Goal: Information Seeking & Learning: Learn about a topic

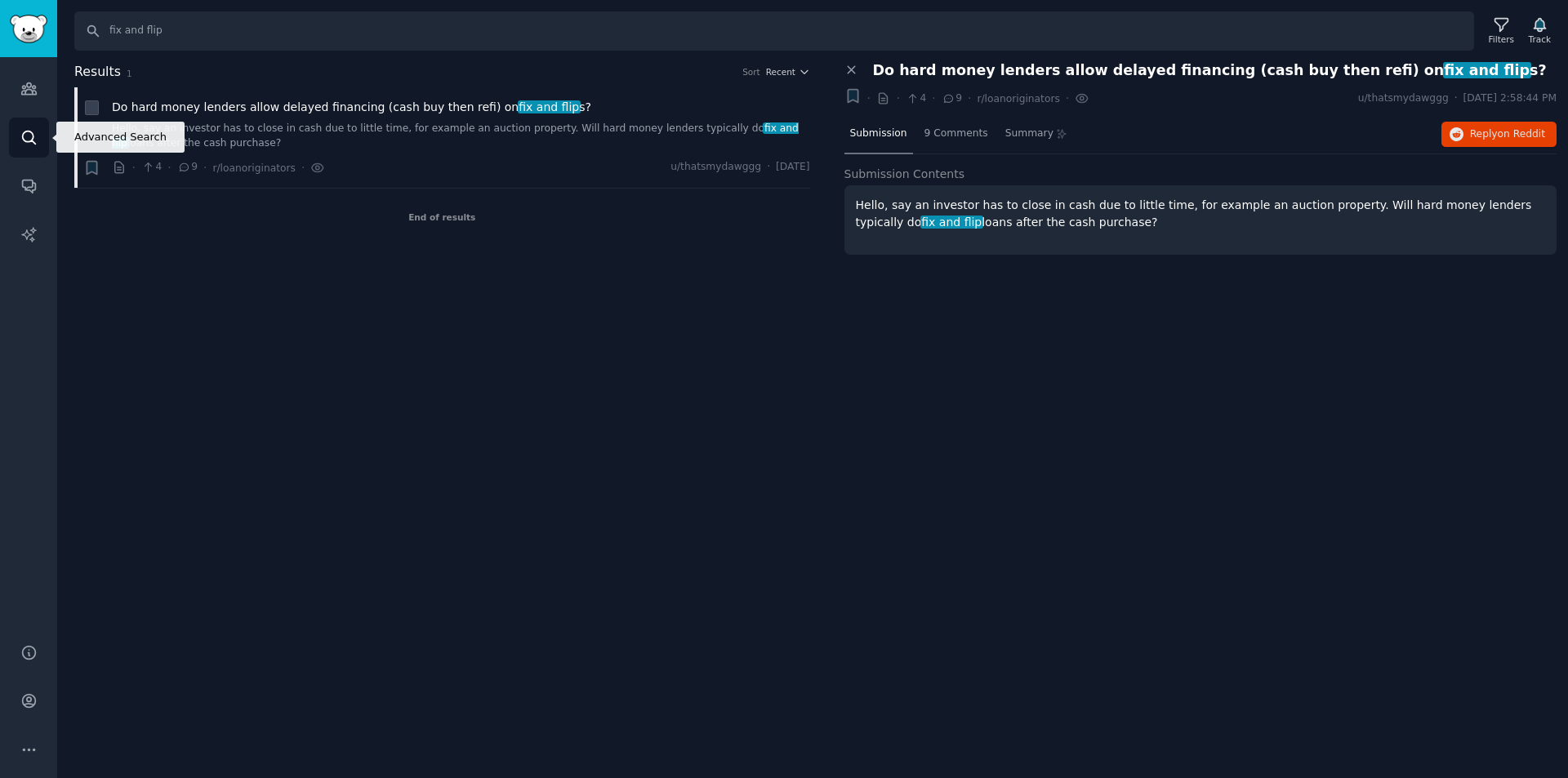
click at [29, 139] on icon "Sidebar" at bounding box center [29, 137] width 17 height 17
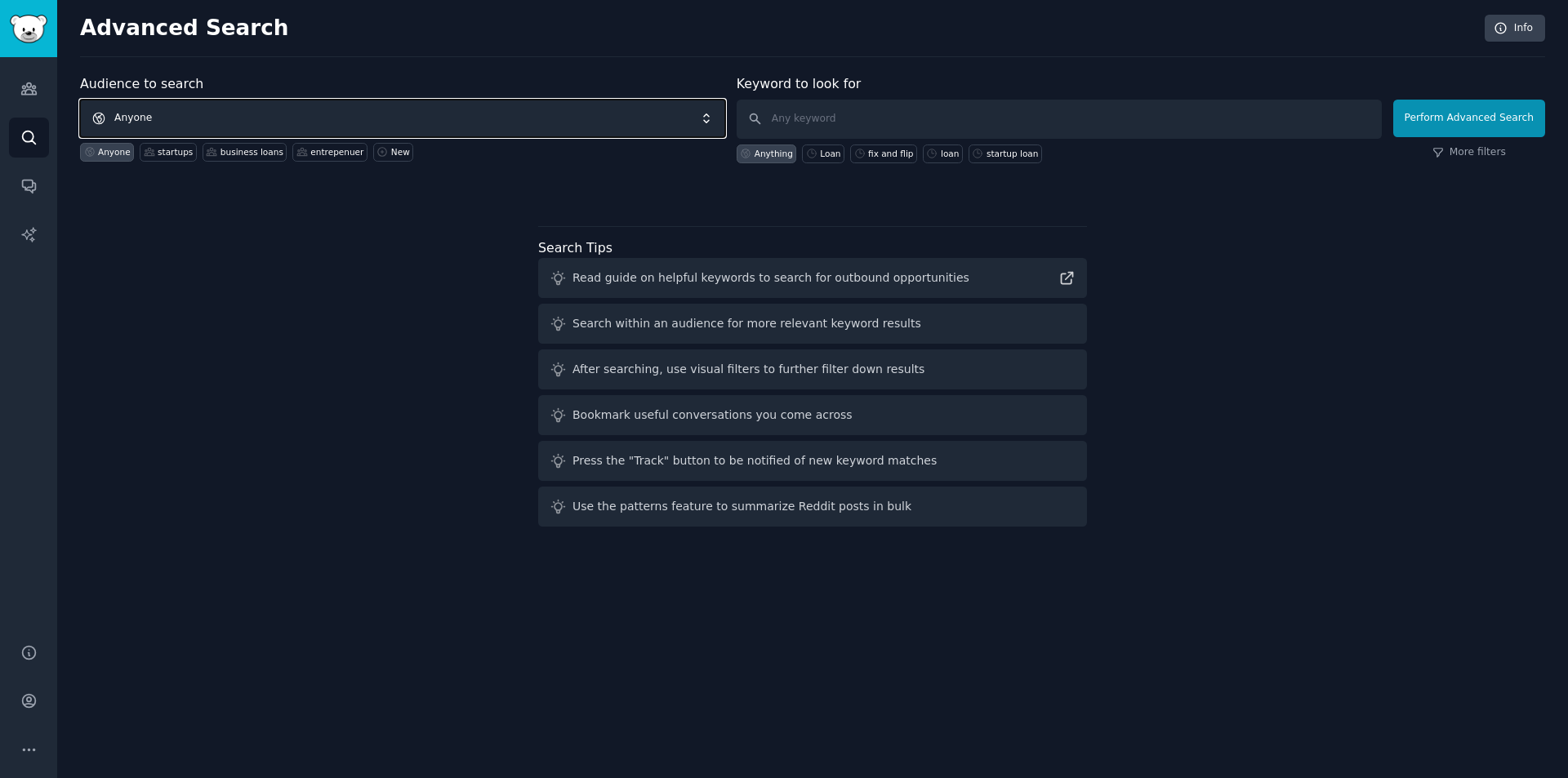
click at [167, 118] on span "Anyone" at bounding box center [402, 118] width 645 height 38
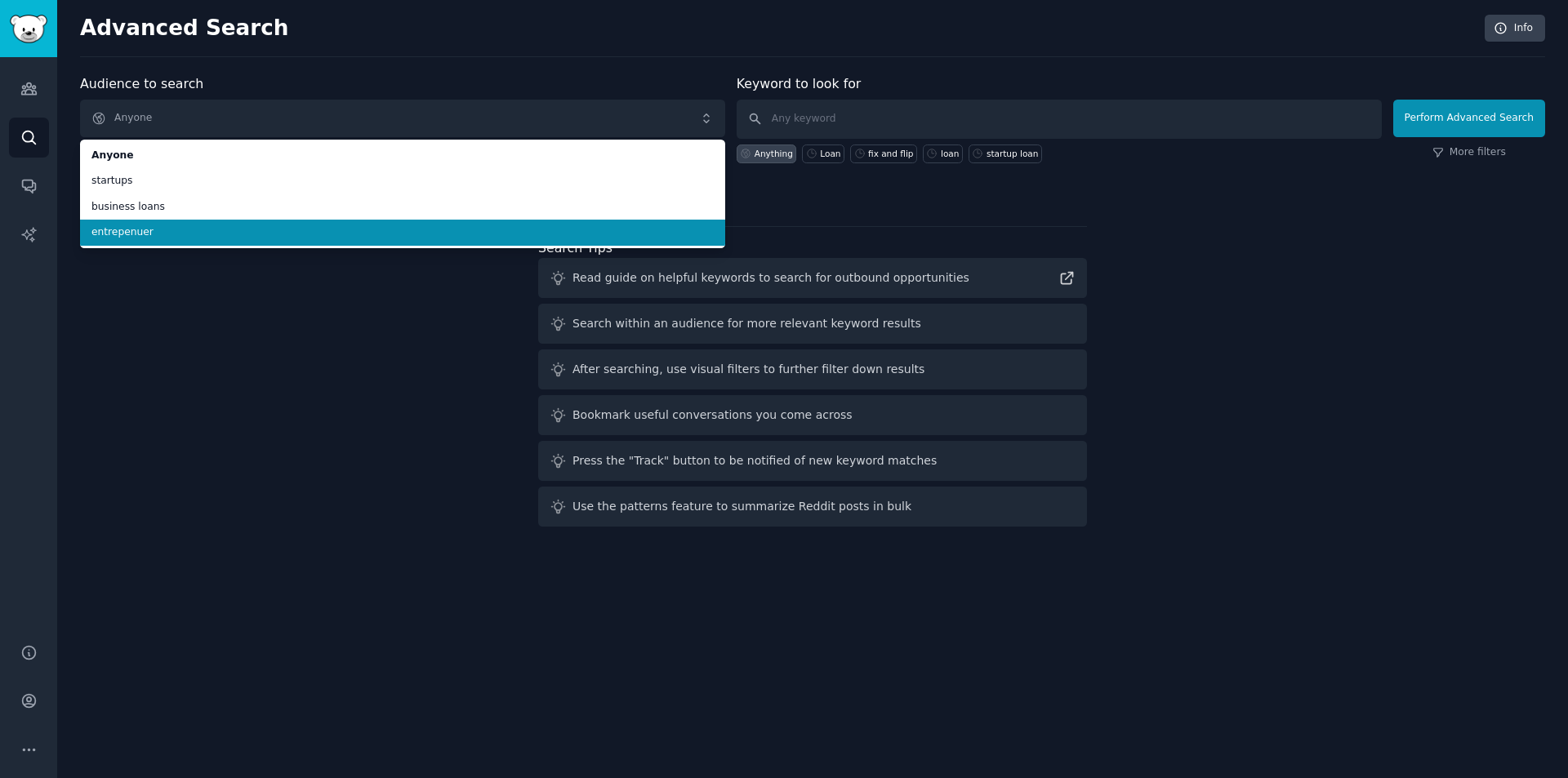
click at [163, 235] on span "entrepenuer" at bounding box center [402, 233] width 622 height 15
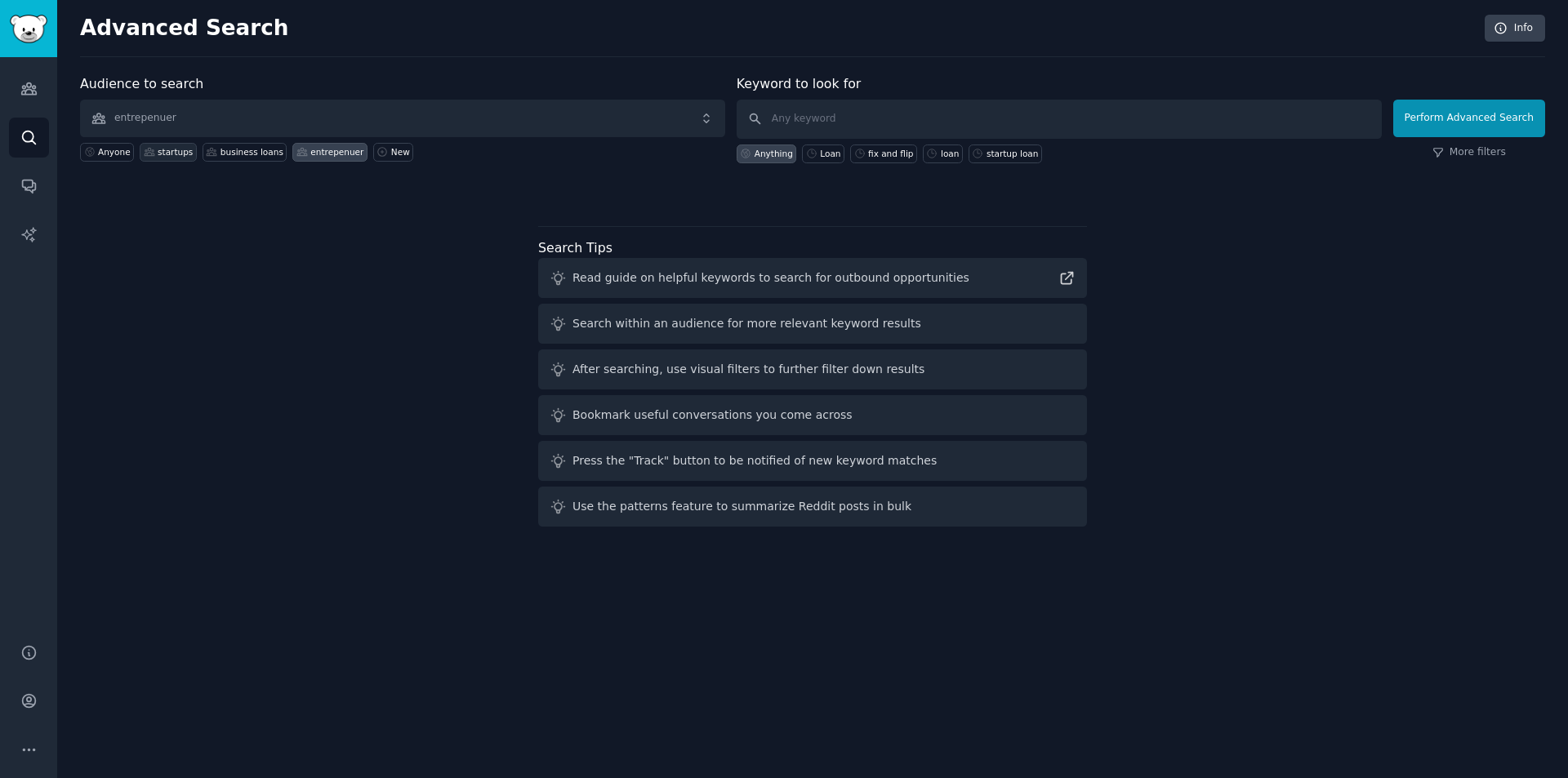
click at [158, 149] on div "startups" at bounding box center [175, 152] width 35 height 12
type input "loan"
click button "Perform Advanced Search" at bounding box center [1469, 118] width 152 height 38
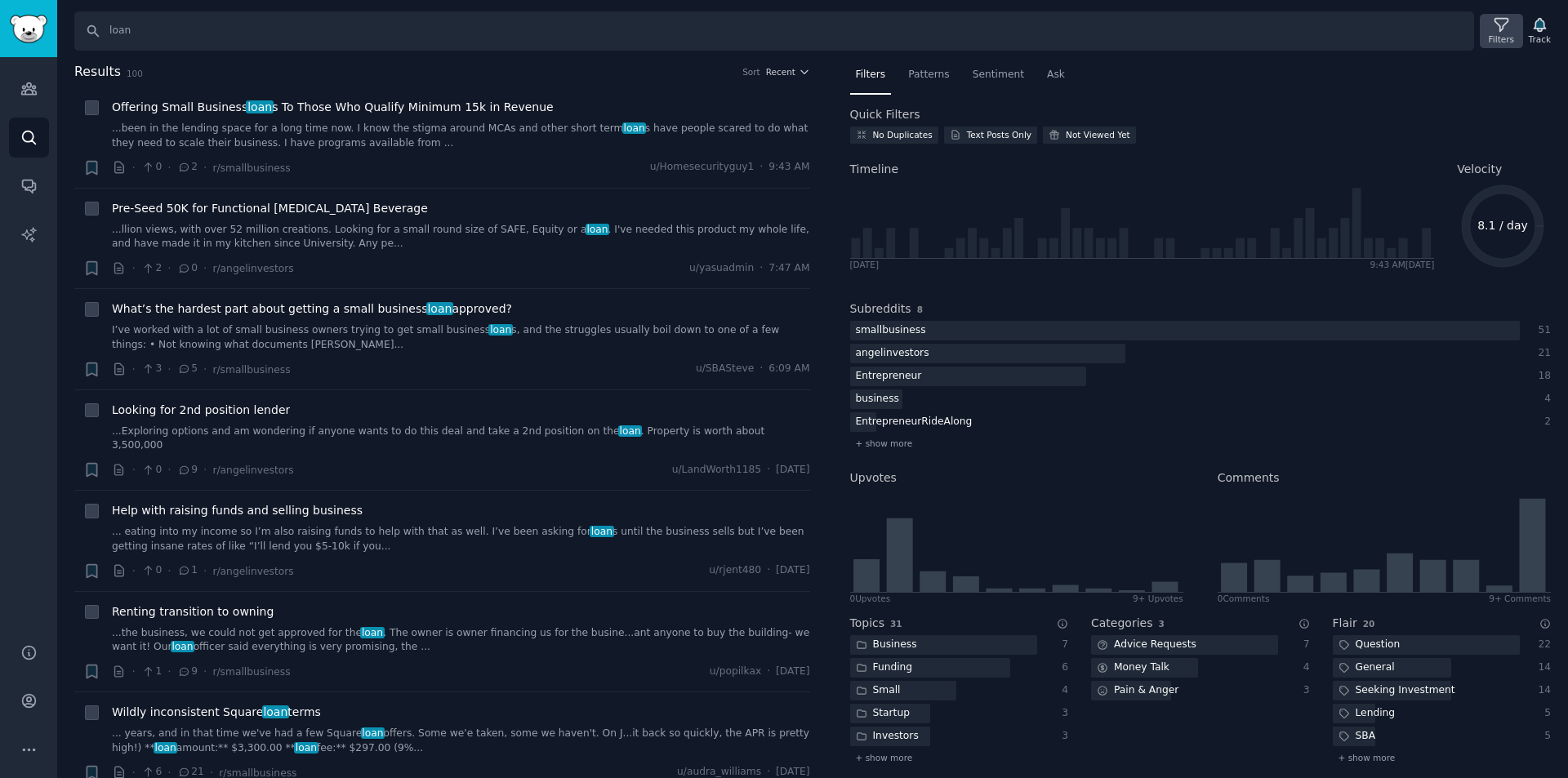
click at [1510, 33] on icon at bounding box center [1501, 24] width 17 height 17
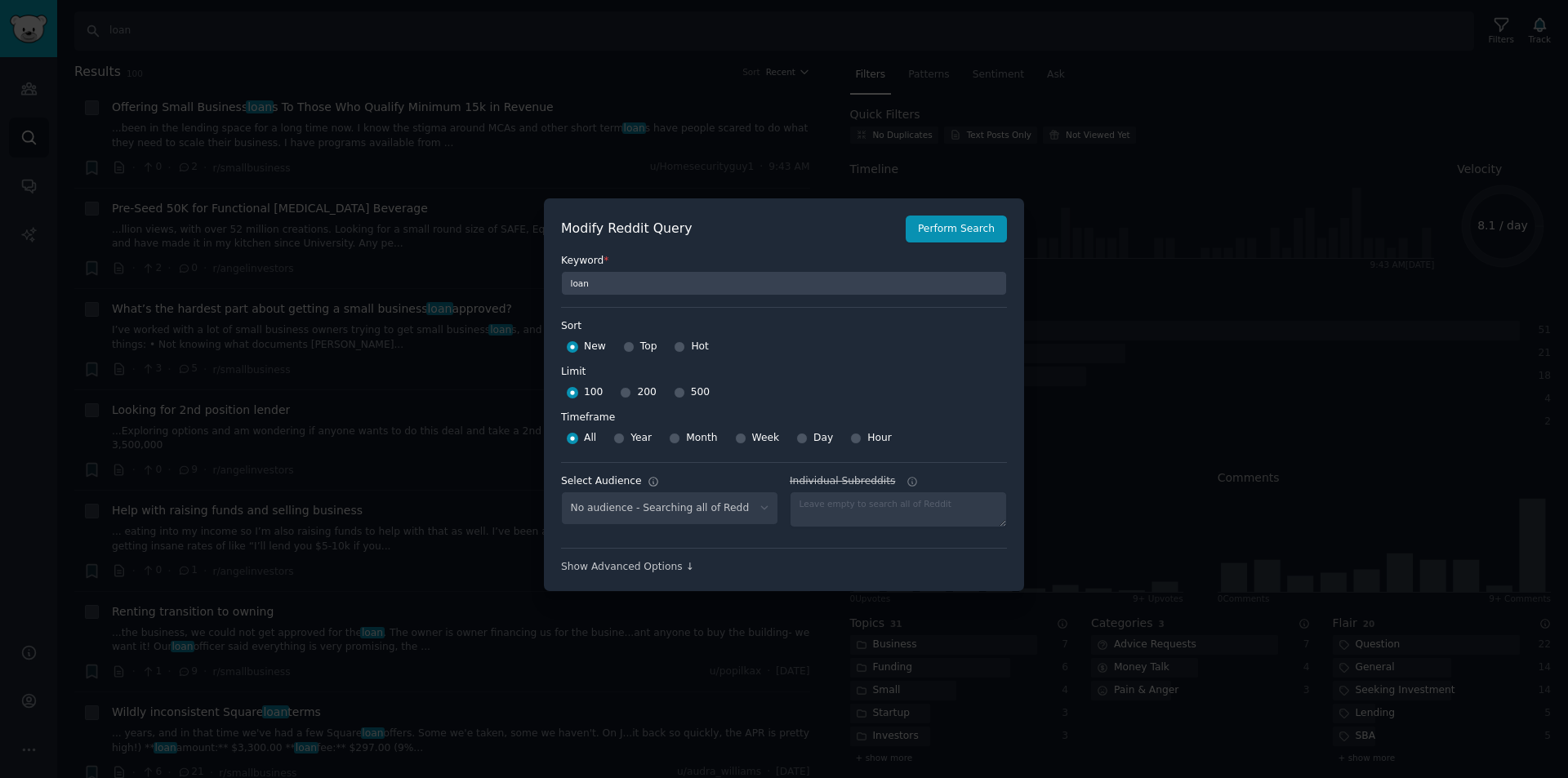
select select "3733c25a6a"
click at [799, 444] on div at bounding box center [803, 438] width 12 height 15
click at [797, 442] on input "Day" at bounding box center [803, 439] width 12 height 12
radio input "true"
click at [962, 228] on button "Perform Search" at bounding box center [957, 230] width 101 height 28
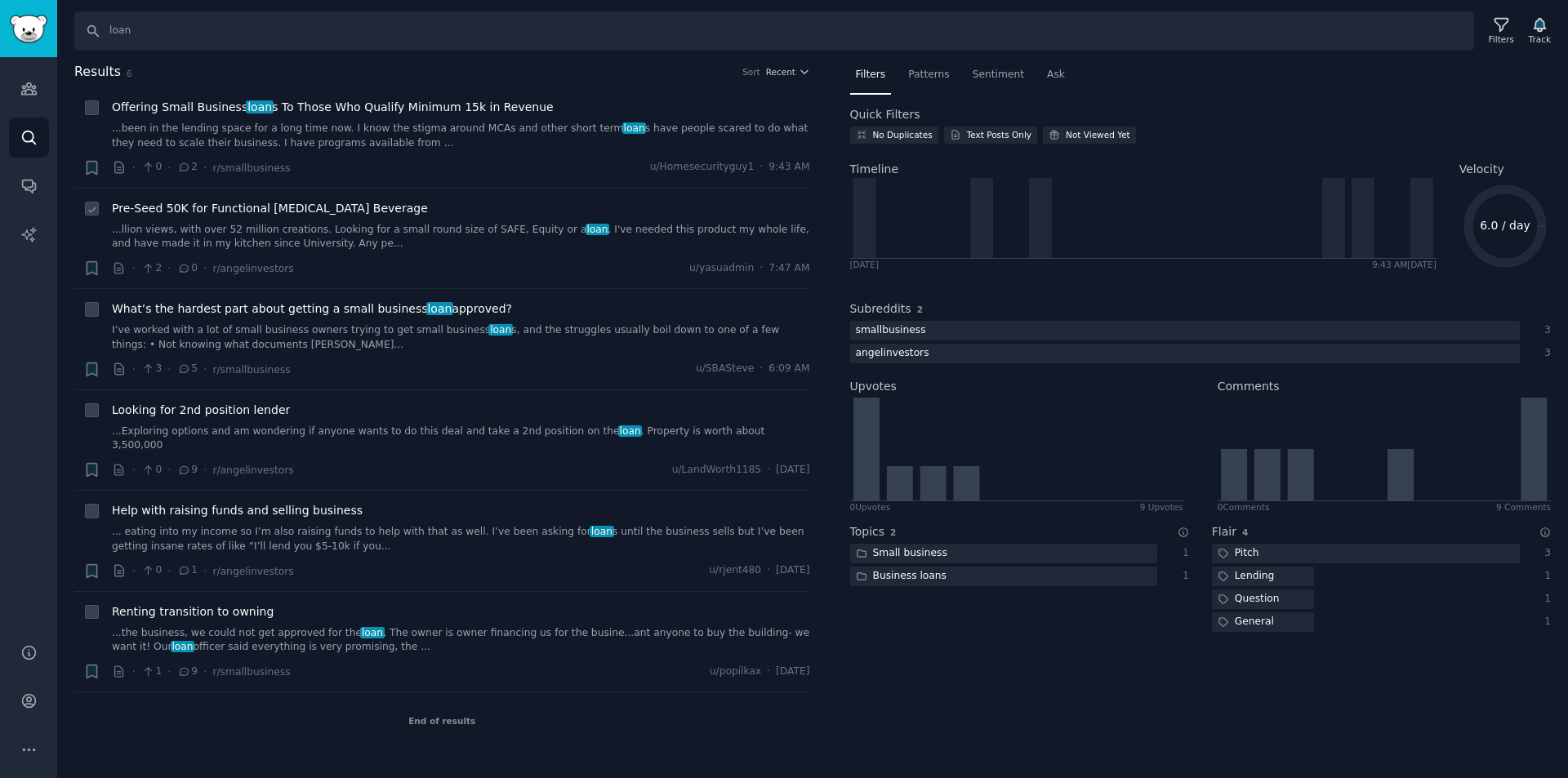
click at [291, 229] on link "...llion views, with over 52 million creations. Looking for a small round size …" at bounding box center [461, 236] width 699 height 29
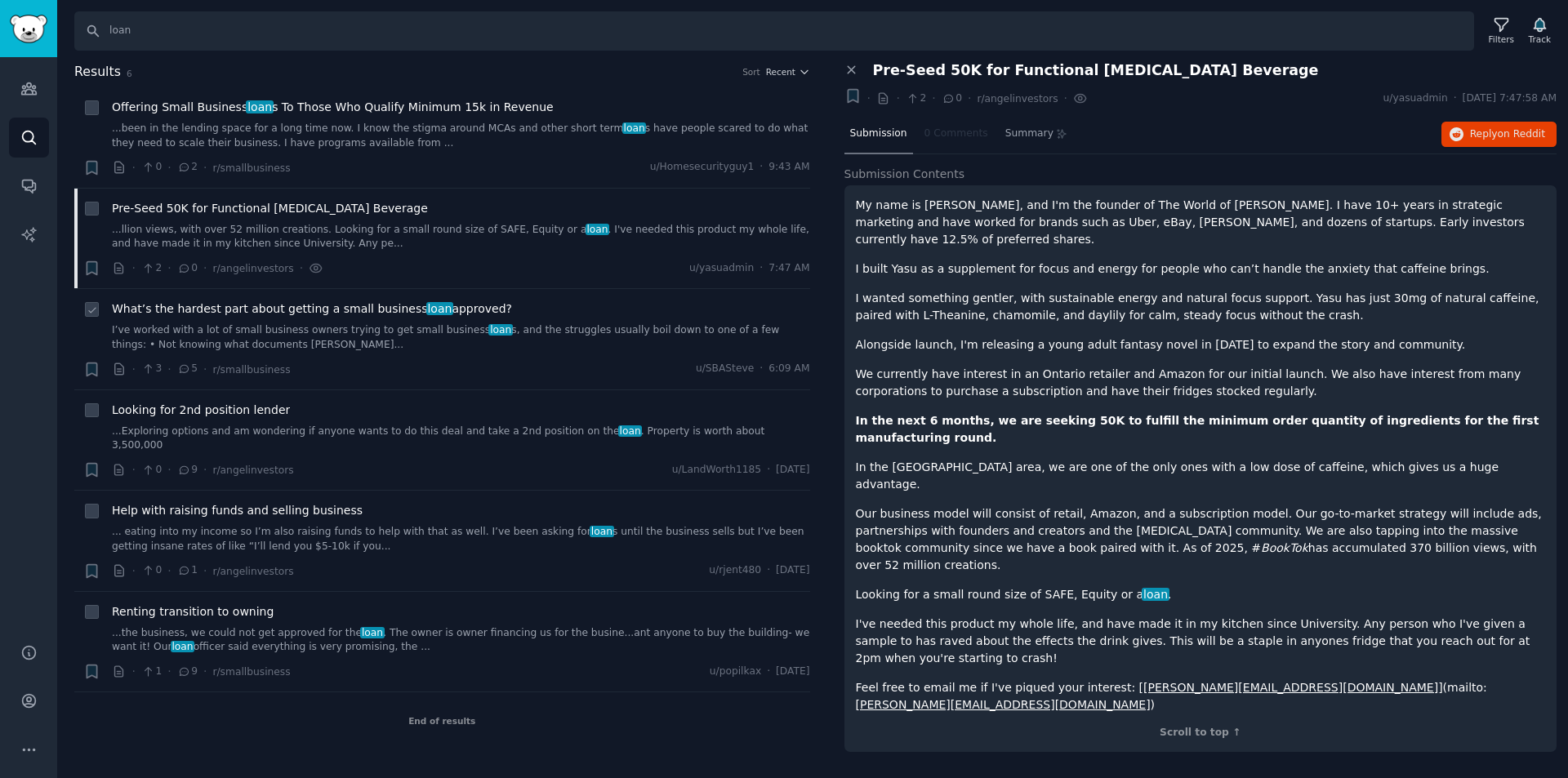
click at [310, 315] on span "What’s the hardest part about getting a small business loan approved?" at bounding box center [312, 309] width 400 height 17
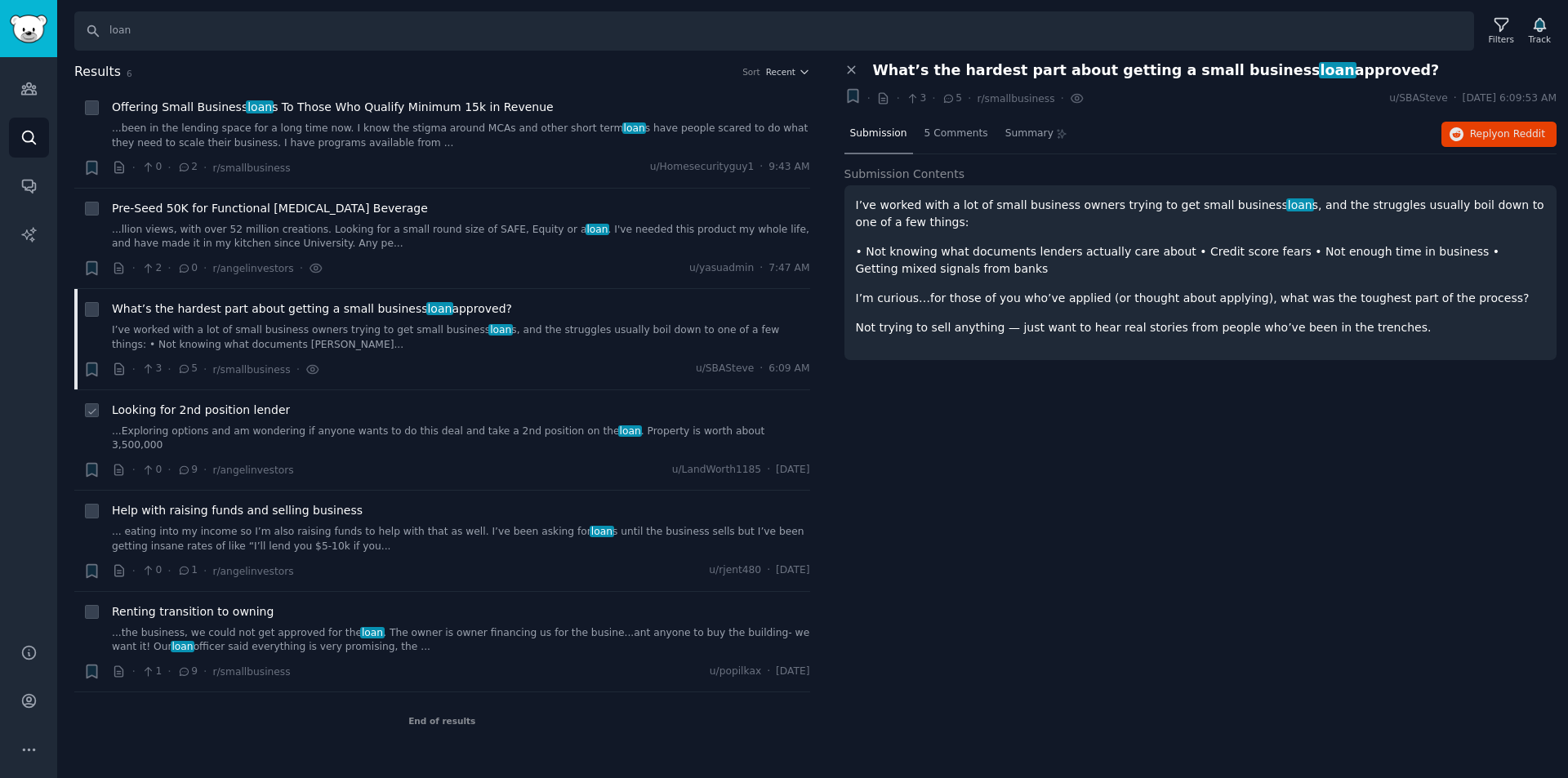
click at [427, 461] on div "· 0 · 9 · r/angelinvestors u/LandWorth1185 · [DATE]" at bounding box center [461, 469] width 699 height 17
click at [295, 419] on div "Looking for 2nd position lender ...Exploring options and am wondering if anyone…" at bounding box center [461, 427] width 699 height 52
click at [208, 415] on span "Looking for 2nd position lender" at bounding box center [201, 409] width 178 height 17
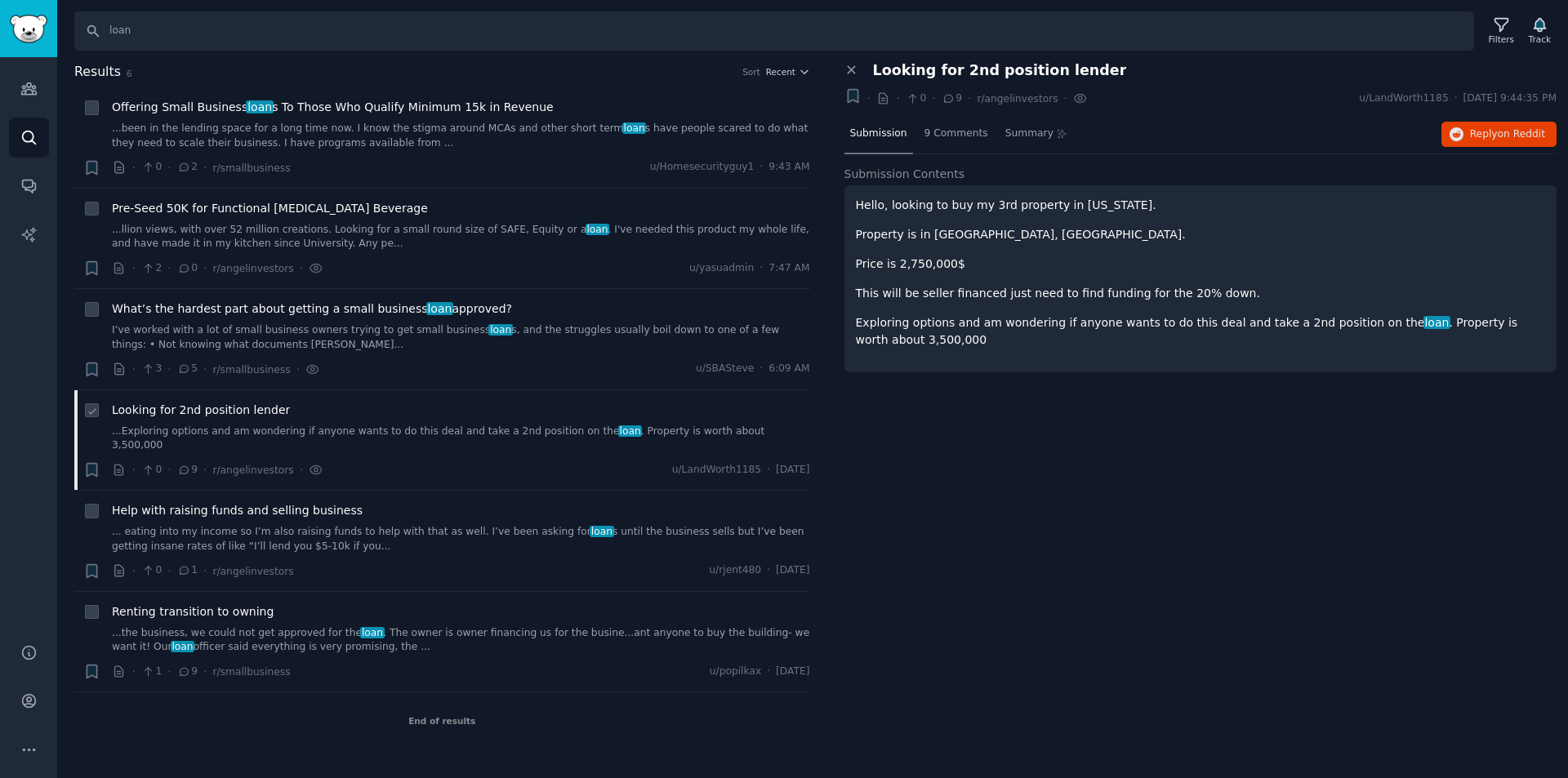
click at [282, 430] on link "...Exploring options and am wondering if anyone wants to do this deal and take …" at bounding box center [461, 438] width 699 height 29
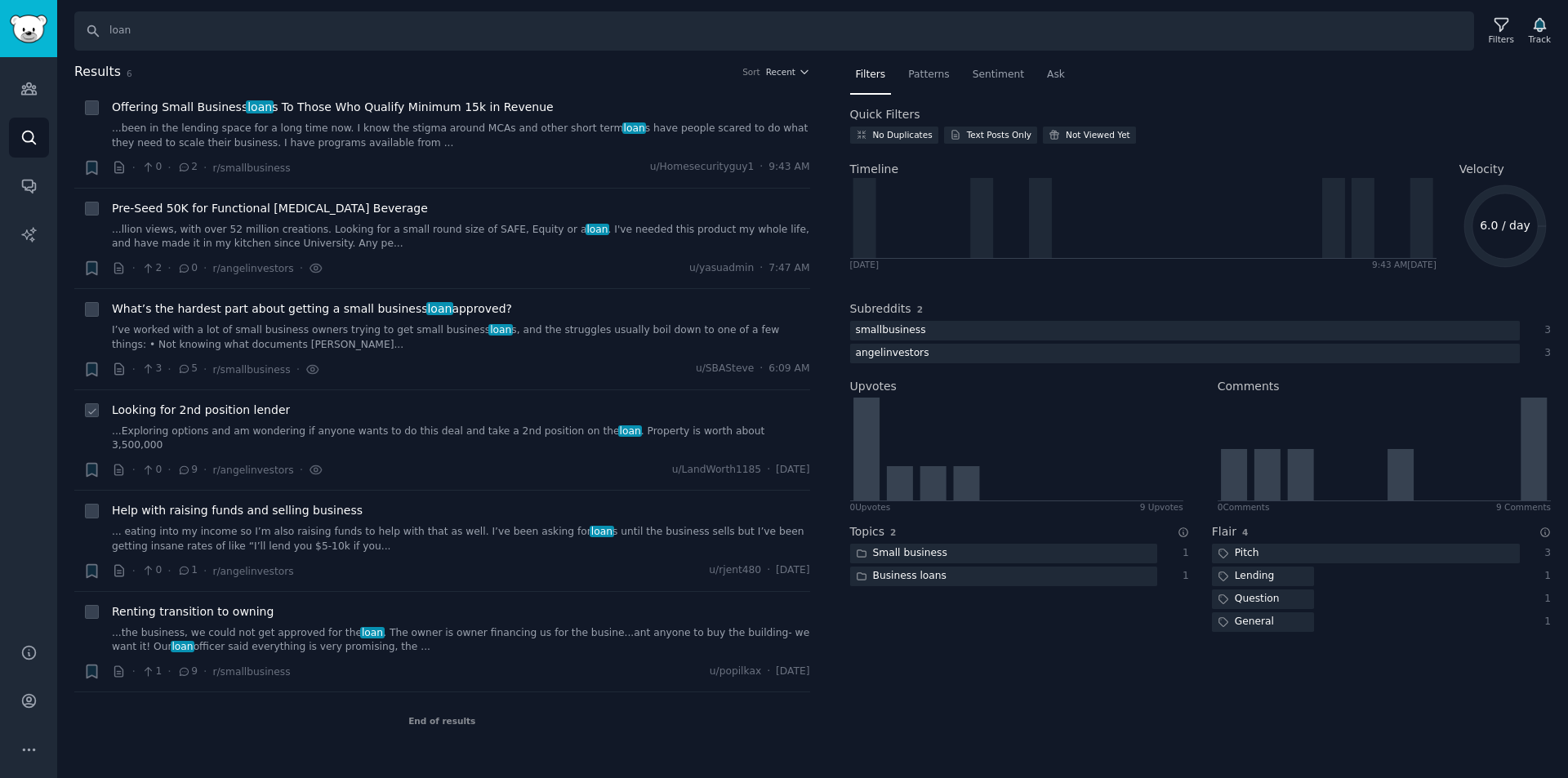
click at [111, 420] on div "+ Looking for 2nd position lender ...Exploring options and am wondering if anyo…" at bounding box center [447, 440] width 727 height 78
click at [159, 404] on span "Looking for 2nd position lender" at bounding box center [201, 409] width 178 height 17
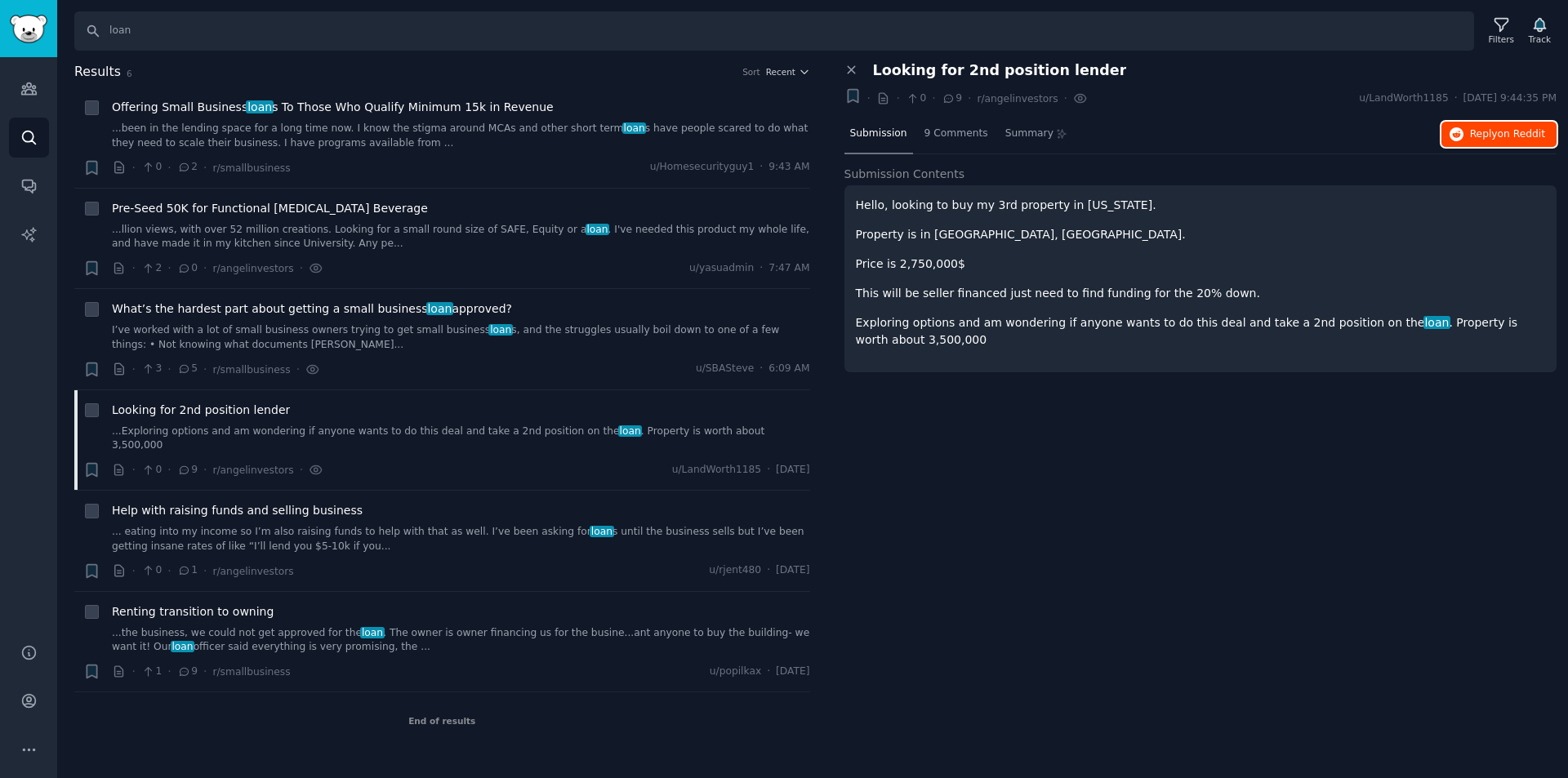
click at [1509, 128] on span "on Reddit" at bounding box center [1522, 134] width 48 height 12
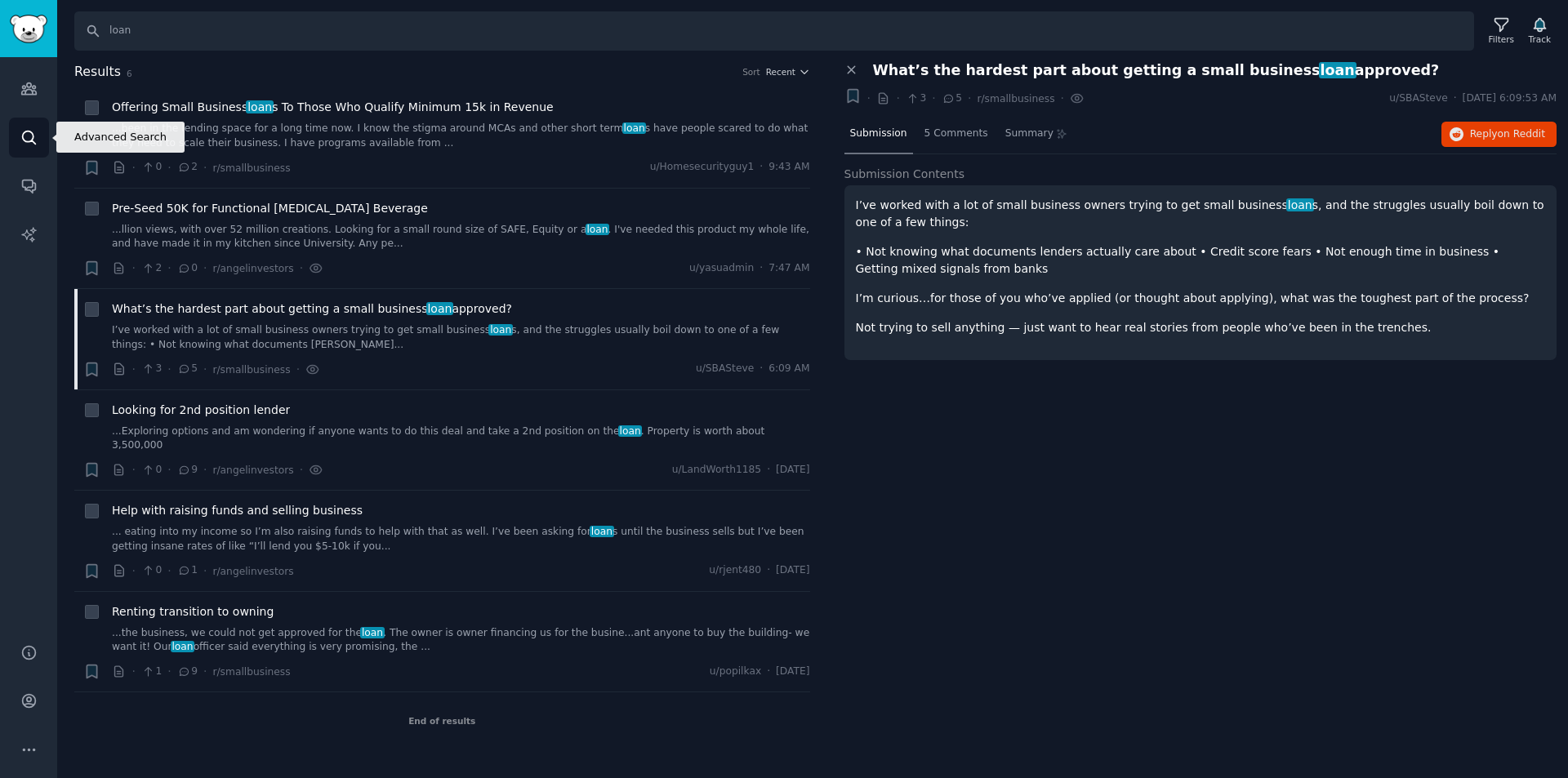
click at [36, 127] on link "Search" at bounding box center [29, 137] width 40 height 40
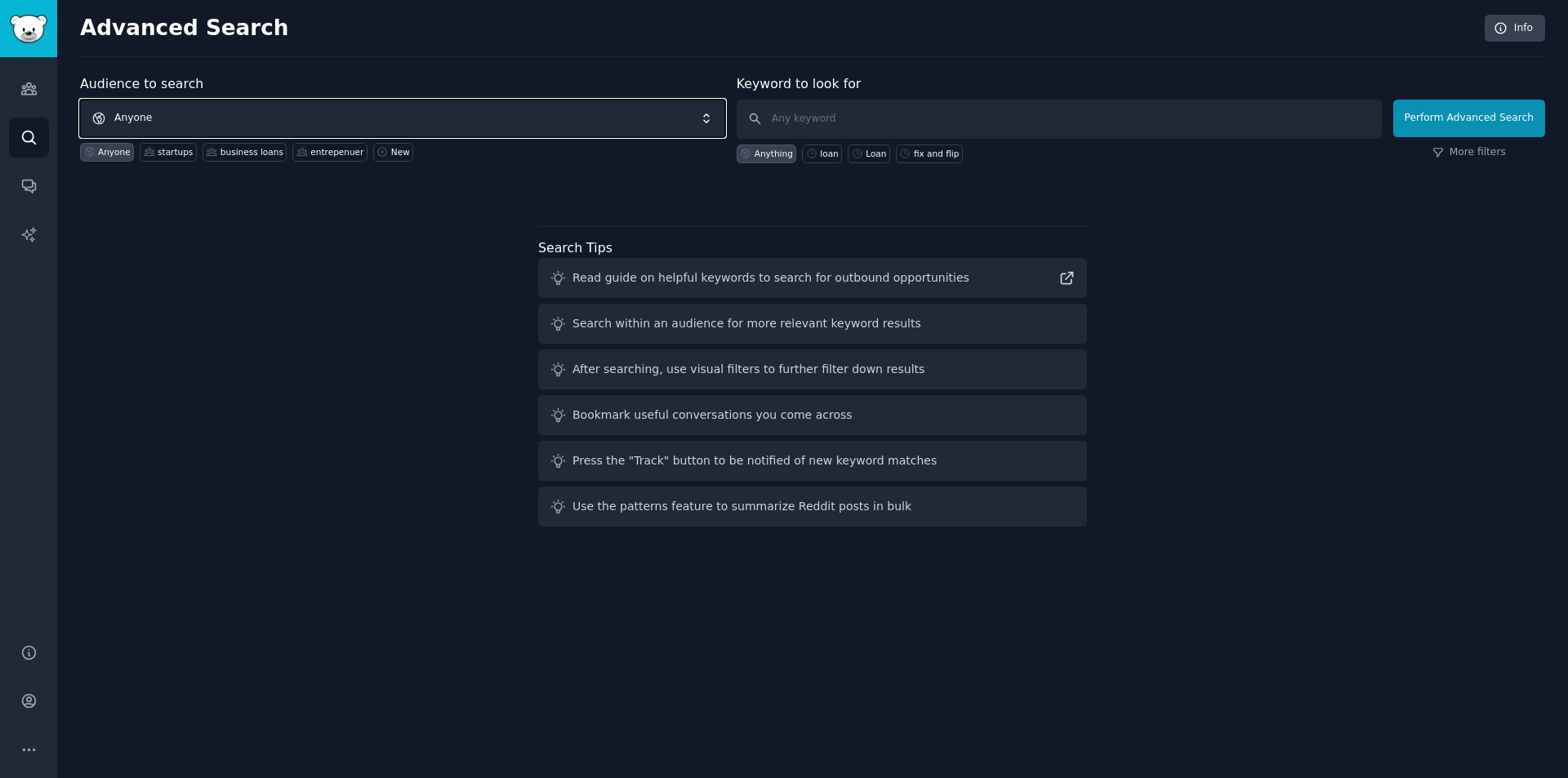
click at [221, 112] on span "Anyone" at bounding box center [402, 118] width 645 height 38
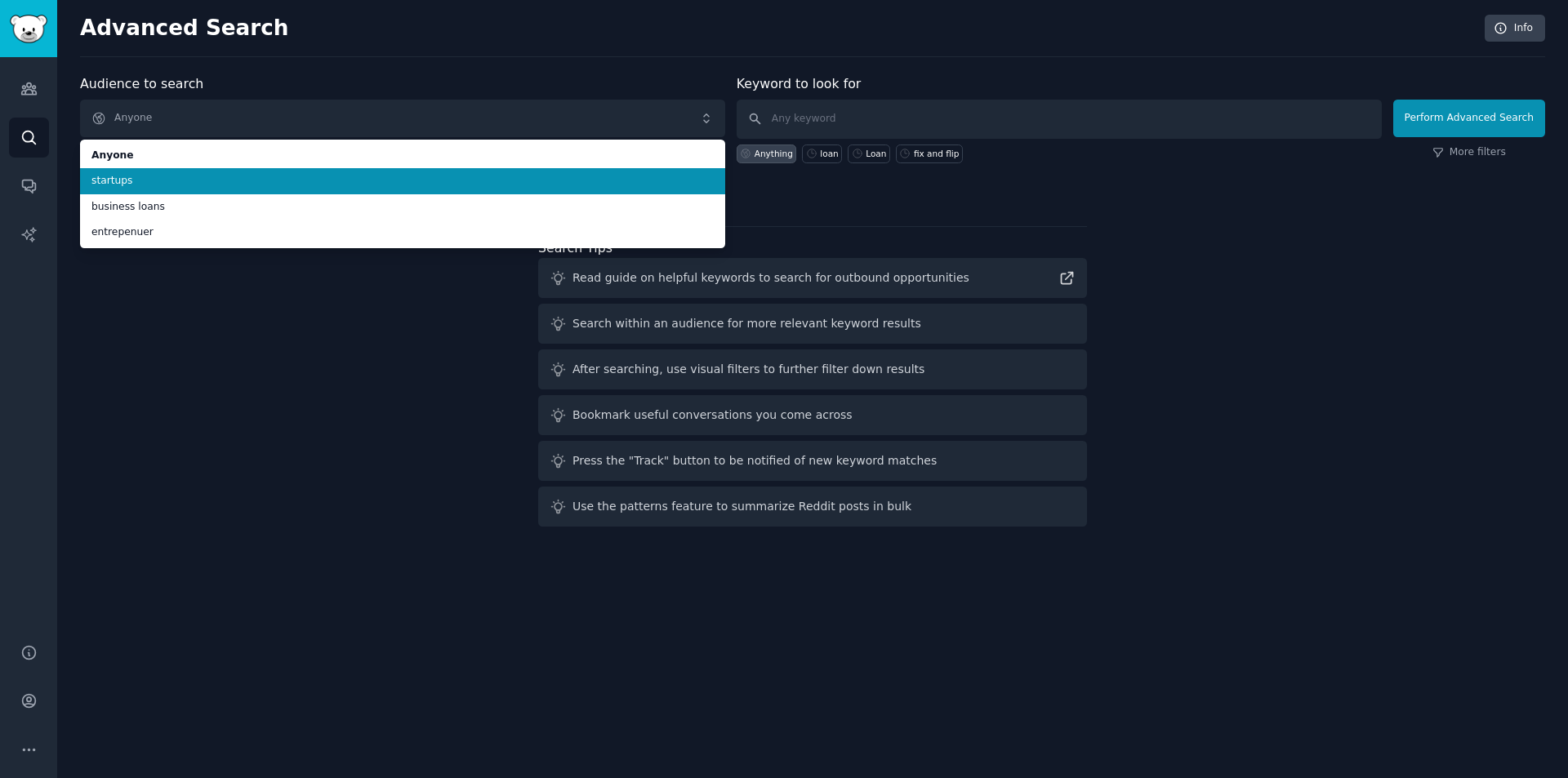
click at [181, 185] on span "startups" at bounding box center [402, 181] width 622 height 15
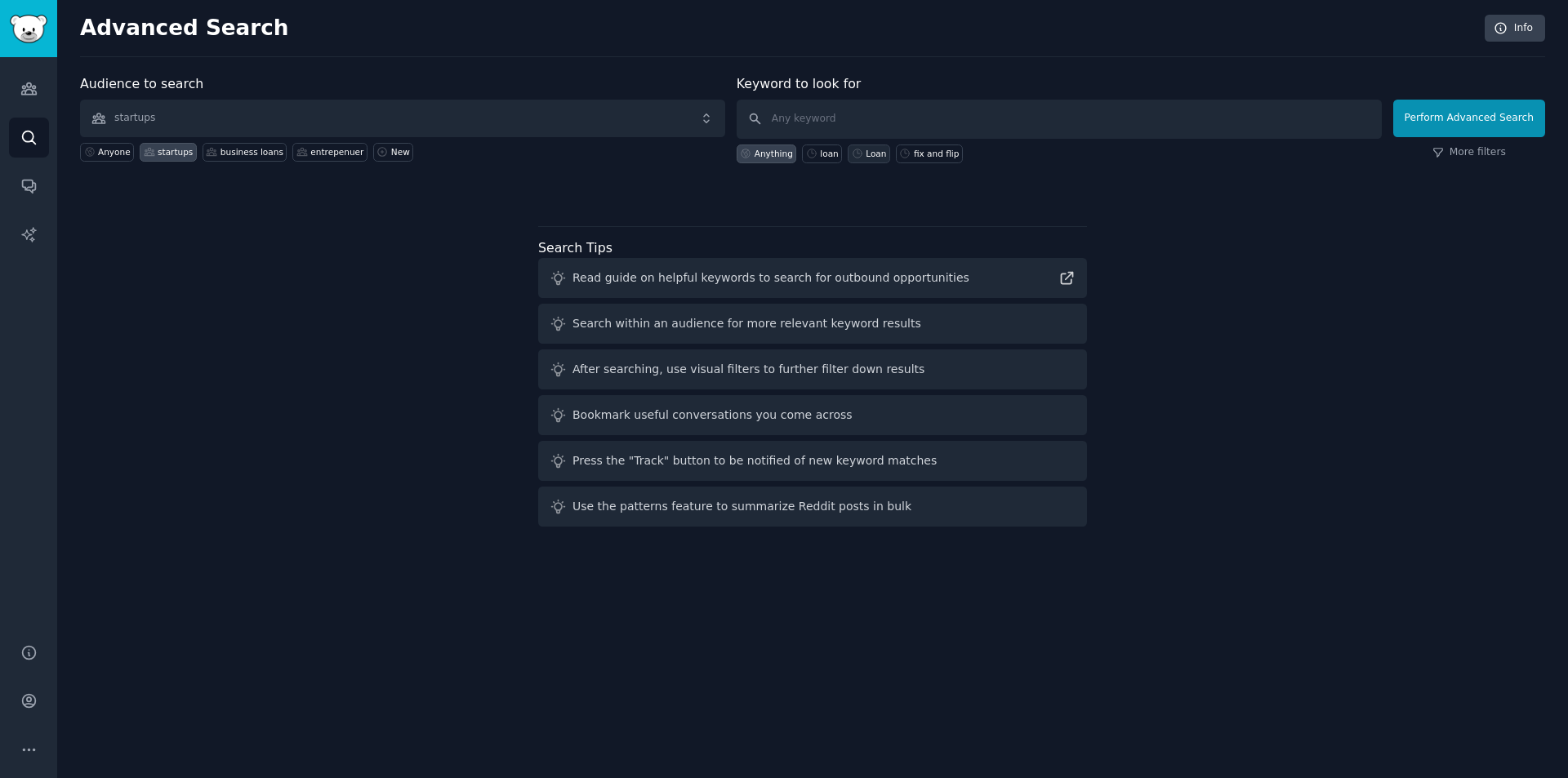
click at [867, 149] on div "Loan" at bounding box center [875, 154] width 21 height 12
type input "Loan"
click at [1481, 120] on button "Perform Advanced Search" at bounding box center [1469, 118] width 152 height 38
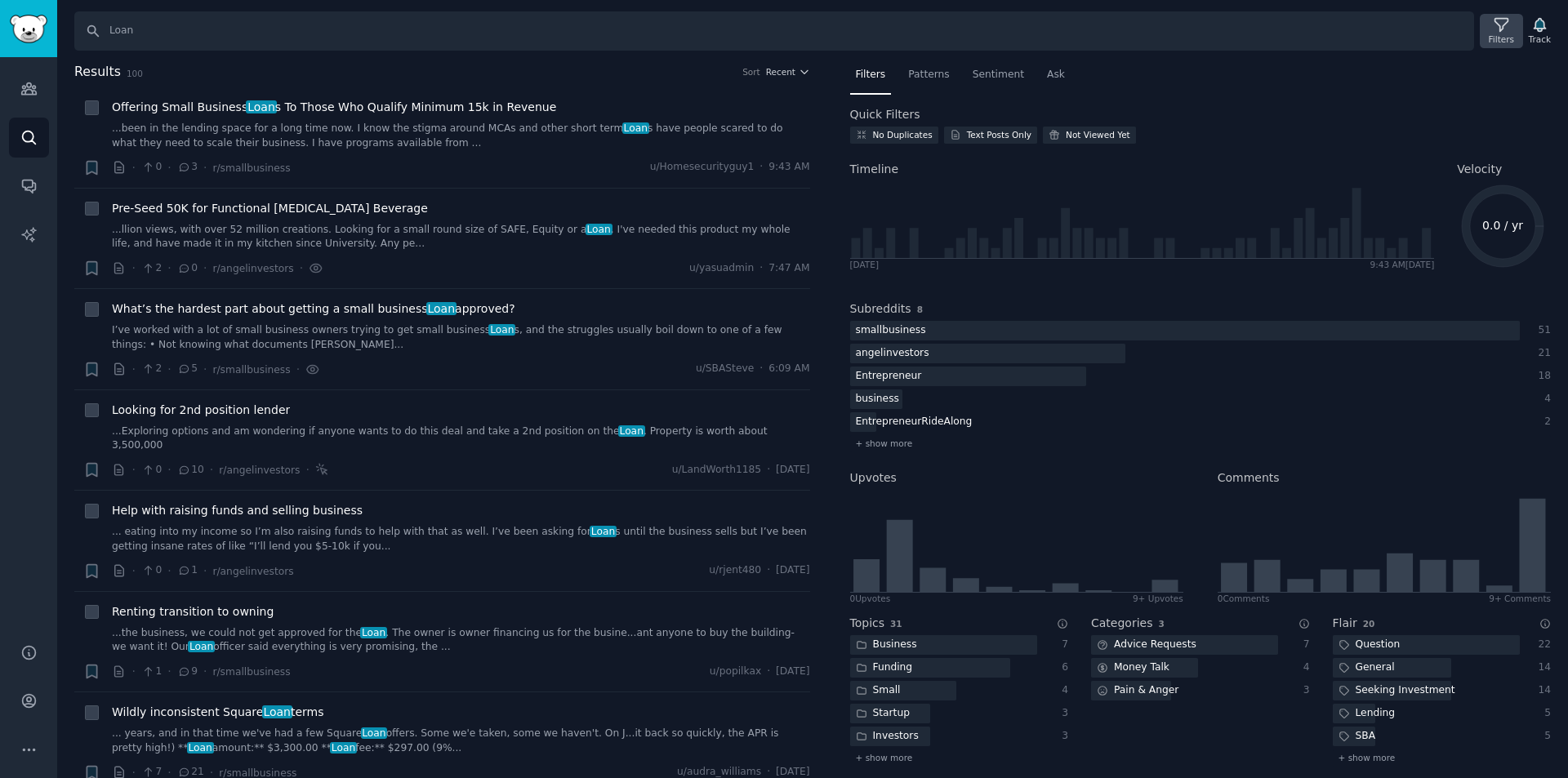
click at [1508, 33] on icon at bounding box center [1501, 24] width 17 height 17
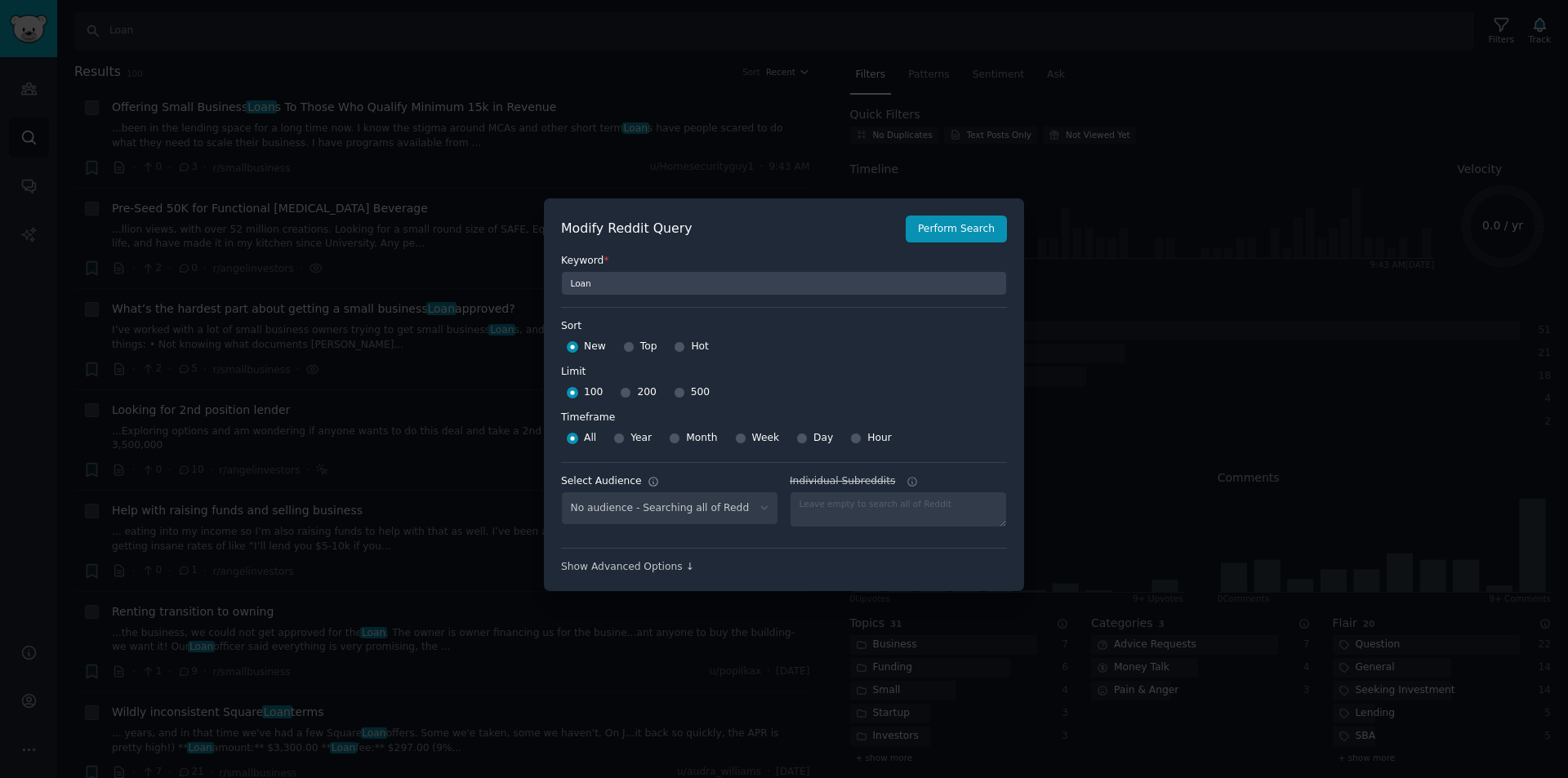
select select "3733c25a6a"
click at [797, 437] on input "Day" at bounding box center [803, 439] width 12 height 12
radio input "true"
click at [971, 223] on button "Perform Search" at bounding box center [957, 230] width 101 height 28
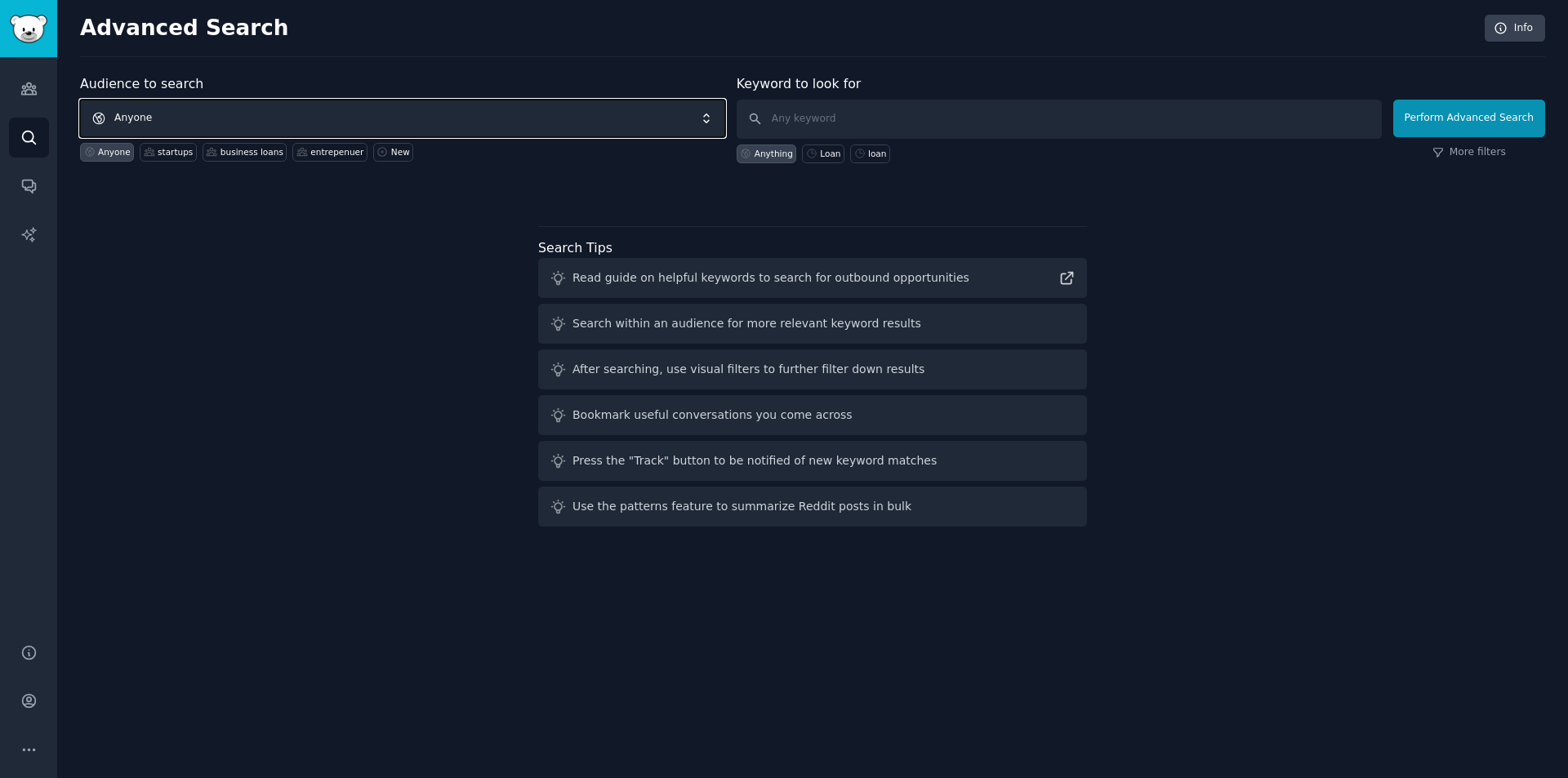
click at [172, 120] on span "Anyone" at bounding box center [402, 118] width 645 height 38
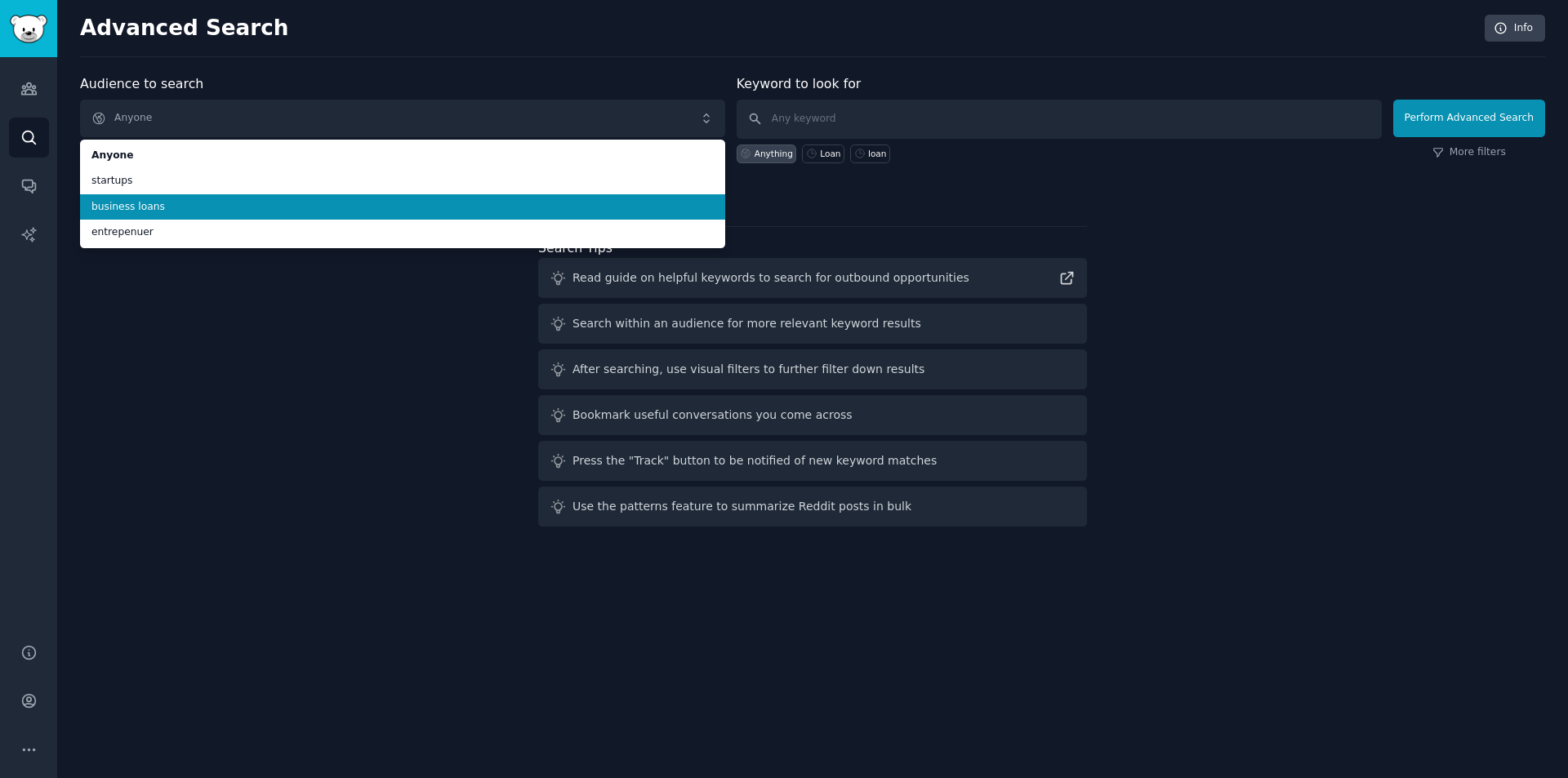
click at [163, 205] on span "business loans" at bounding box center [402, 207] width 622 height 15
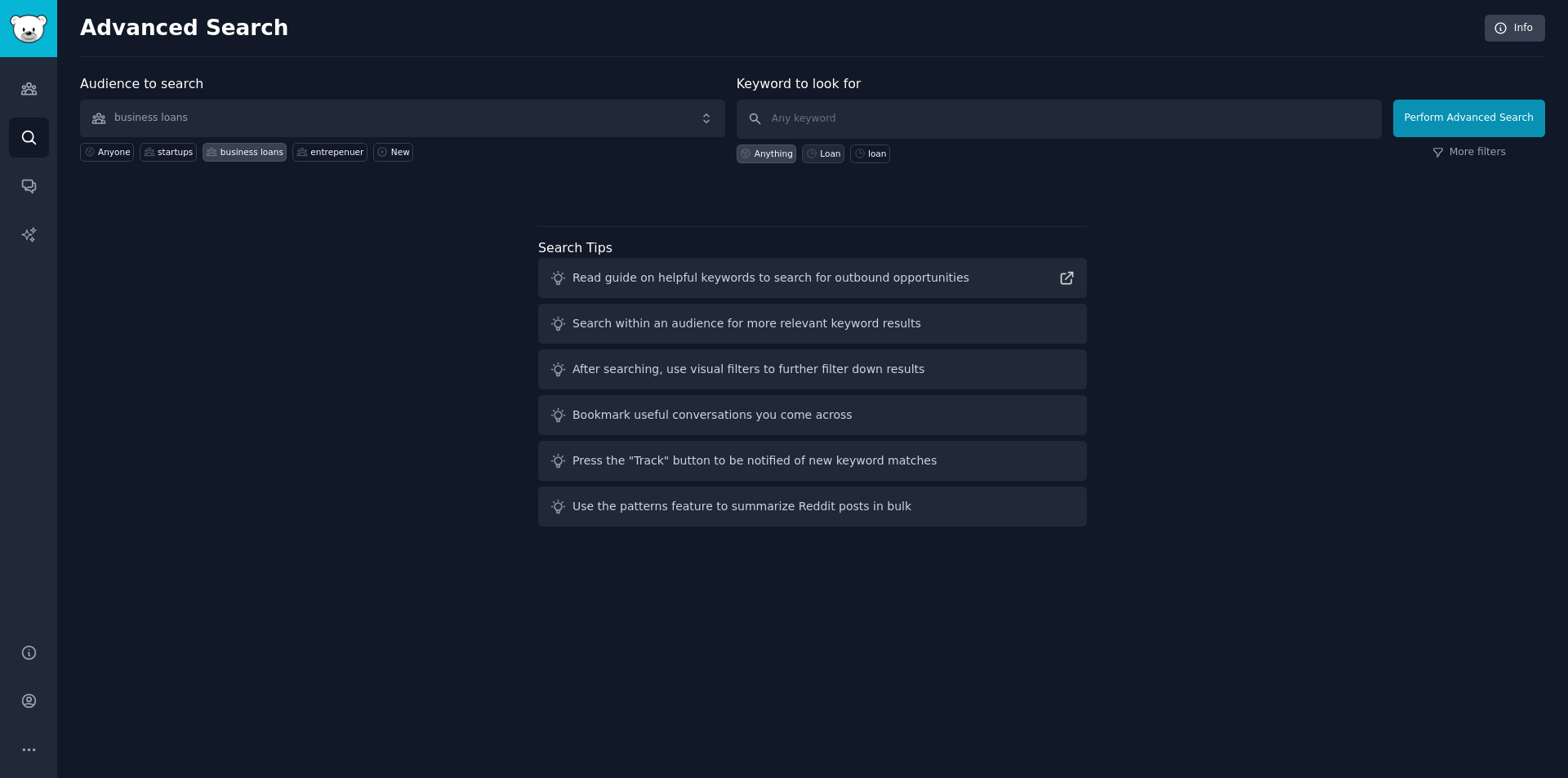
click at [830, 154] on div "Loan" at bounding box center [830, 154] width 21 height 12
type input "Loan"
click at [1448, 118] on button "Perform Advanced Search" at bounding box center [1469, 118] width 152 height 38
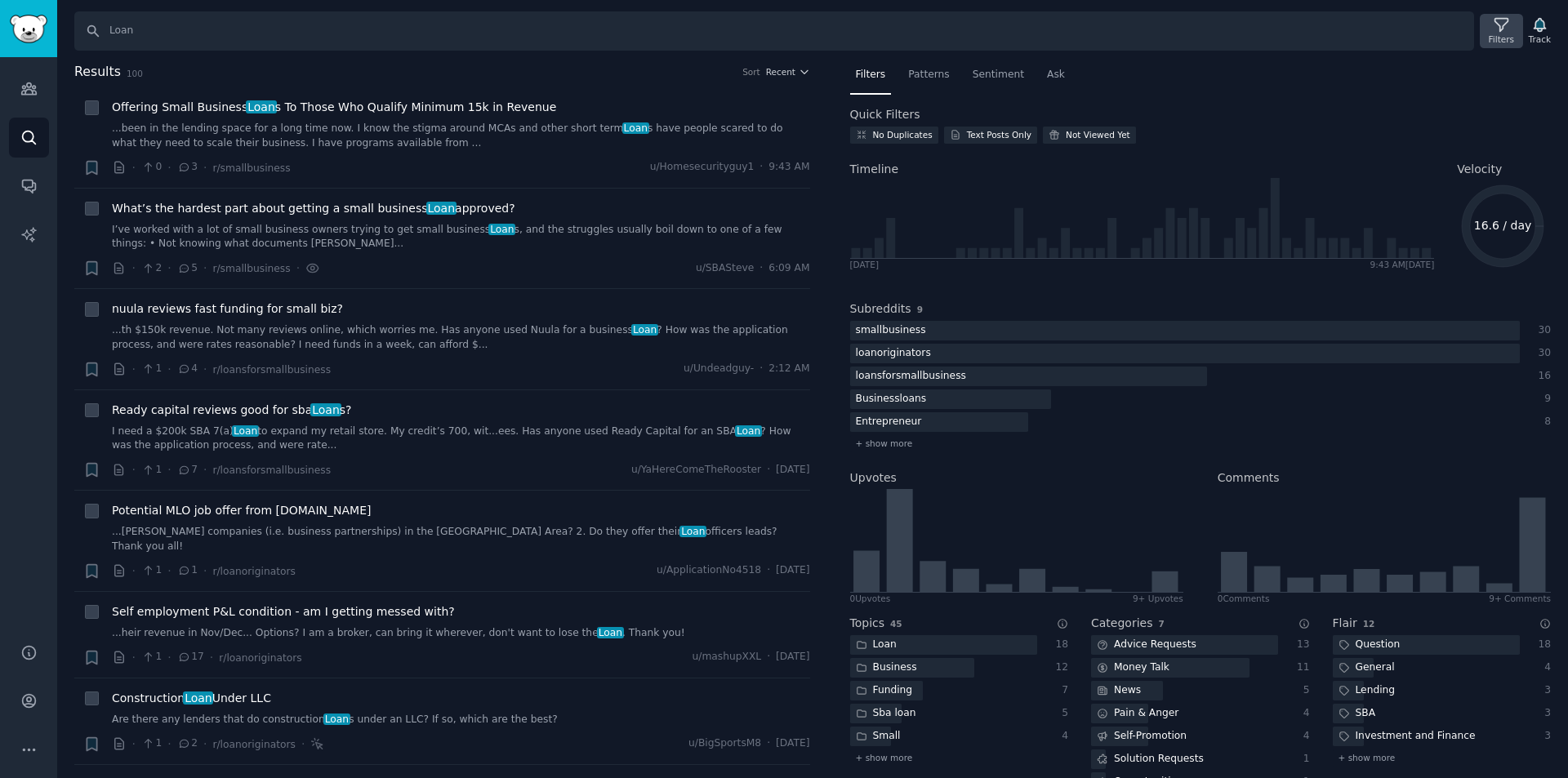
click at [1509, 35] on div "Filters" at bounding box center [1501, 40] width 25 height 12
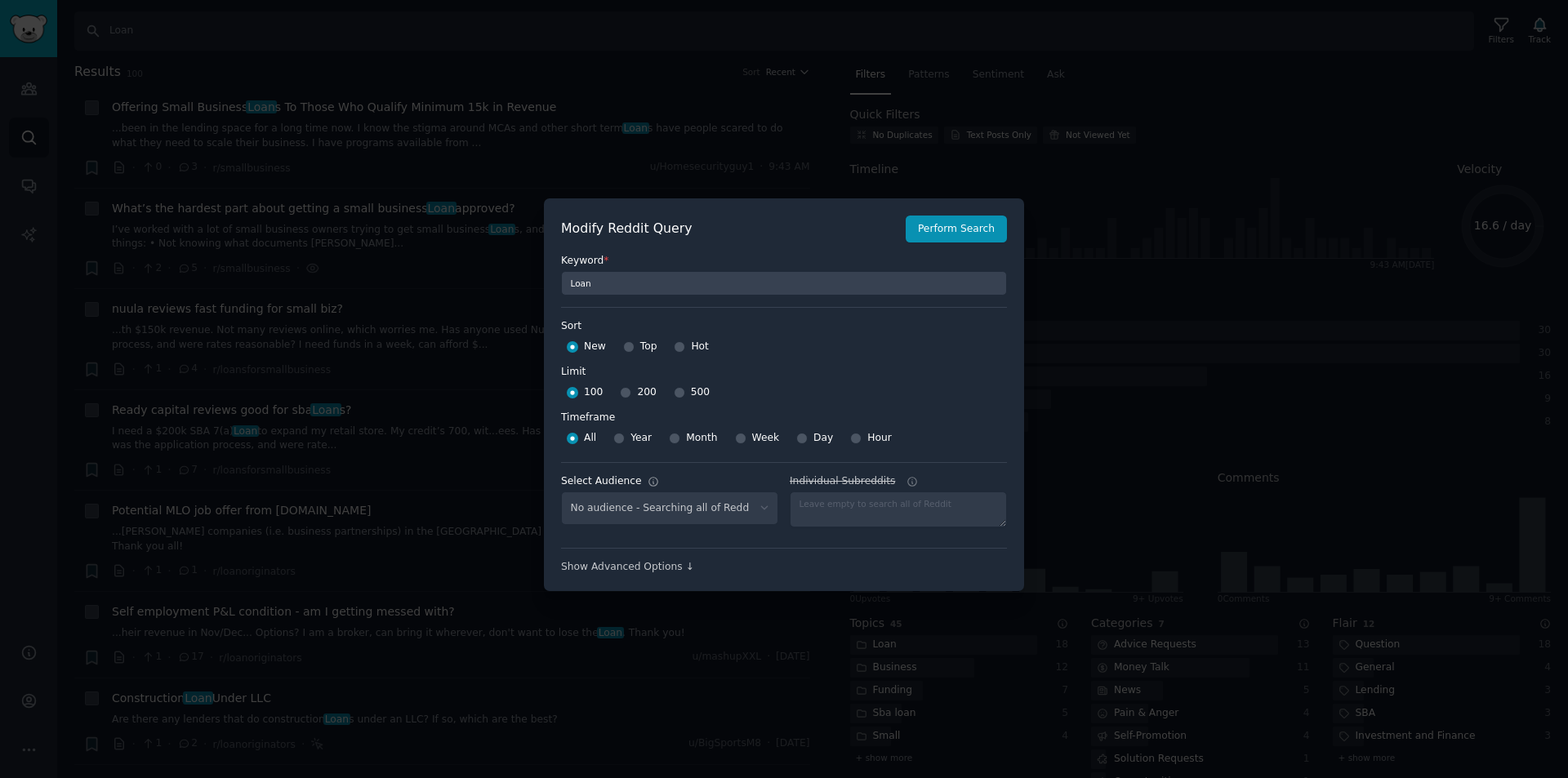
select select "1dca5eb79a"
click at [797, 440] on input "Day" at bounding box center [803, 439] width 12 height 12
radio input "true"
click at [976, 233] on button "Perform Search" at bounding box center [957, 230] width 101 height 28
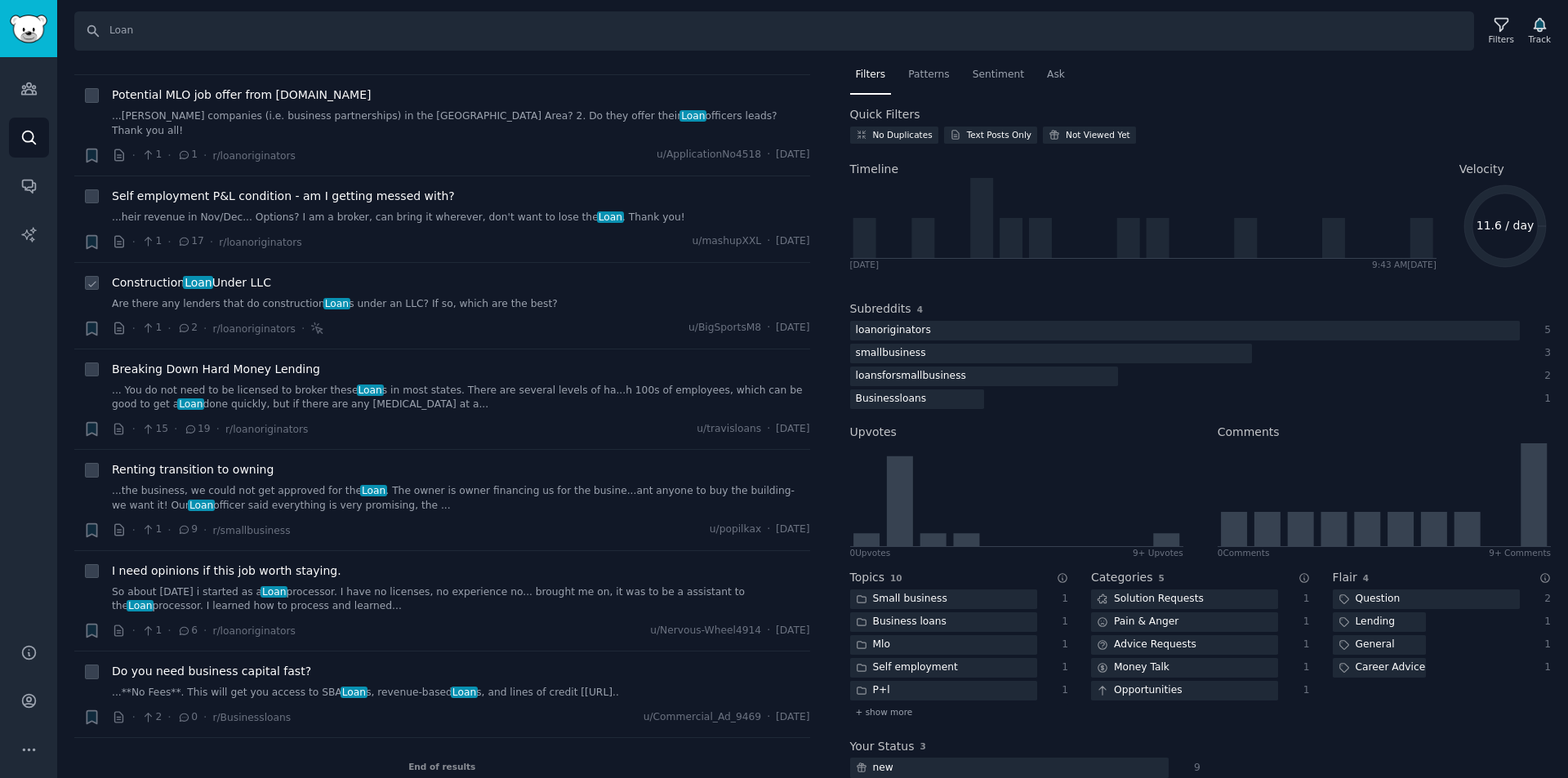
scroll to position [418, 0]
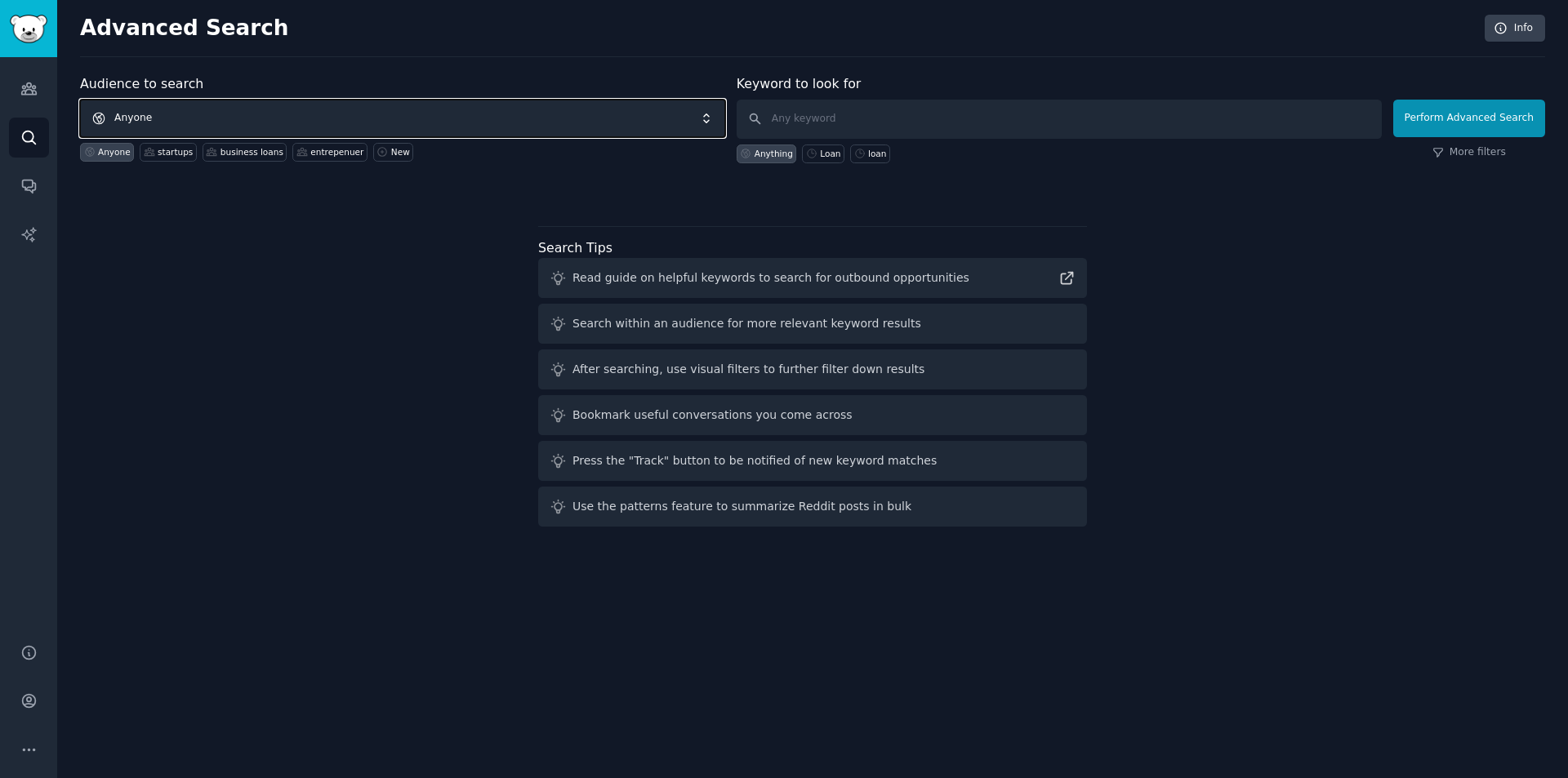
click at [168, 109] on span "Anyone" at bounding box center [402, 118] width 645 height 38
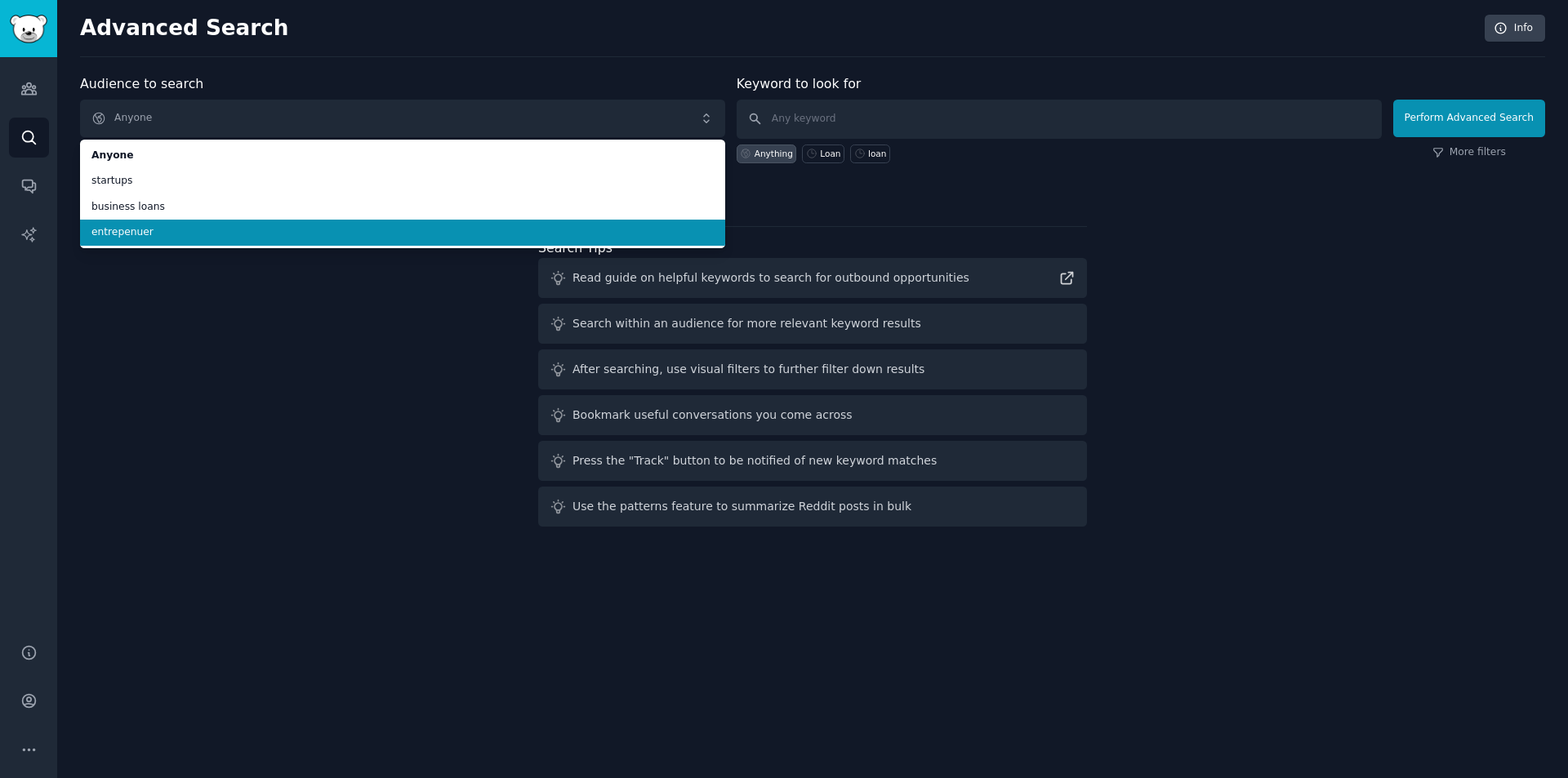
click at [176, 238] on span "entrepenuer" at bounding box center [402, 233] width 622 height 15
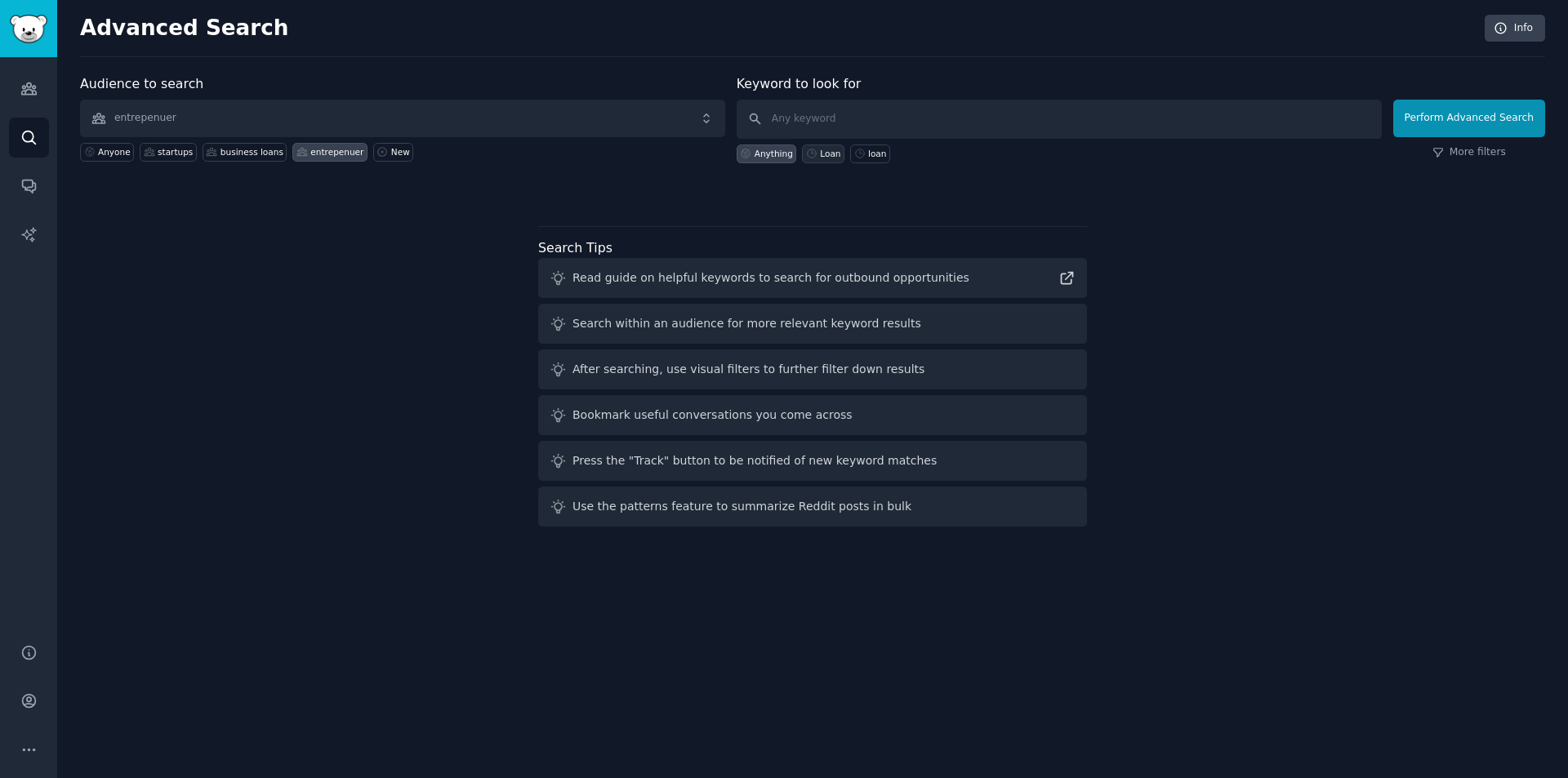
click at [834, 154] on div "Loan" at bounding box center [830, 154] width 21 height 12
type input "Loan"
click at [1462, 122] on button "Perform Advanced Search" at bounding box center [1469, 118] width 152 height 38
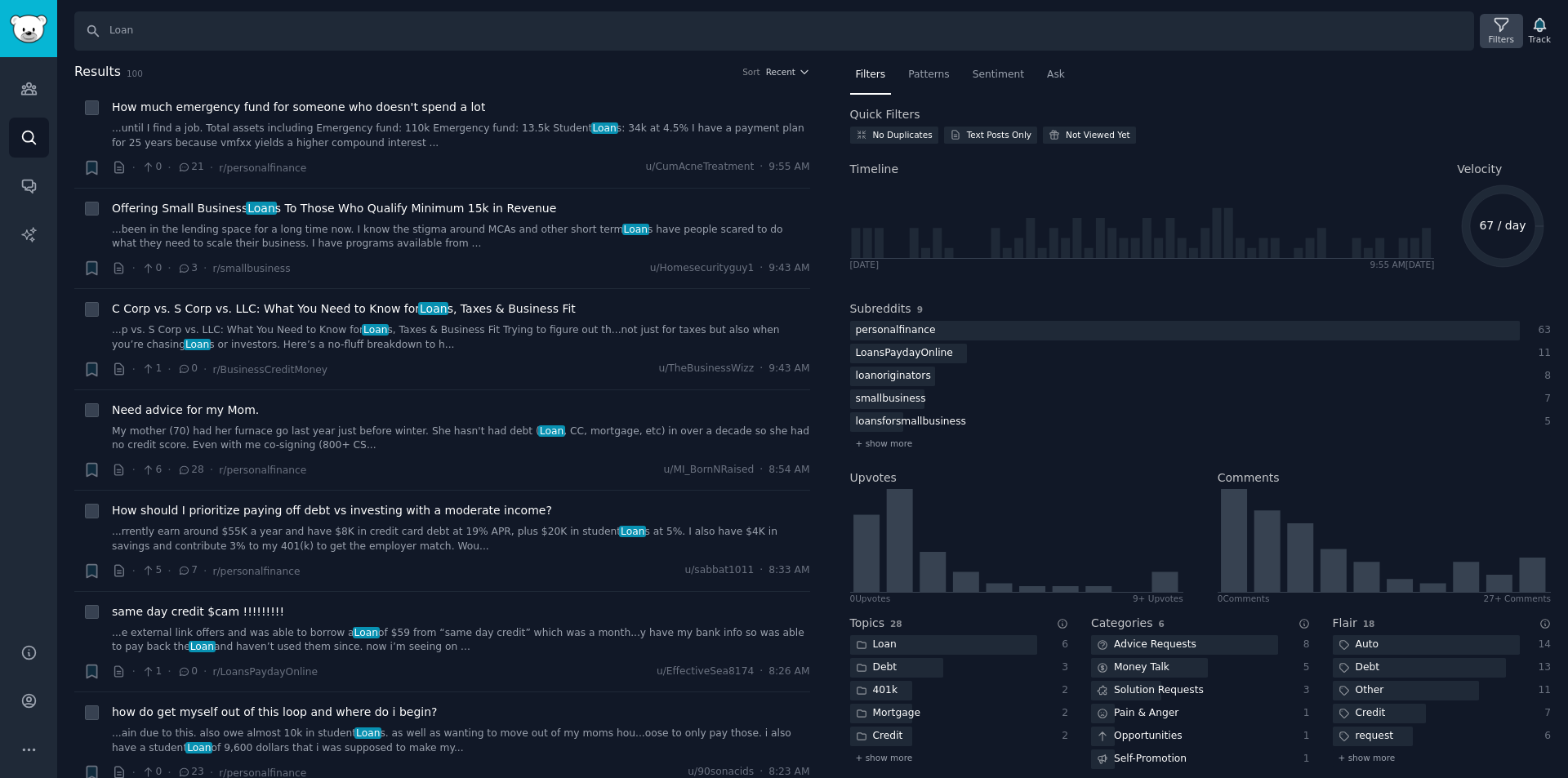
click at [1494, 33] on div "Filters" at bounding box center [1501, 31] width 43 height 35
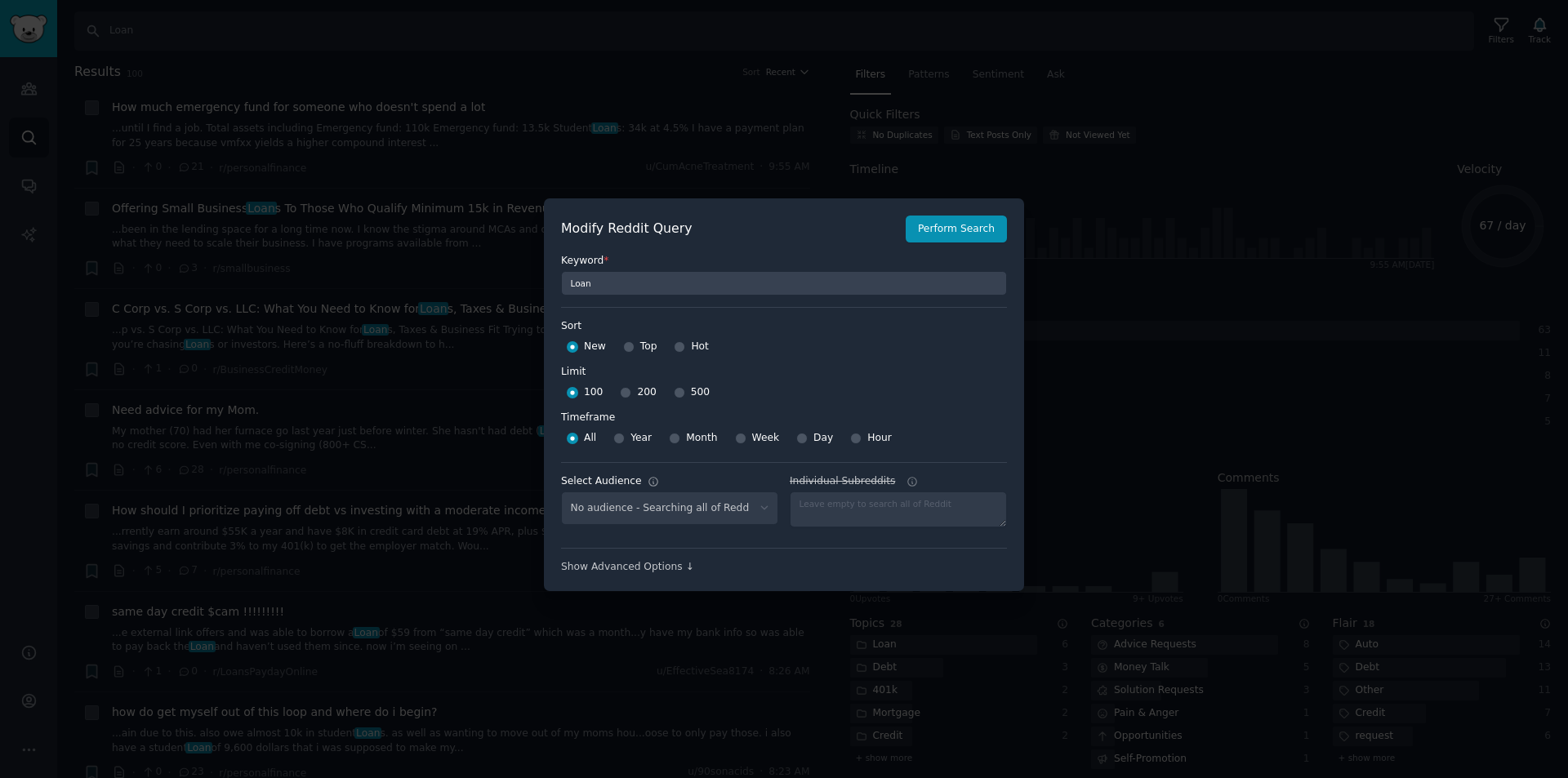
select select "ee03986ba9"
click at [797, 438] on input "Day" at bounding box center [803, 439] width 12 height 12
radio input "true"
click at [971, 232] on button "Perform Search" at bounding box center [957, 230] width 101 height 28
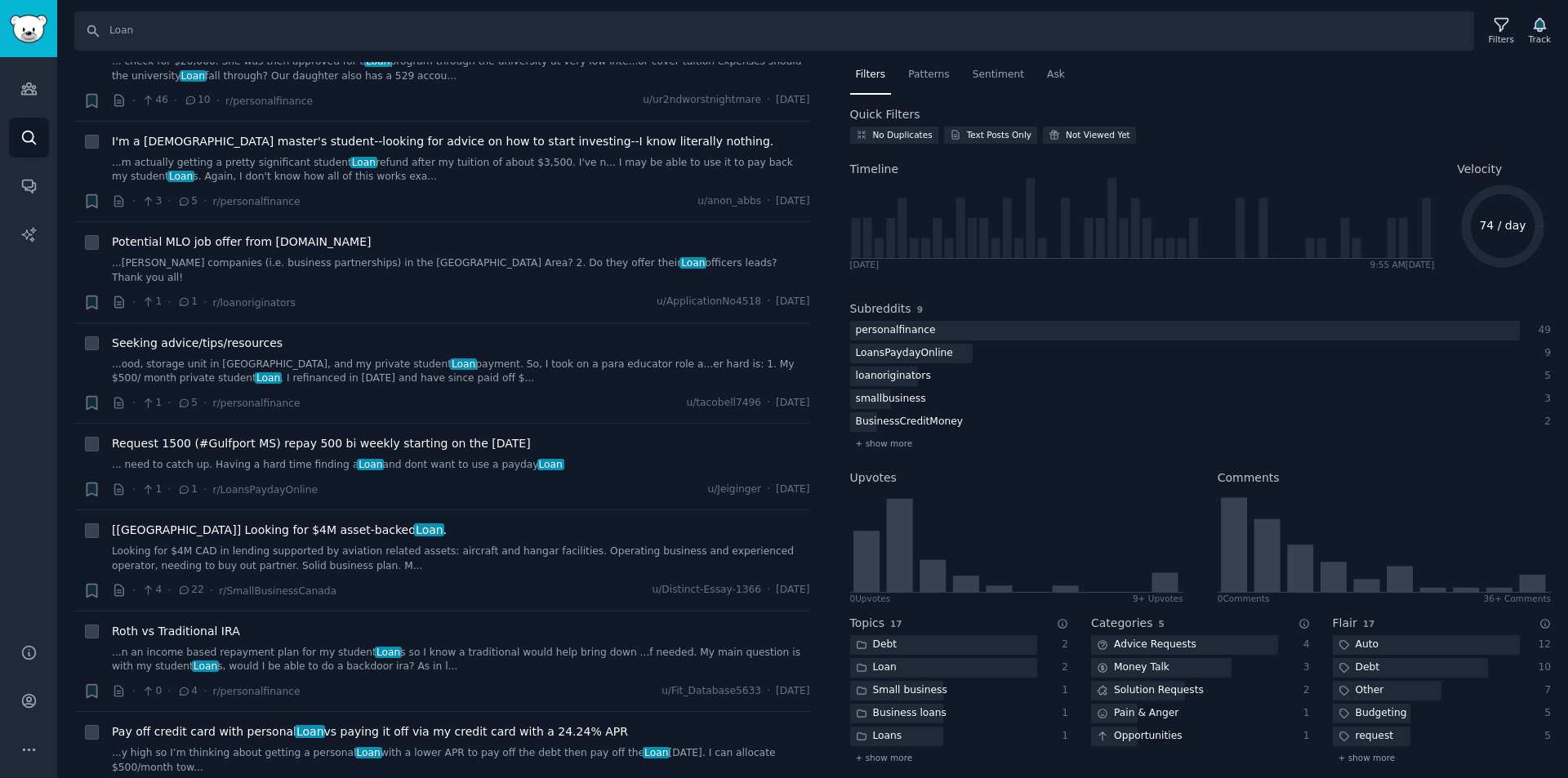
scroll to position [2287, 0]
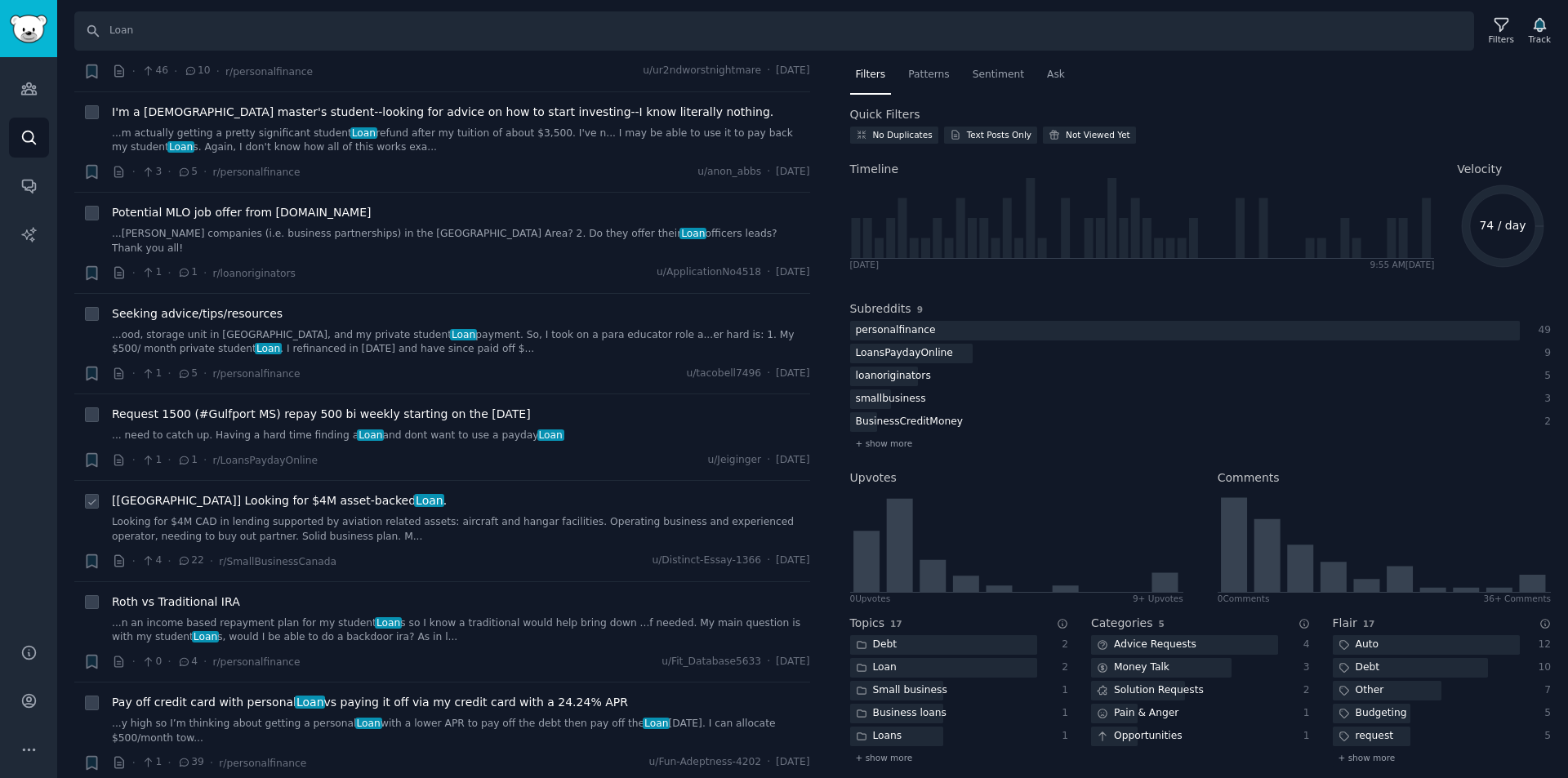
click at [221, 493] on span "[[GEOGRAPHIC_DATA]] Looking for $4M asset-backed Loan ." at bounding box center [279, 501] width 335 height 17
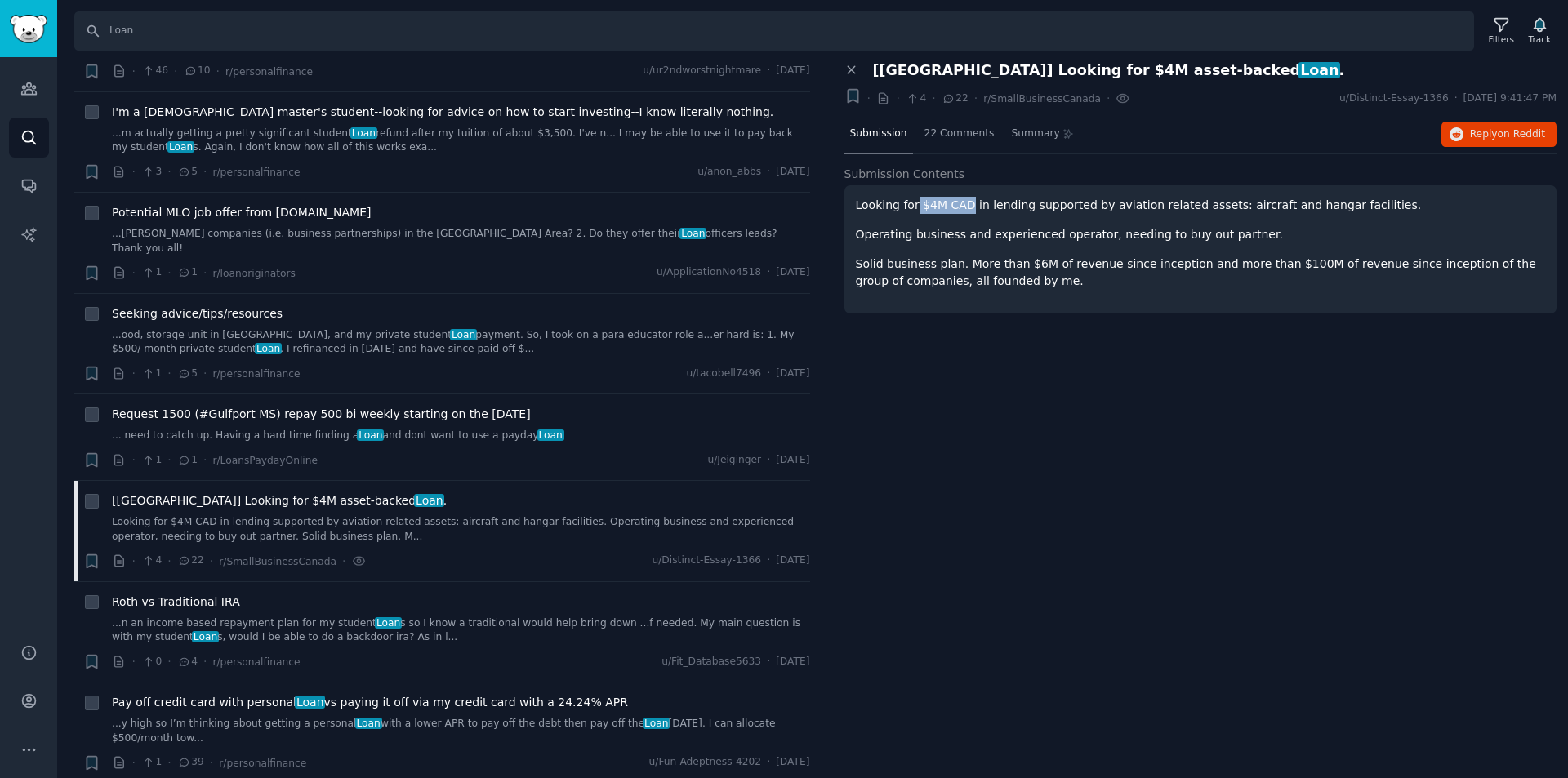
drag, startPoint x: 965, startPoint y: 204, endPoint x: 915, endPoint y: 200, distance: 50.2
click at [915, 200] on p "Looking for $4M CAD in lending supported by aviation related assets: aircraft a…" at bounding box center [1201, 205] width 691 height 17
copy p "$4M CAD"
click at [943, 126] on span "22 Comments" at bounding box center [960, 133] width 71 height 15
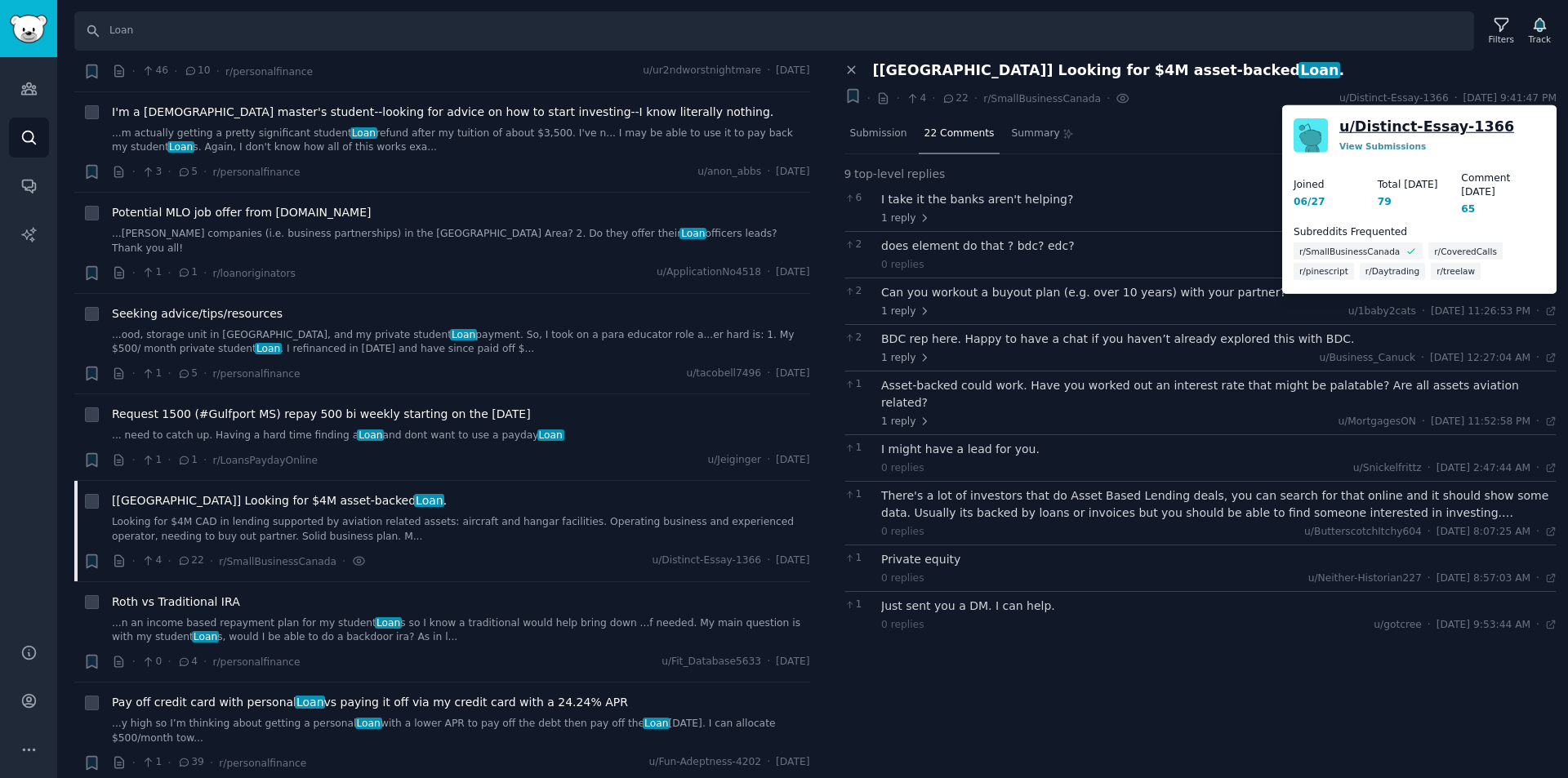
click at [1395, 131] on link "u/ Distinct-Essay-1366" at bounding box center [1427, 127] width 175 height 21
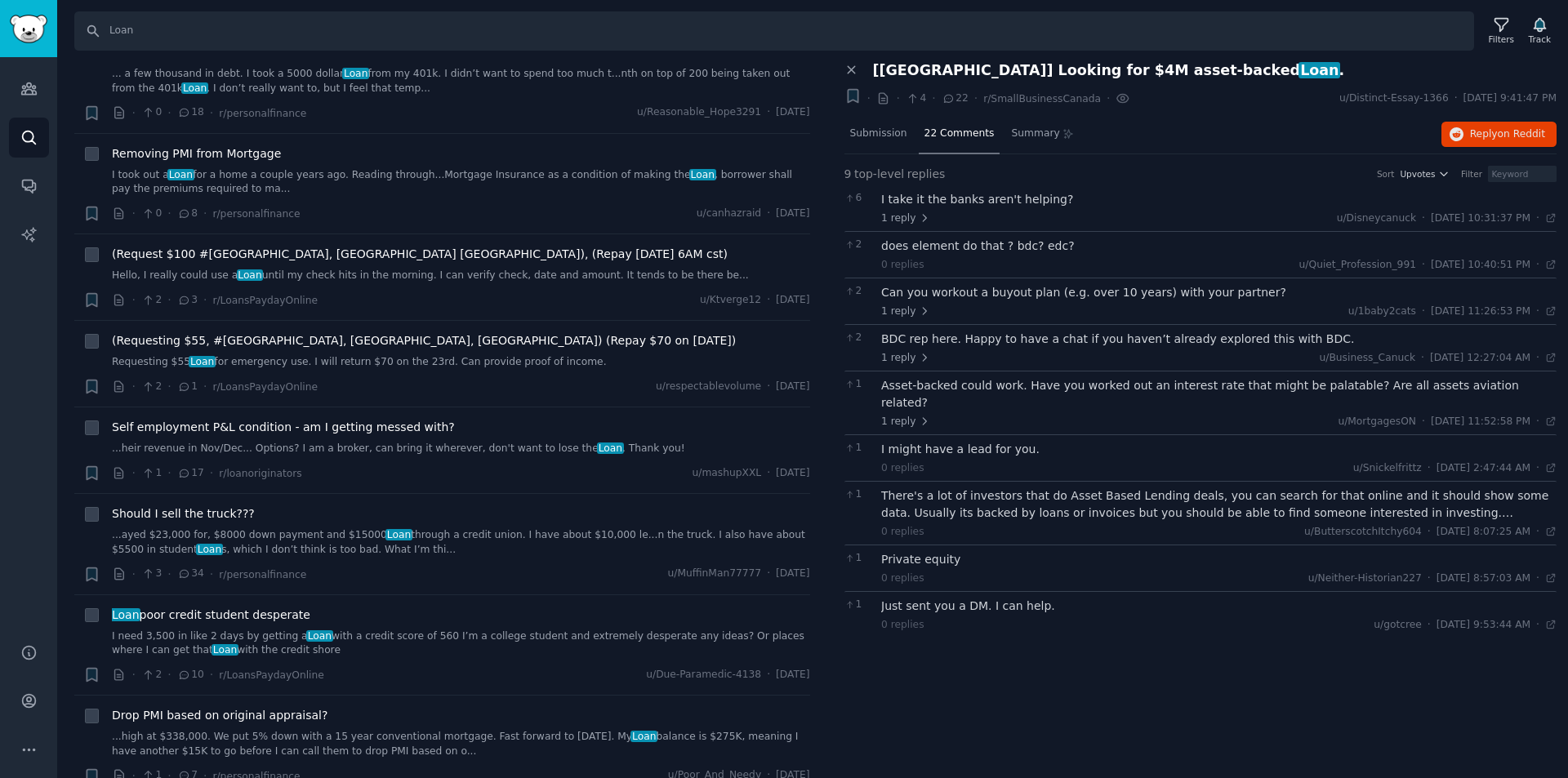
scroll to position [3675, 0]
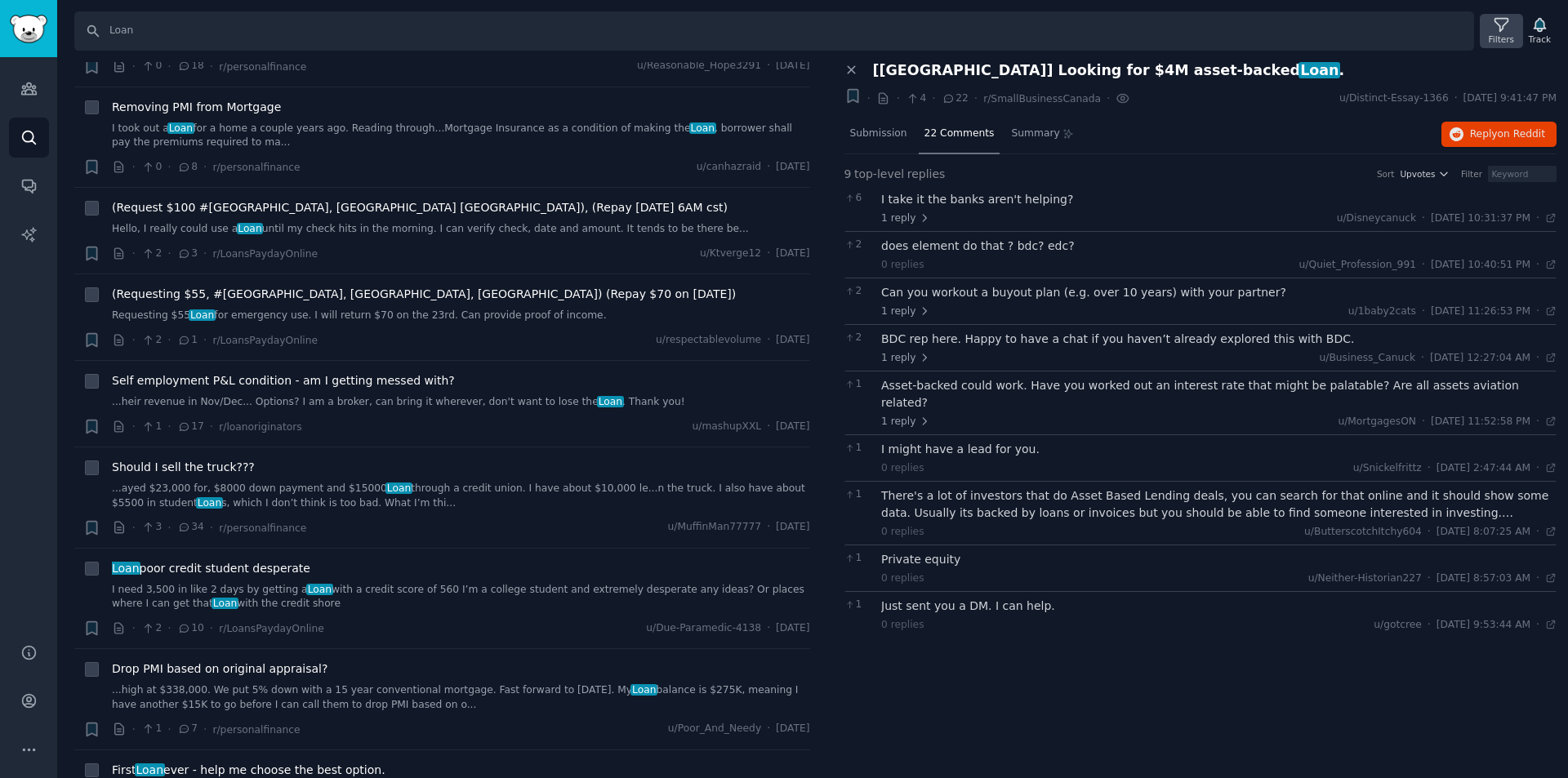
click at [1510, 24] on icon at bounding box center [1501, 24] width 17 height 17
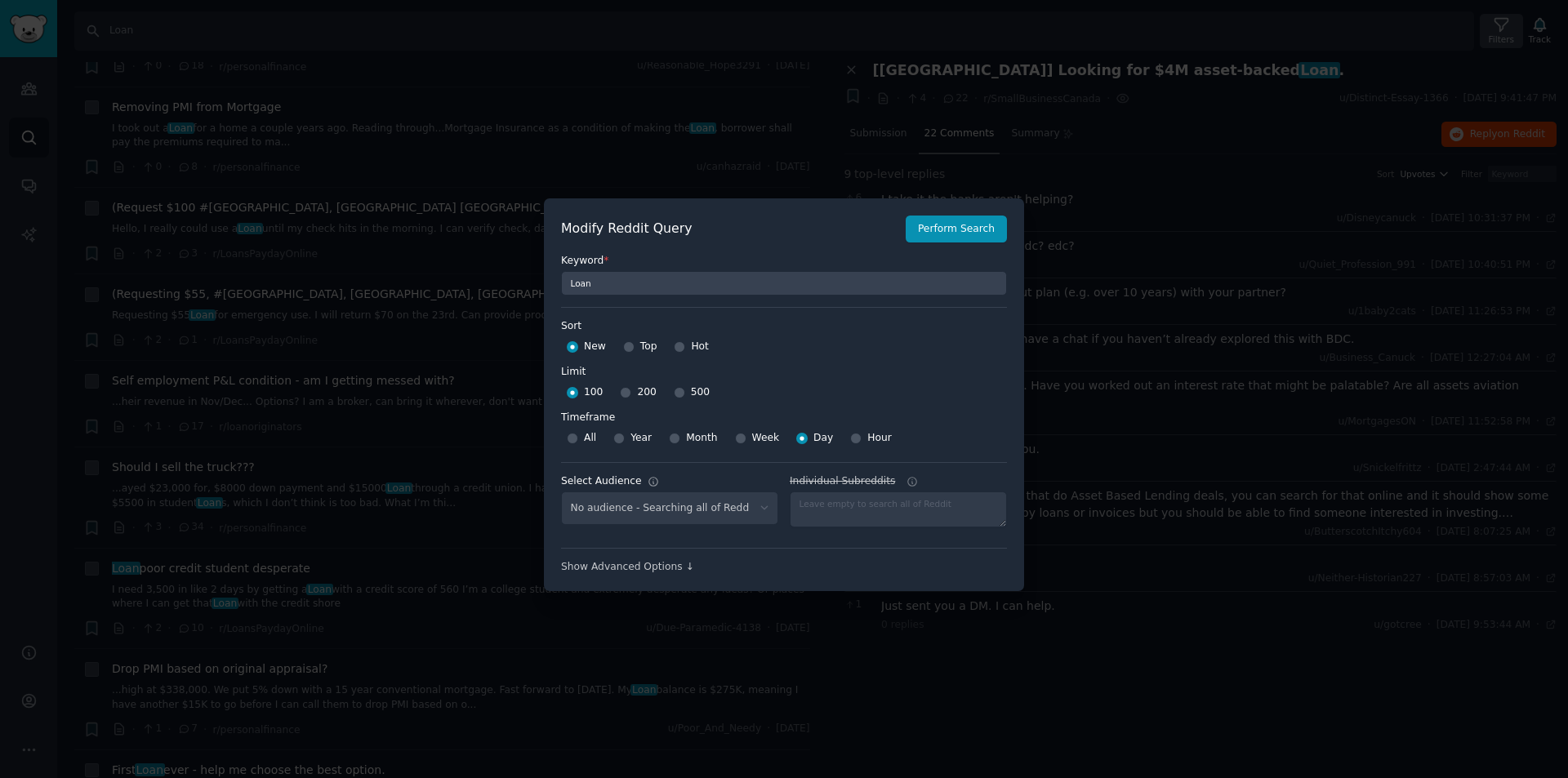
select select "ee03986ba9"
click at [1228, 127] on div at bounding box center [784, 389] width 1568 height 778
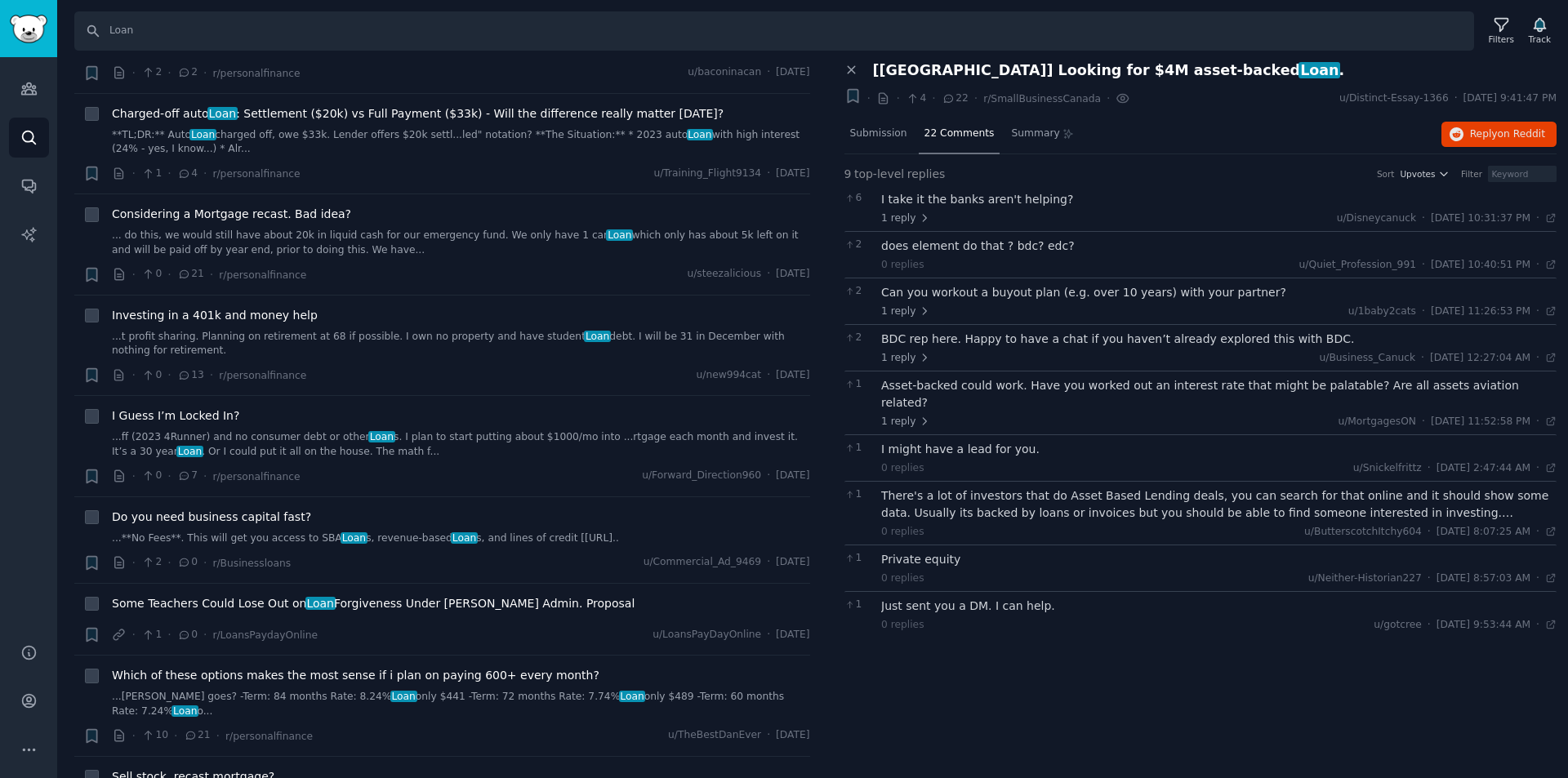
scroll to position [6430, 0]
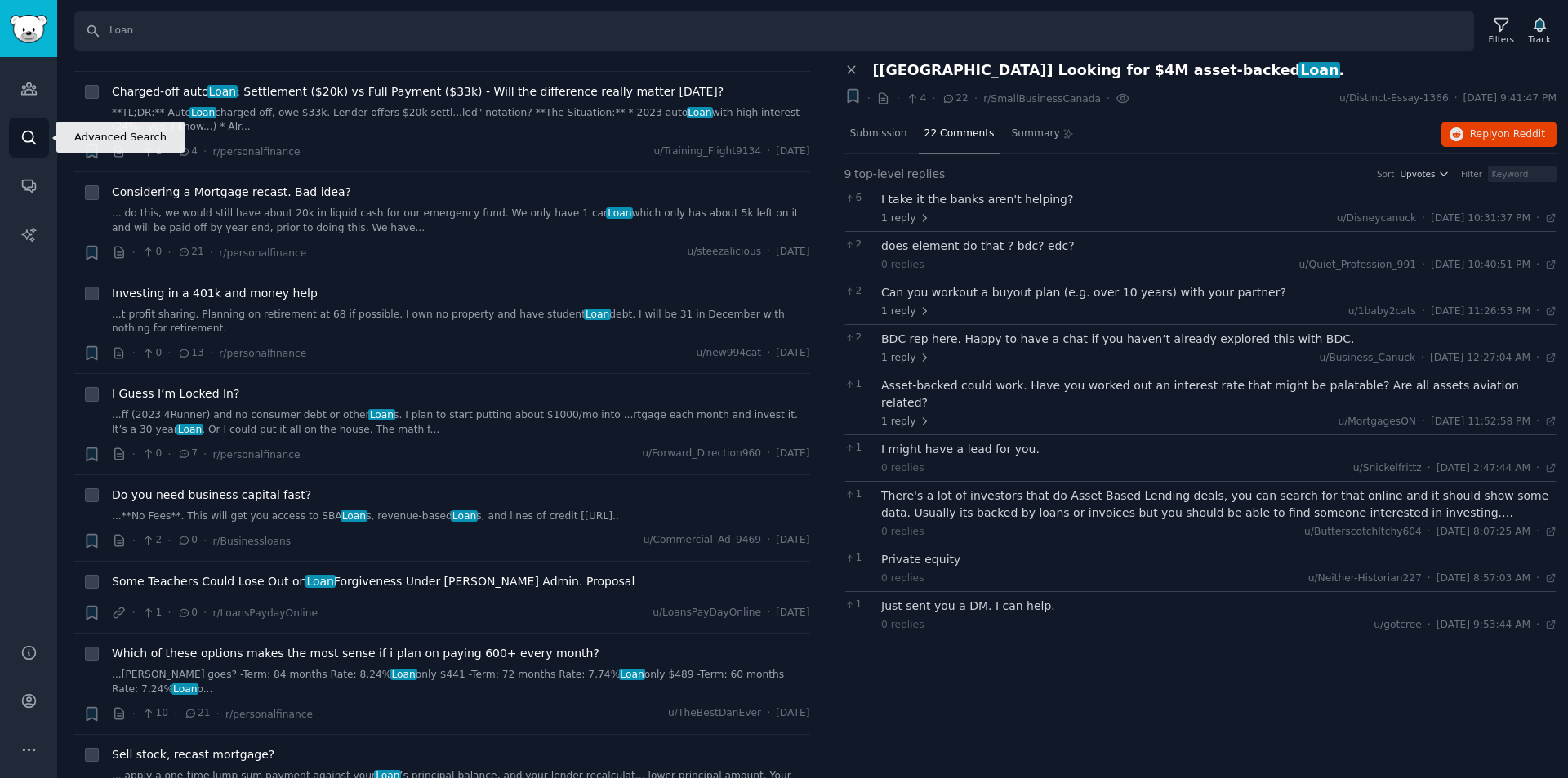
click at [28, 140] on icon "Sidebar" at bounding box center [29, 137] width 17 height 17
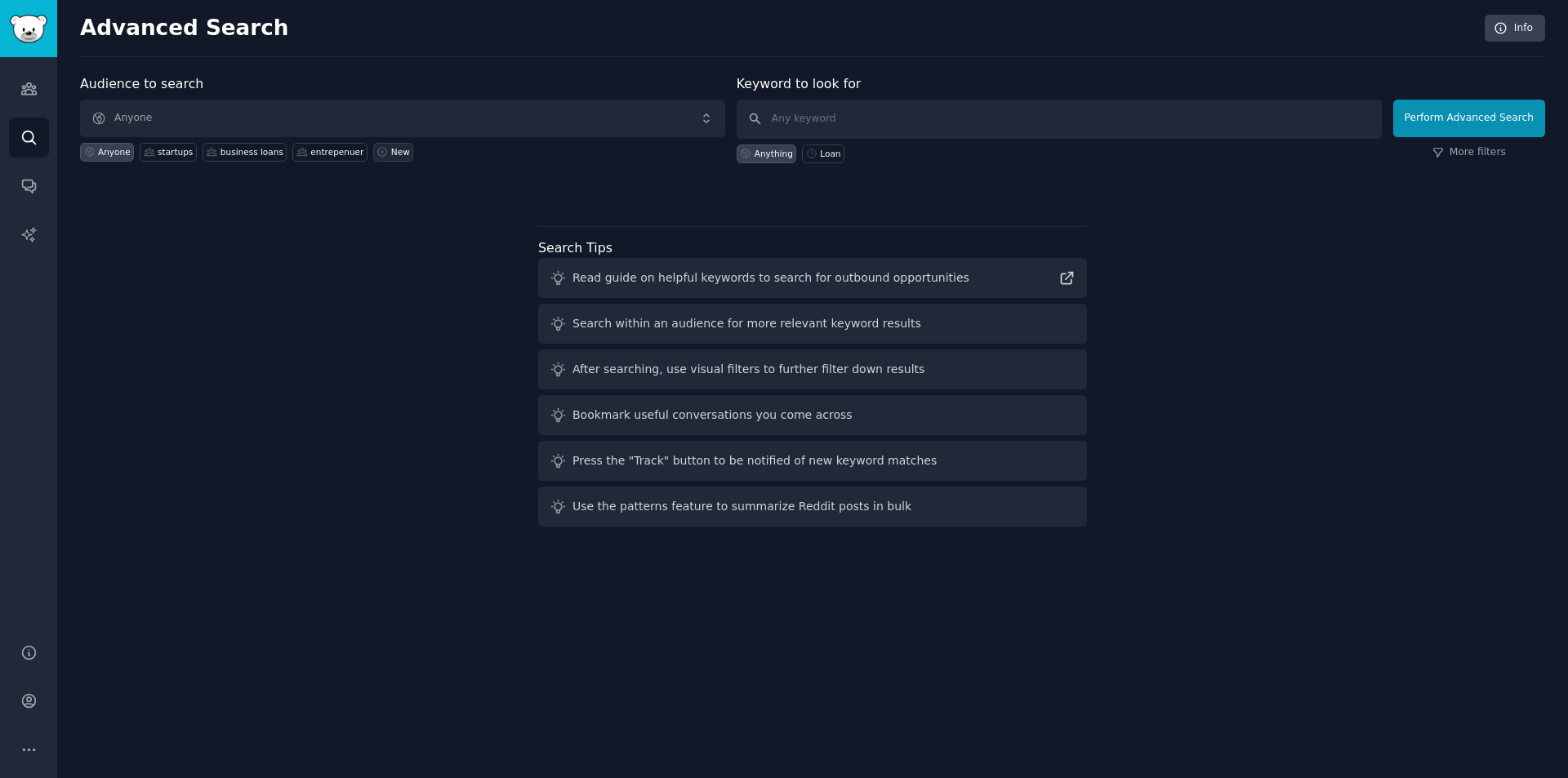
click at [392, 148] on div "New" at bounding box center [400, 152] width 19 height 12
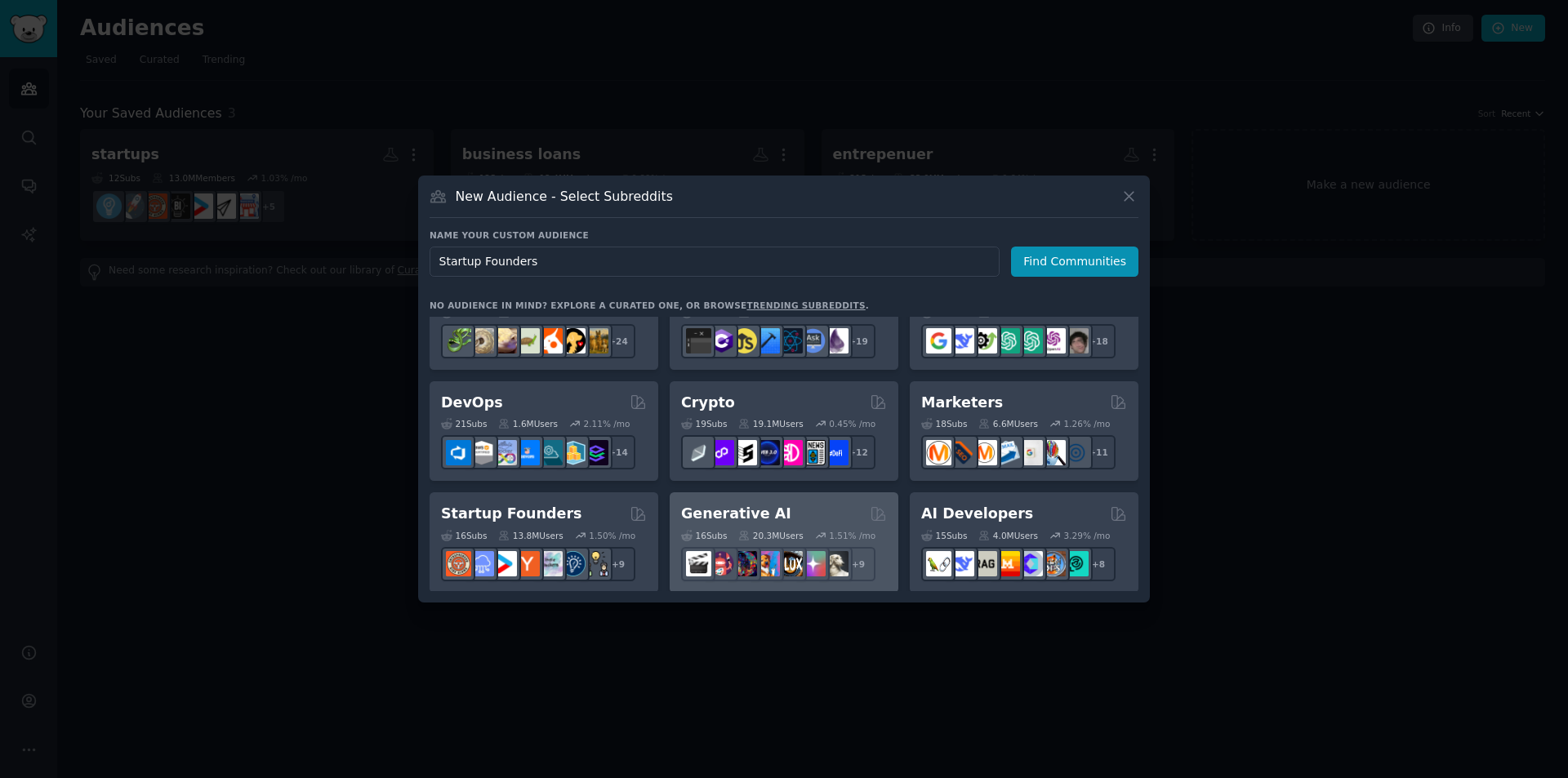
scroll to position [163, 0]
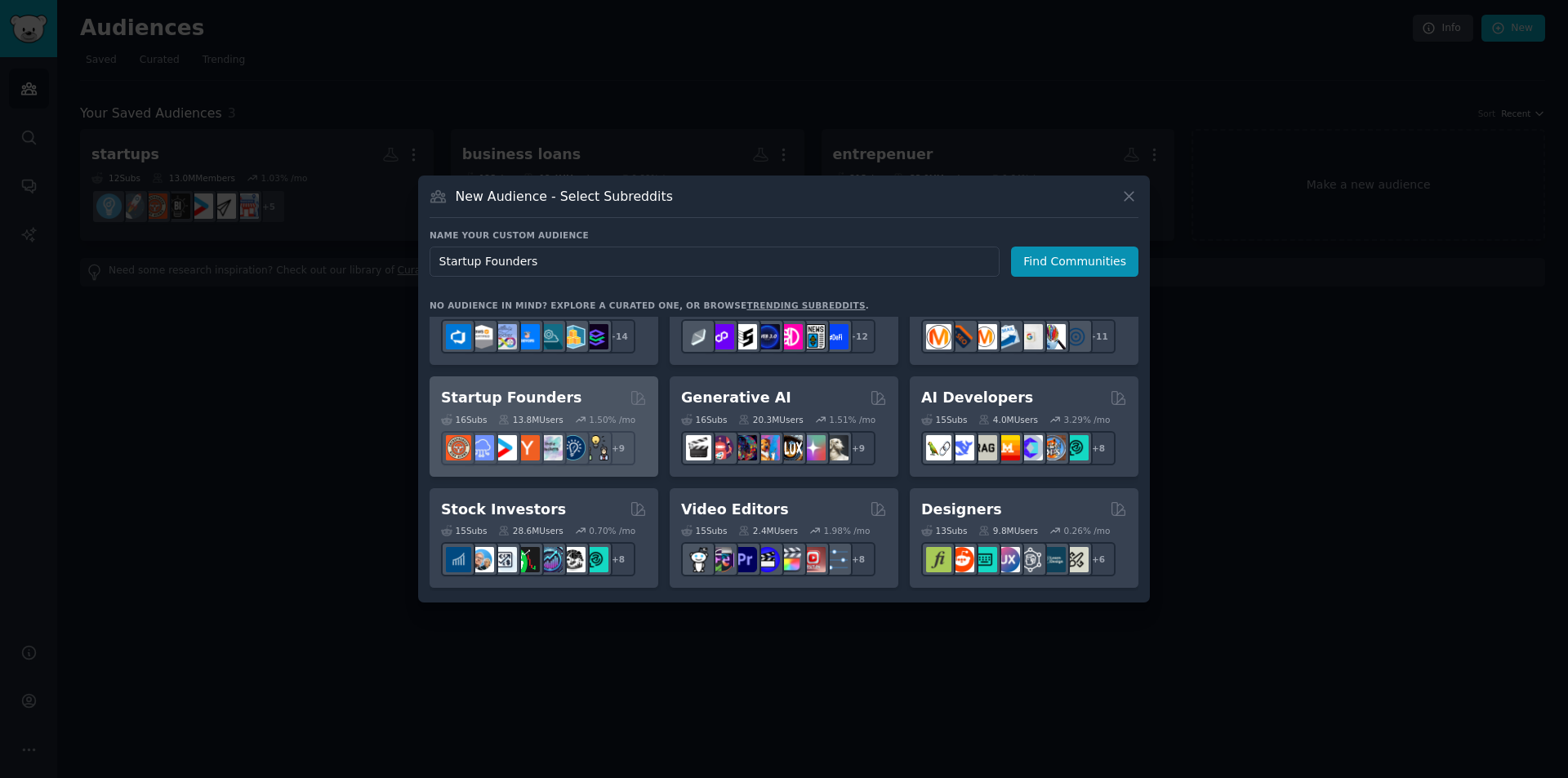
type input "Startup Founders"
click at [589, 401] on div "Startup Founders" at bounding box center [544, 397] width 206 height 21
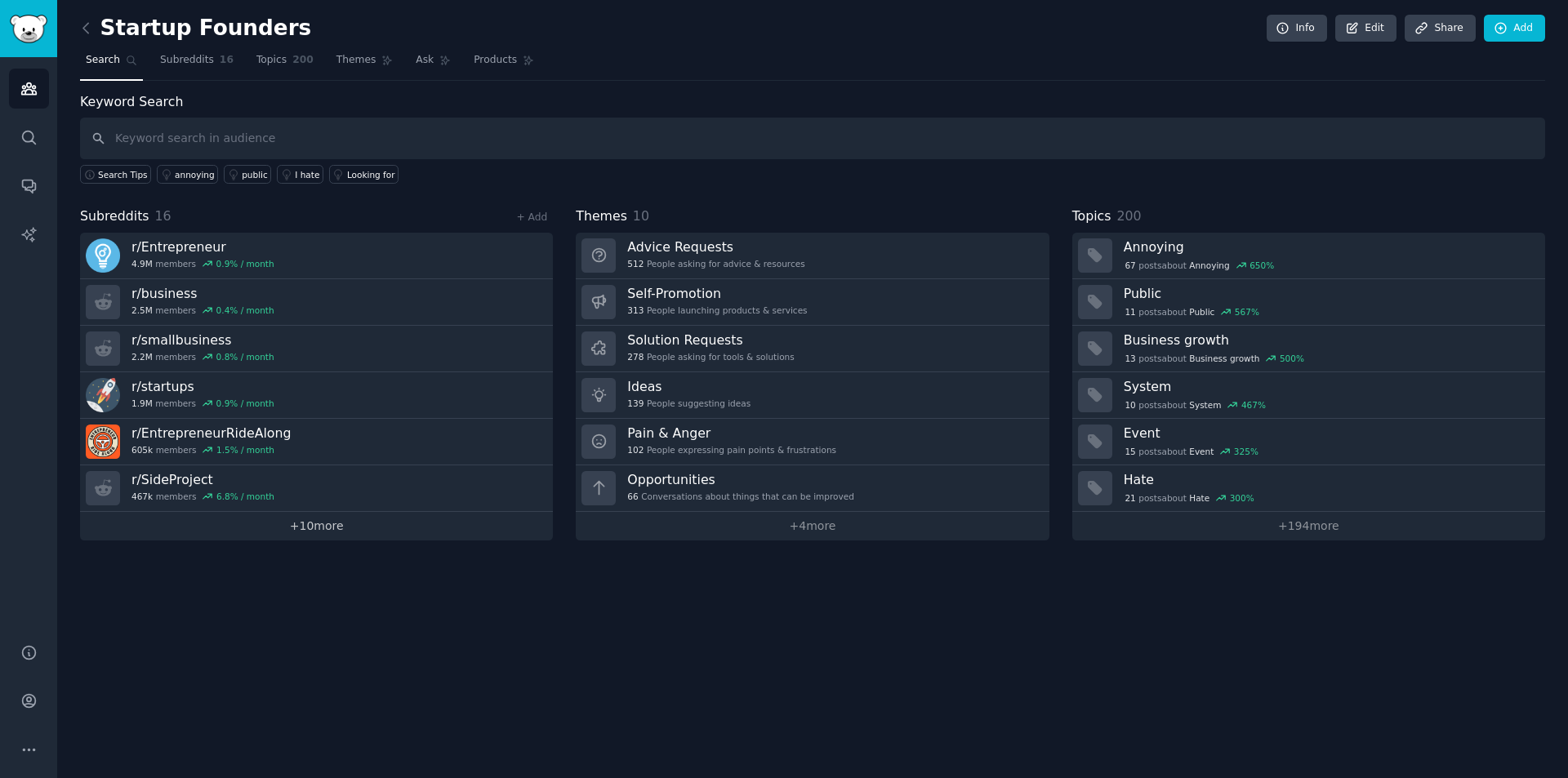
click at [334, 528] on link "+ 10 more" at bounding box center [317, 526] width 473 height 29
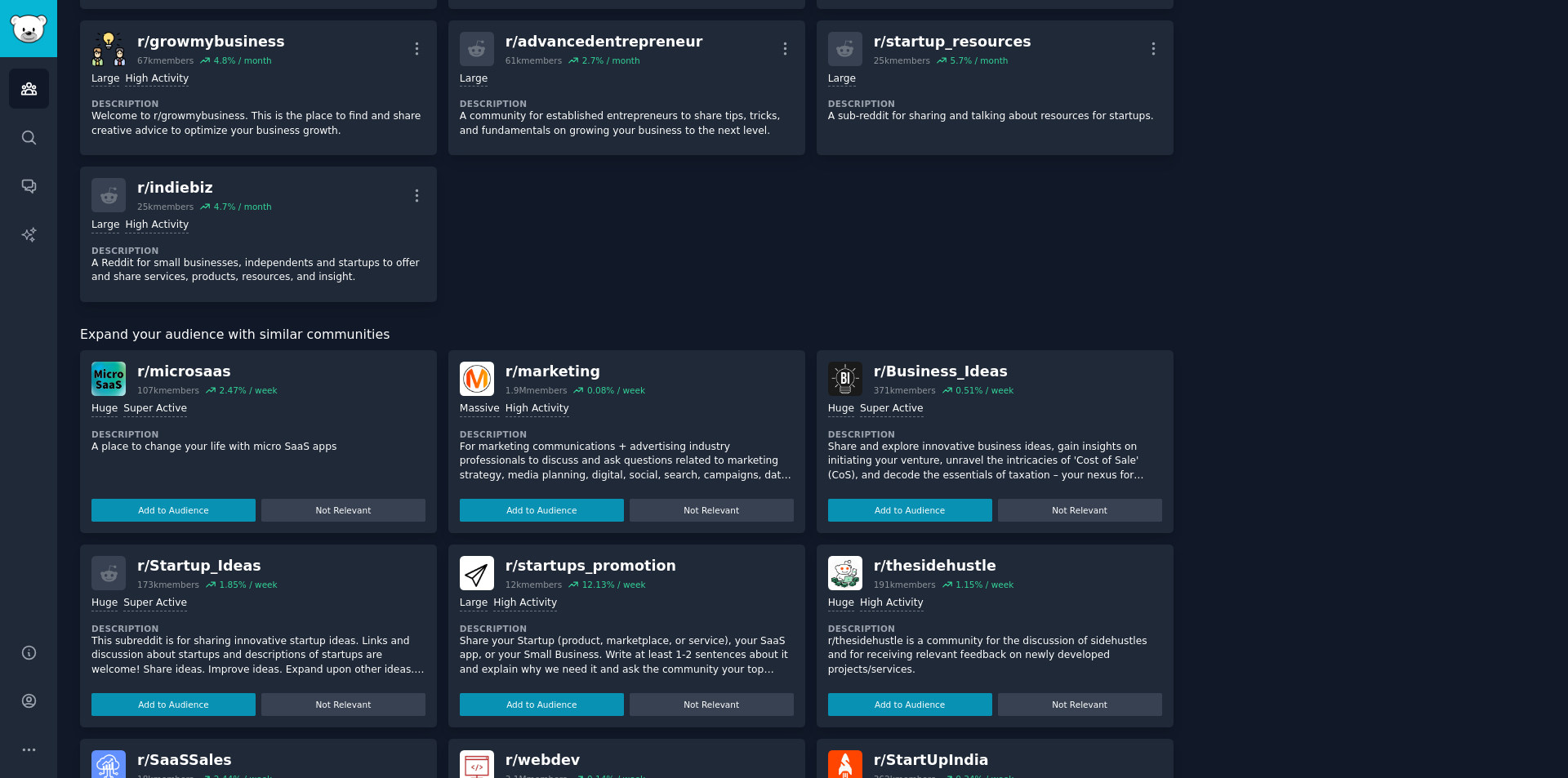
scroll to position [735, 0]
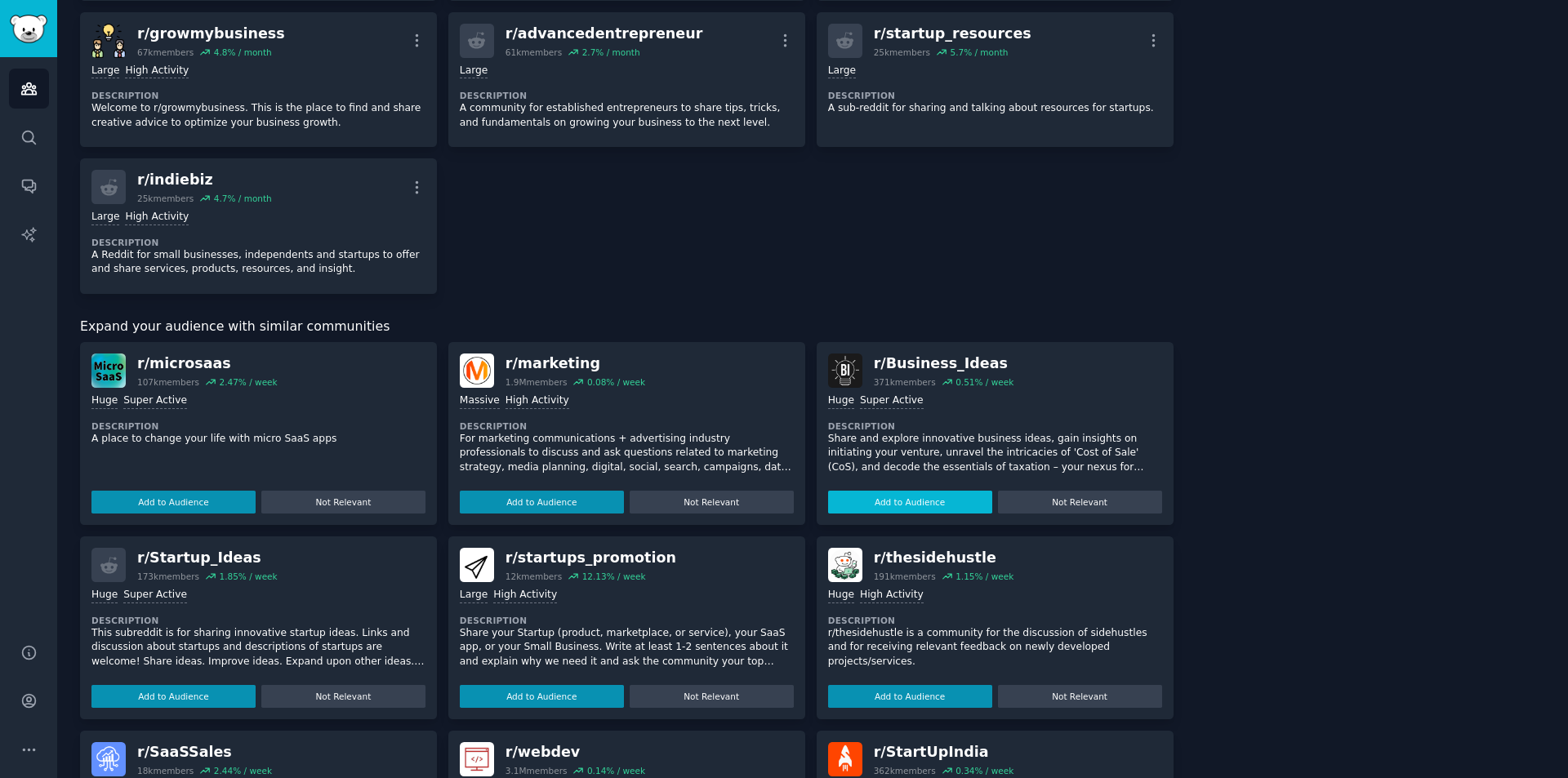
click at [908, 496] on button "Add to Audience" at bounding box center [910, 502] width 164 height 23
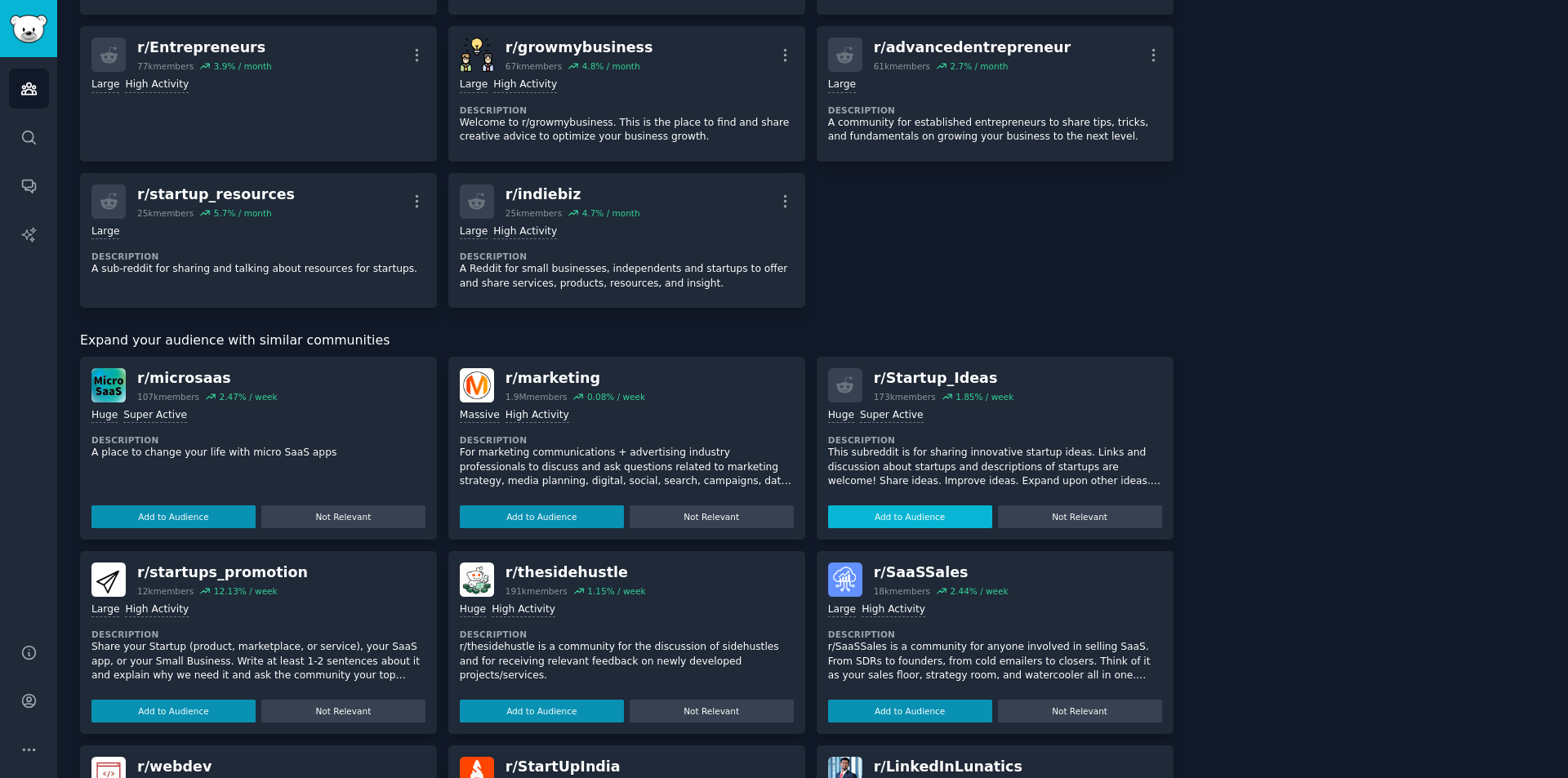
click at [948, 519] on button "Add to Audience" at bounding box center [910, 517] width 164 height 23
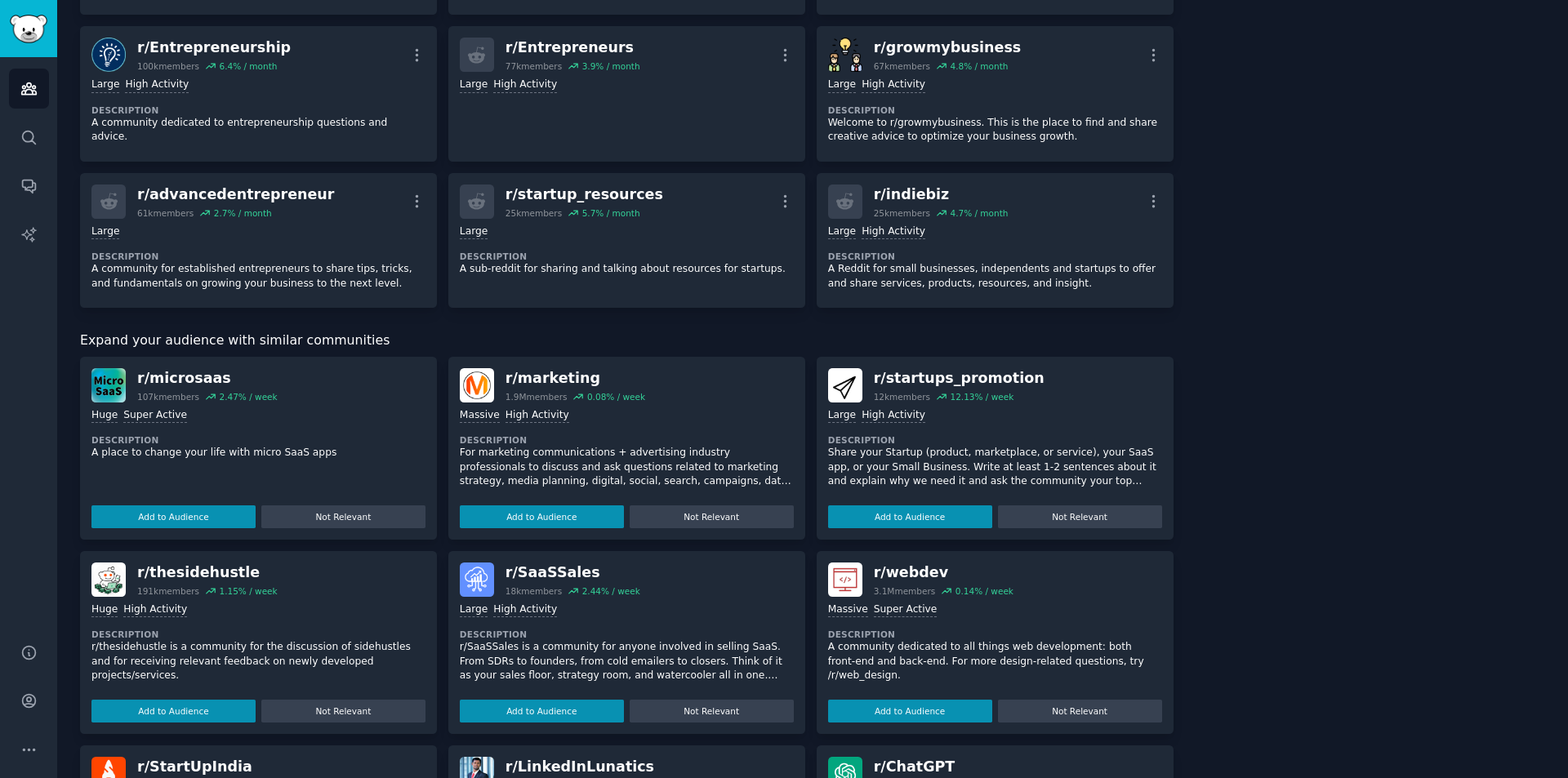
click at [948, 519] on button "Add to Audience" at bounding box center [910, 517] width 164 height 23
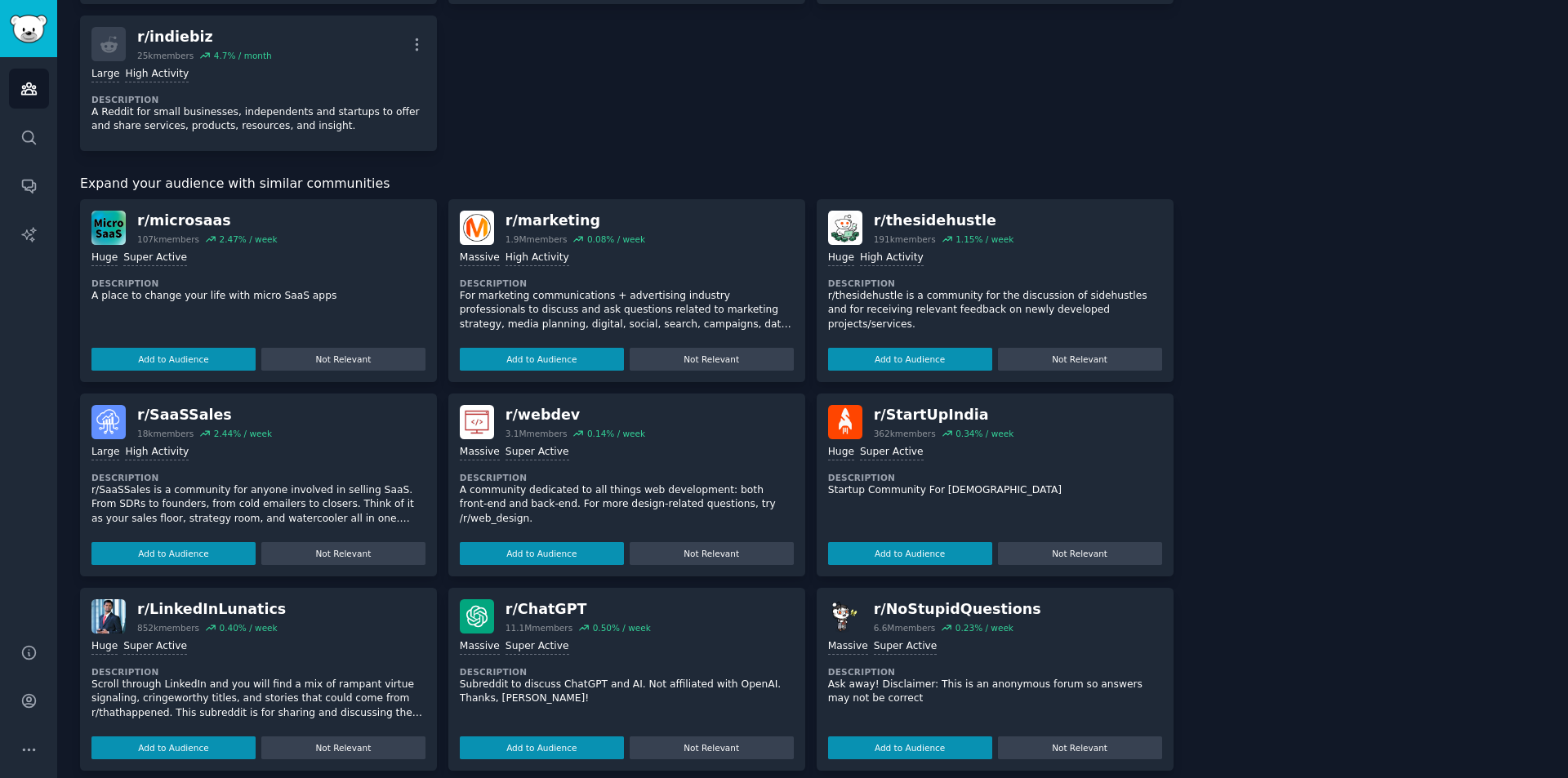
scroll to position [1054, 0]
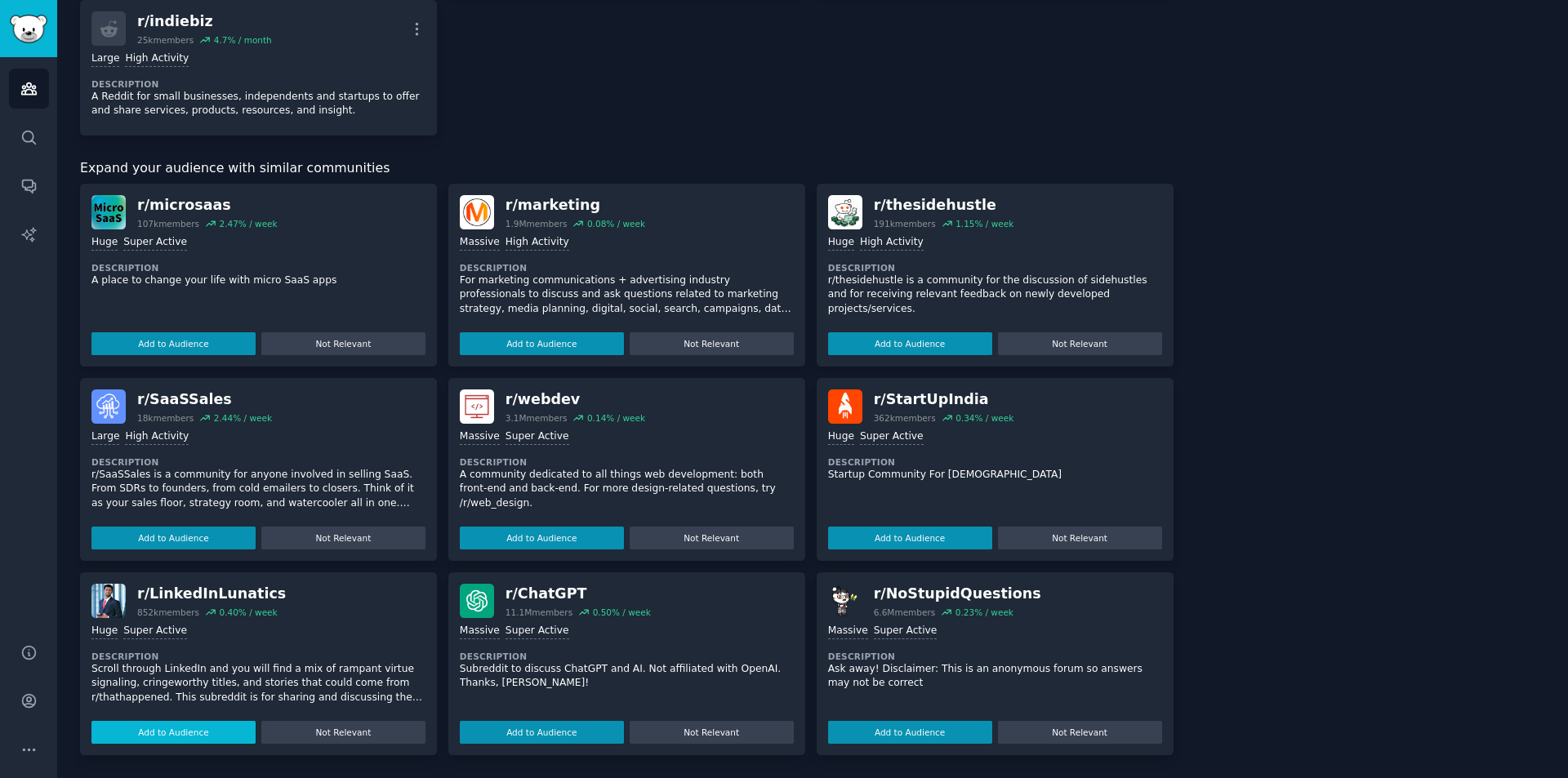
click at [199, 729] on button "Add to Audience" at bounding box center [173, 732] width 164 height 23
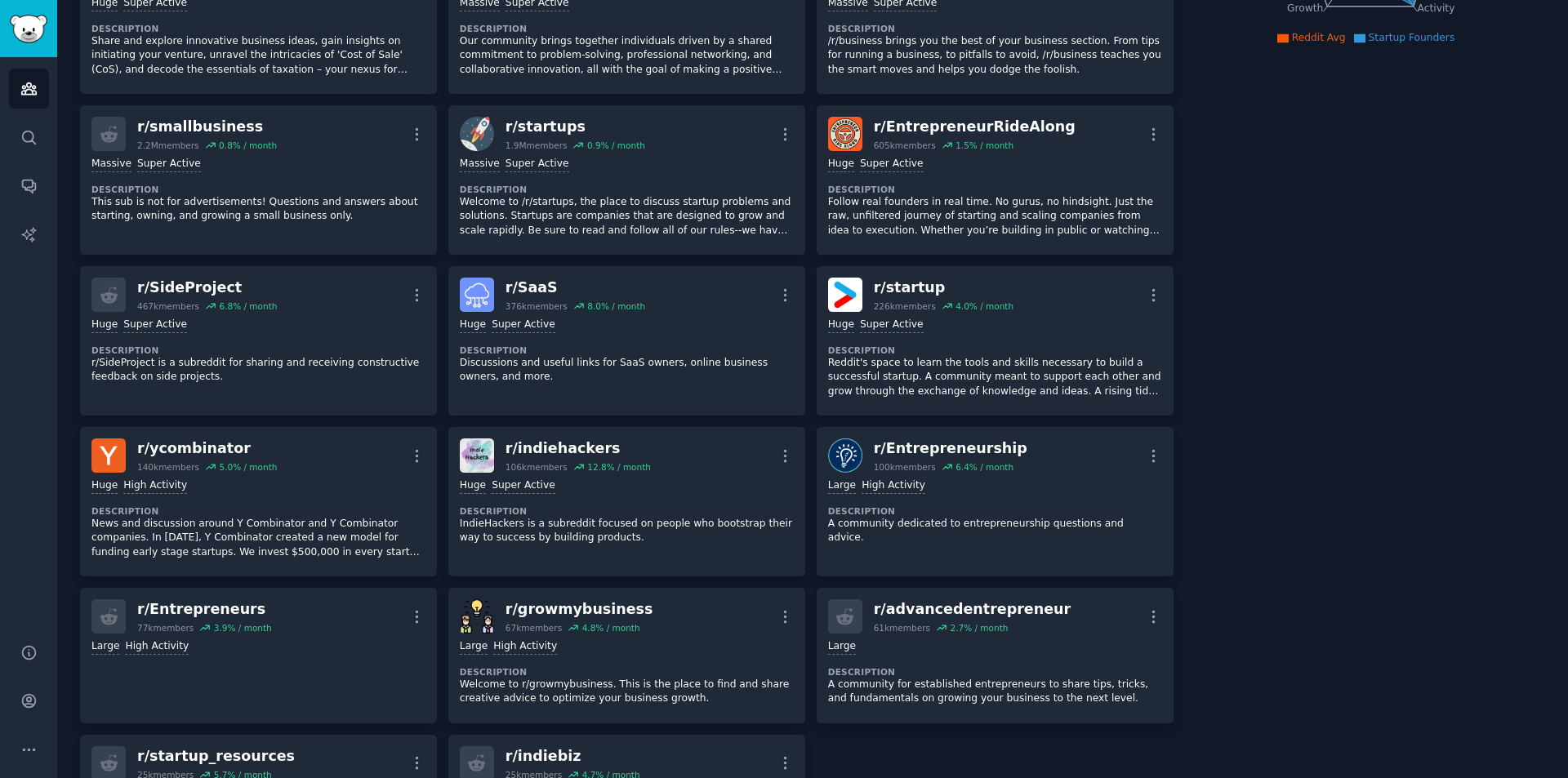
scroll to position [0, 0]
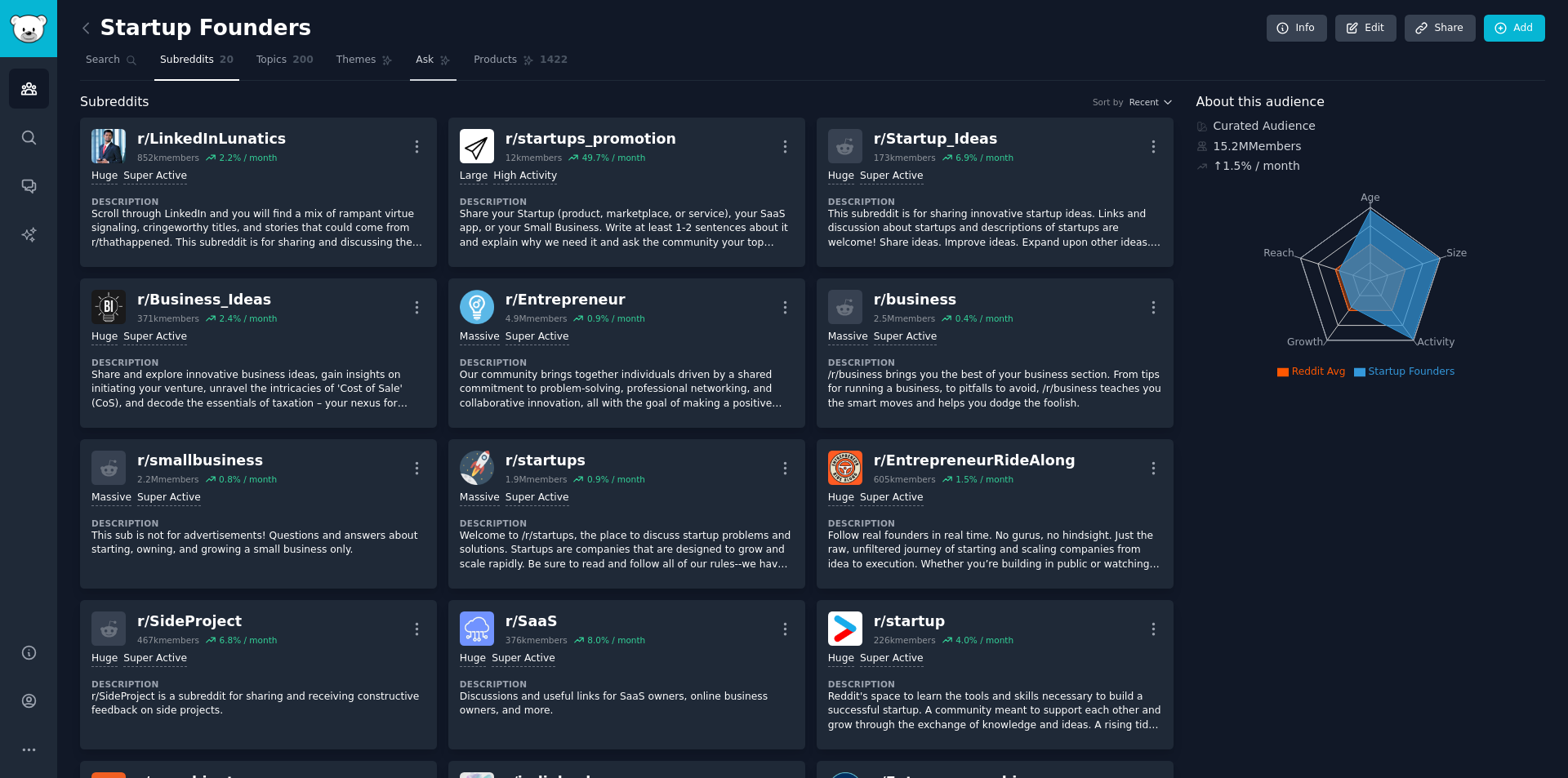
click at [415, 57] on span "Ask" at bounding box center [424, 60] width 18 height 15
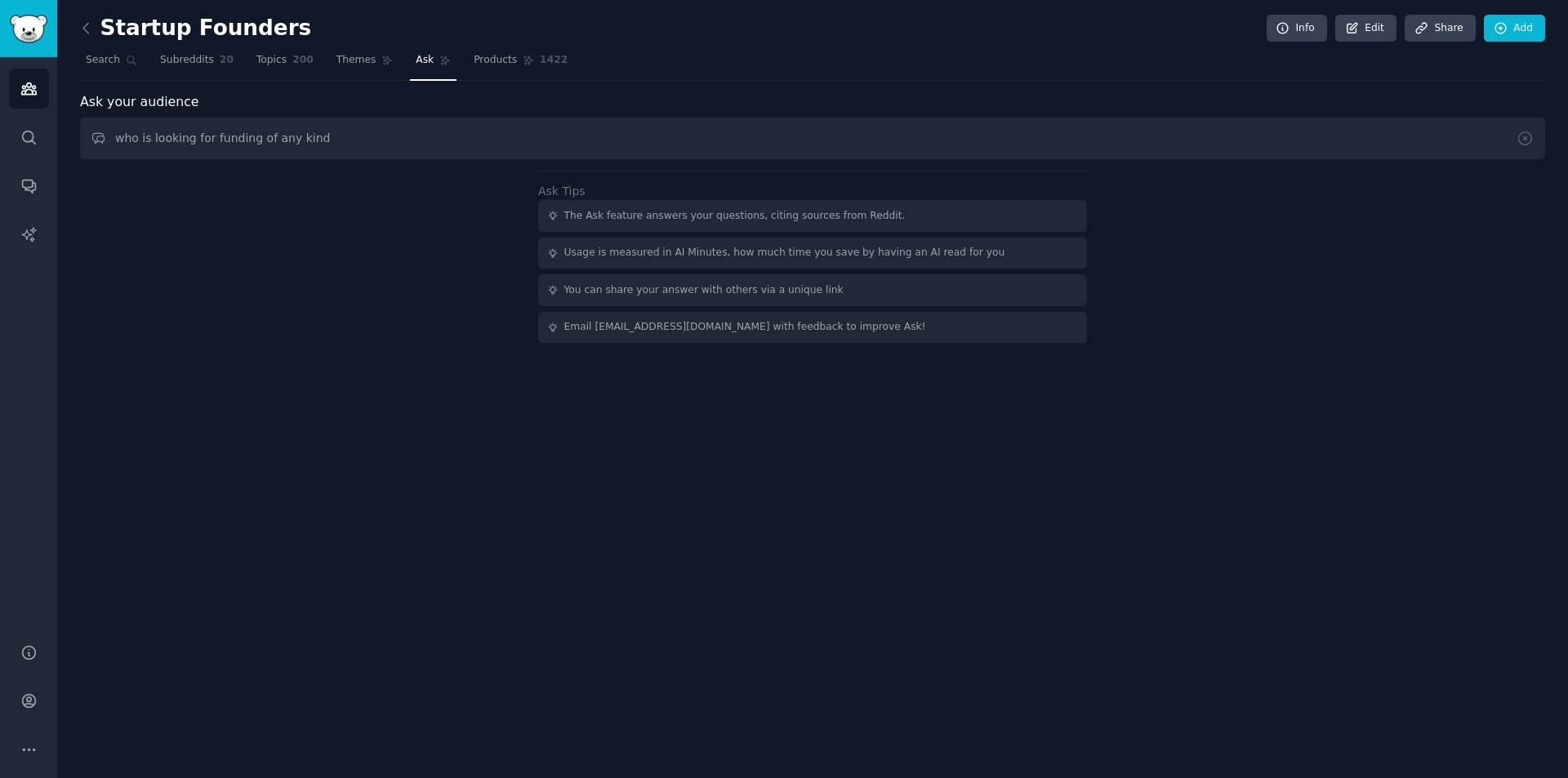
type input "who is looking for funding of any kind"
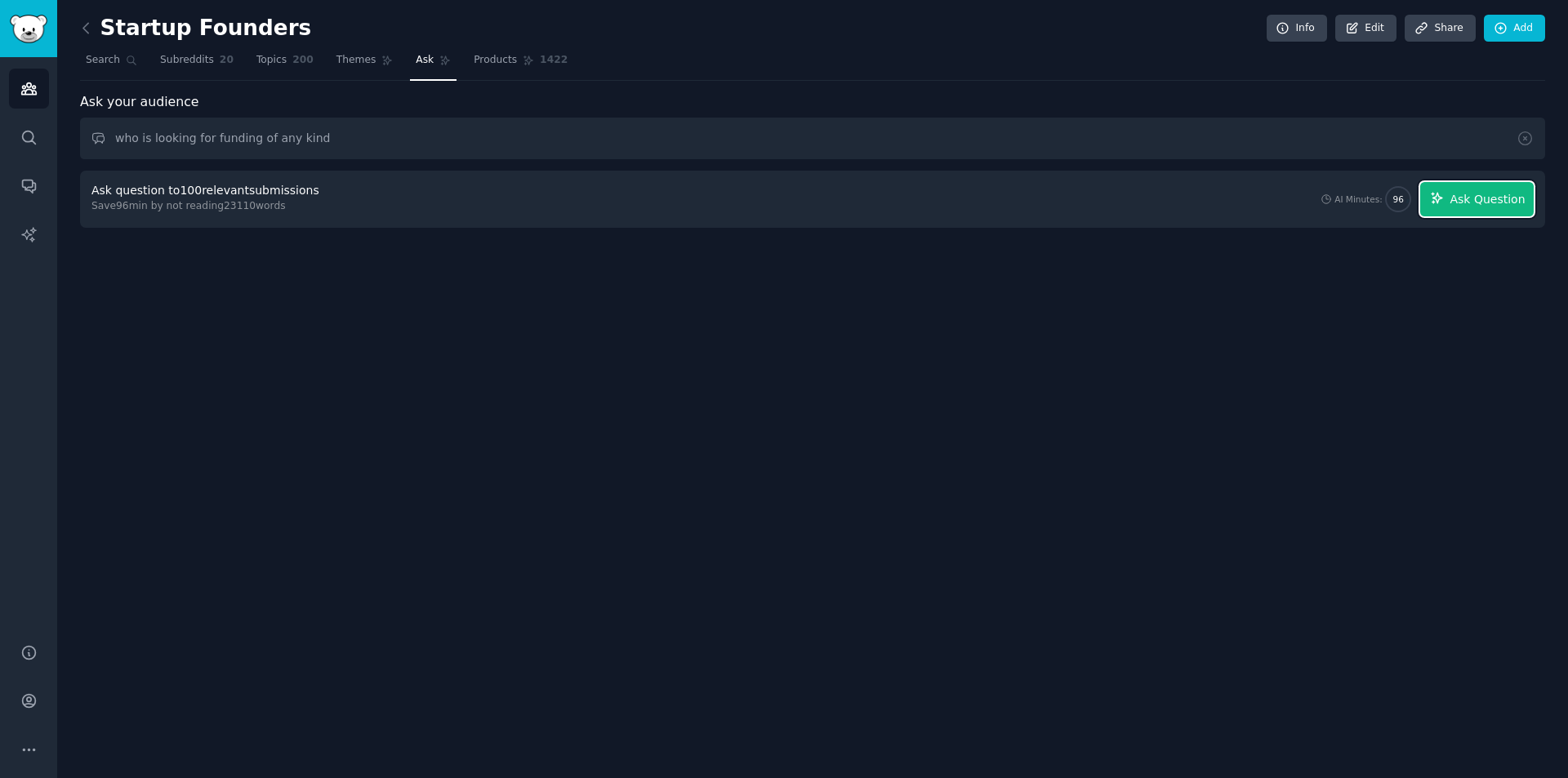
click at [1480, 200] on span "Ask Question" at bounding box center [1488, 199] width 76 height 17
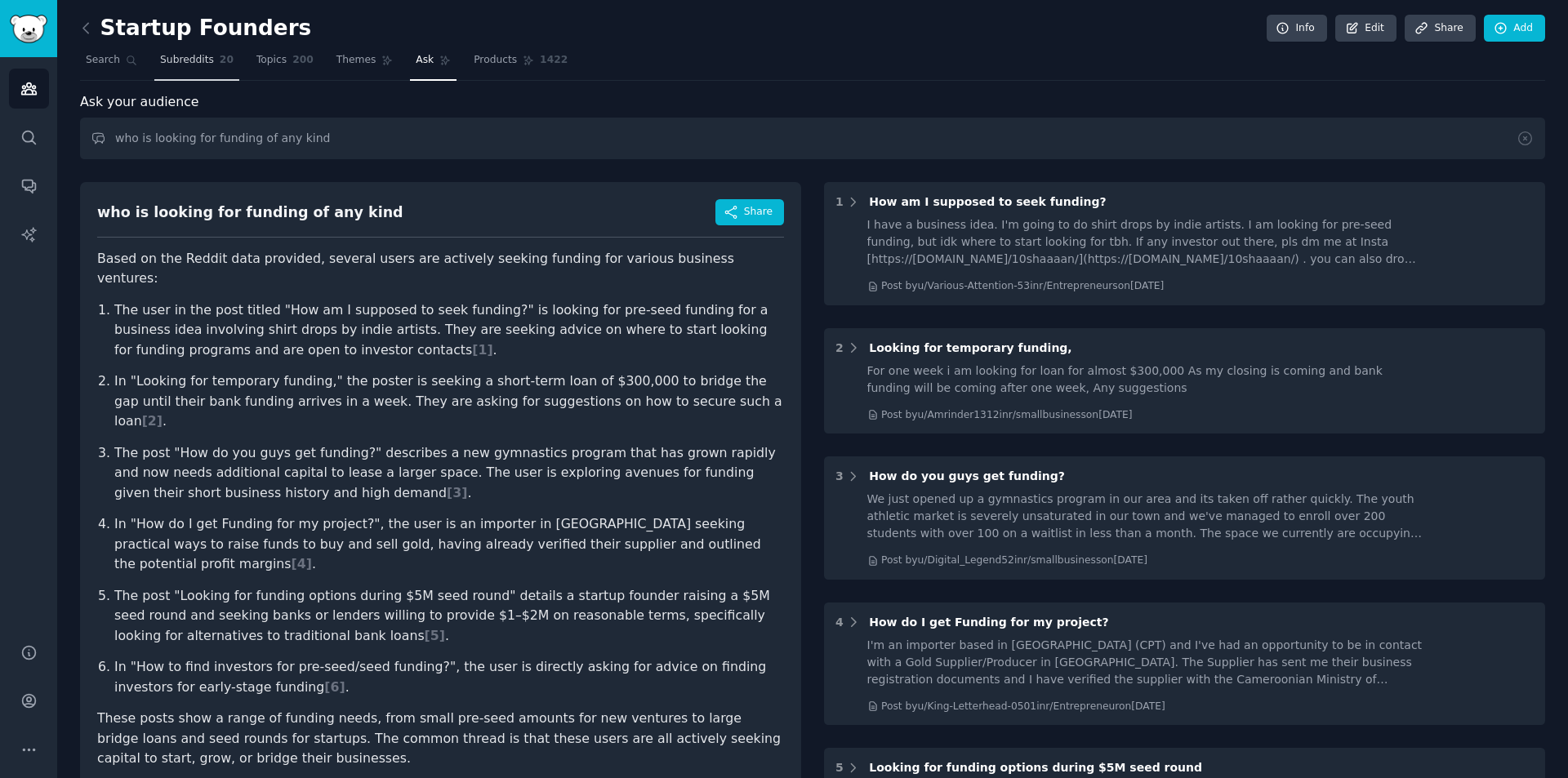
click at [195, 58] on span "Subreddits" at bounding box center [187, 60] width 54 height 15
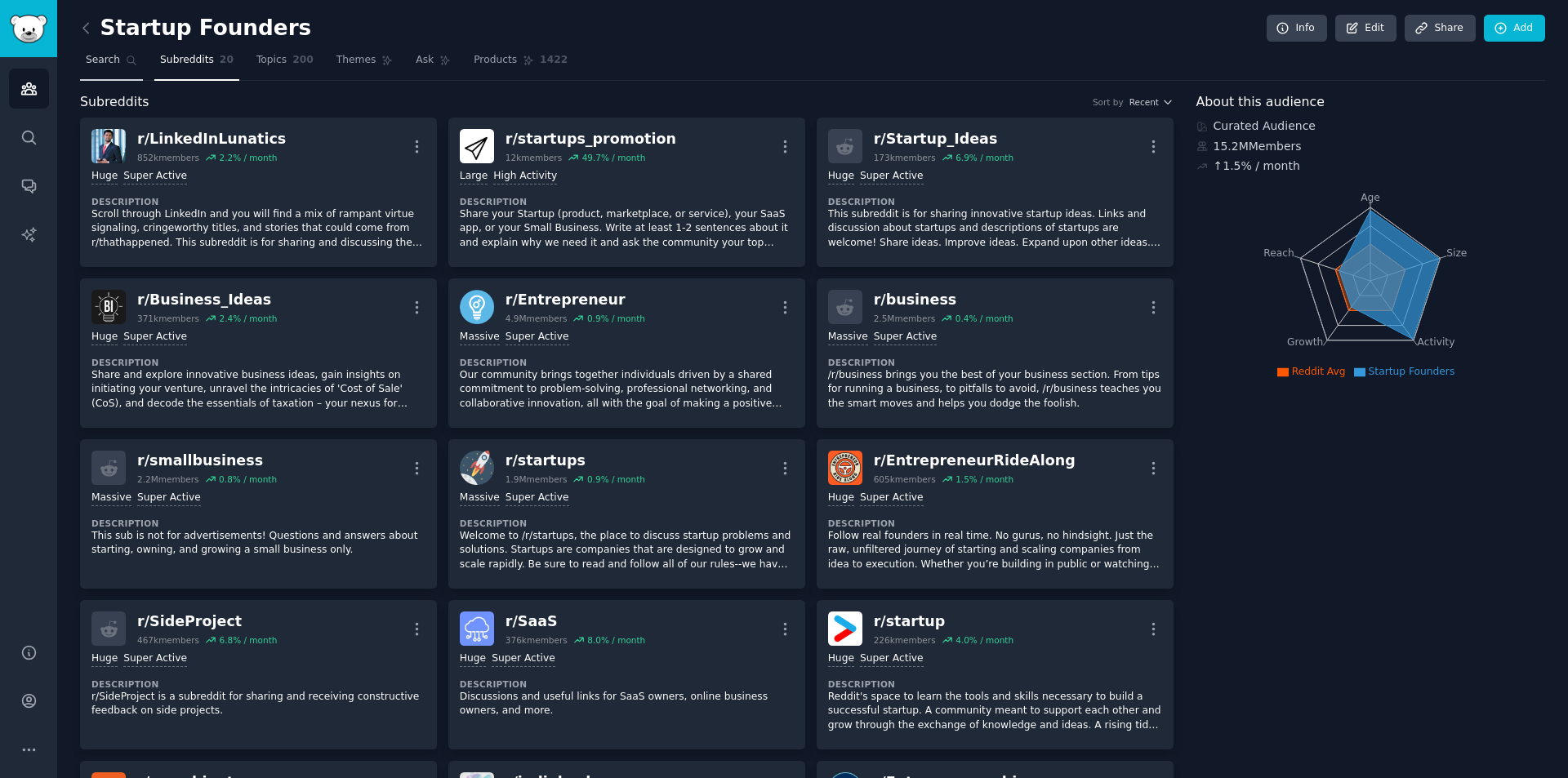
click at [114, 55] on span "Search" at bounding box center [102, 60] width 35 height 15
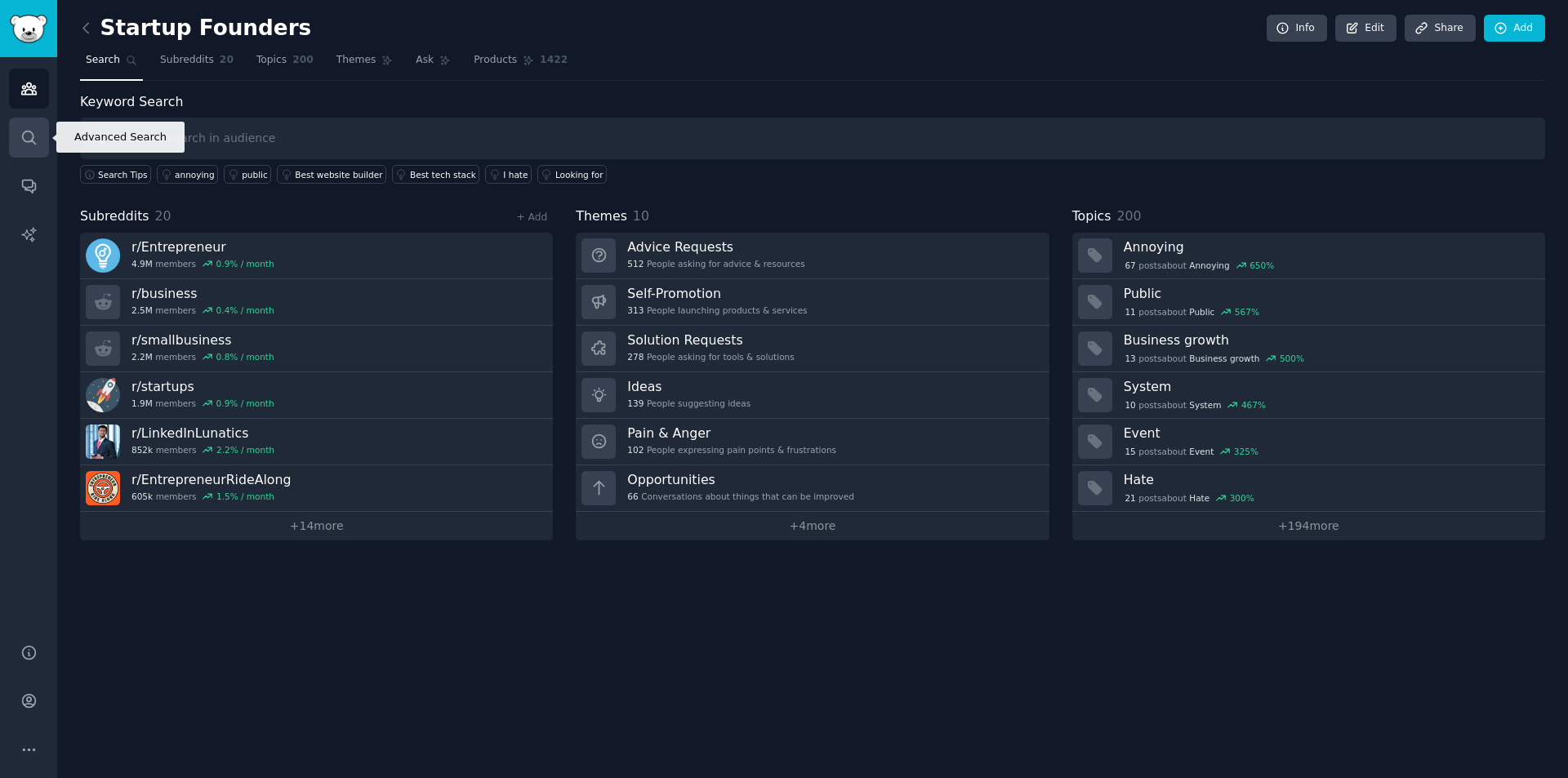
click at [30, 135] on icon "Sidebar" at bounding box center [29, 137] width 17 height 17
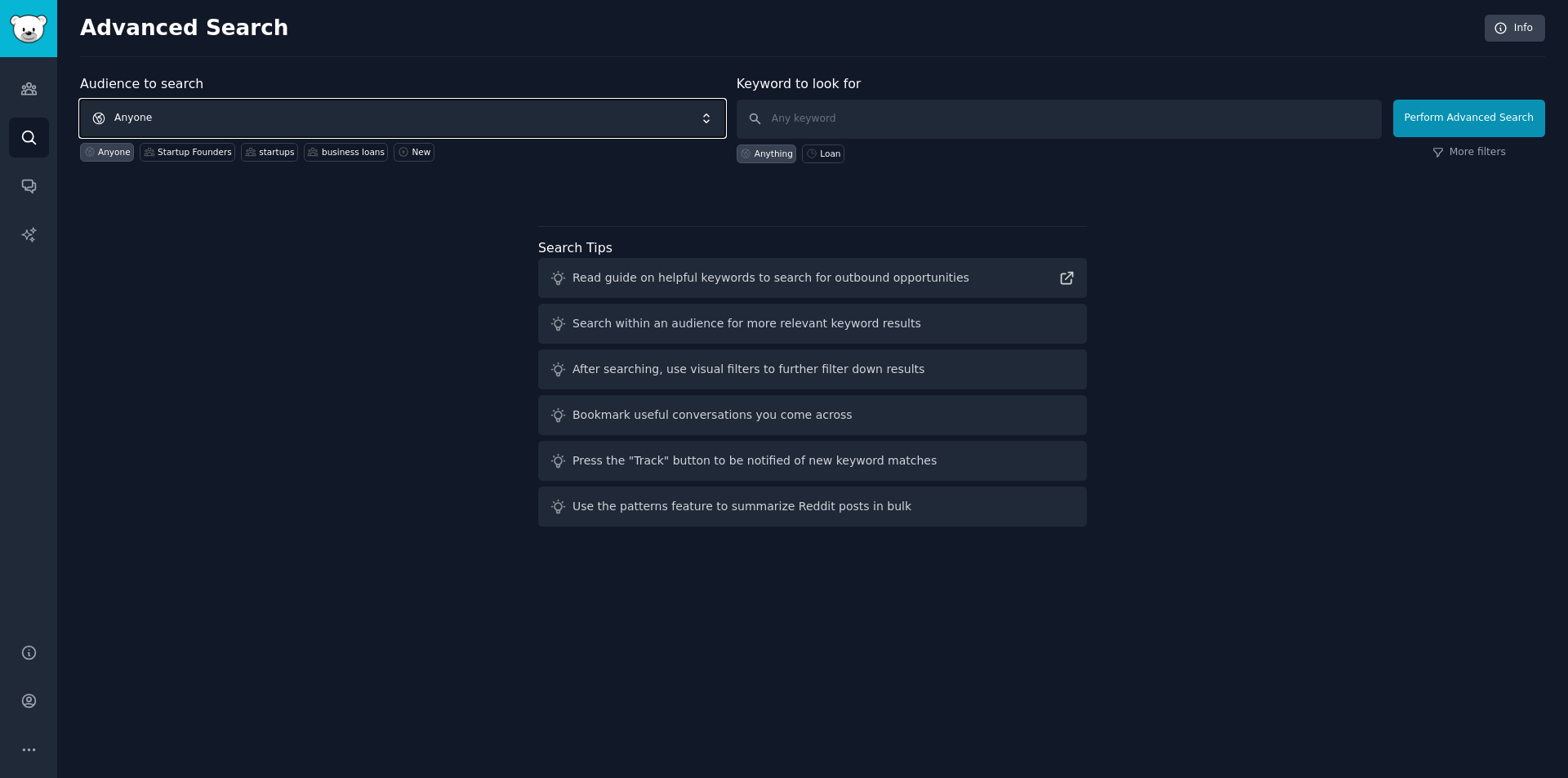
click at [164, 121] on span "Anyone" at bounding box center [402, 118] width 645 height 38
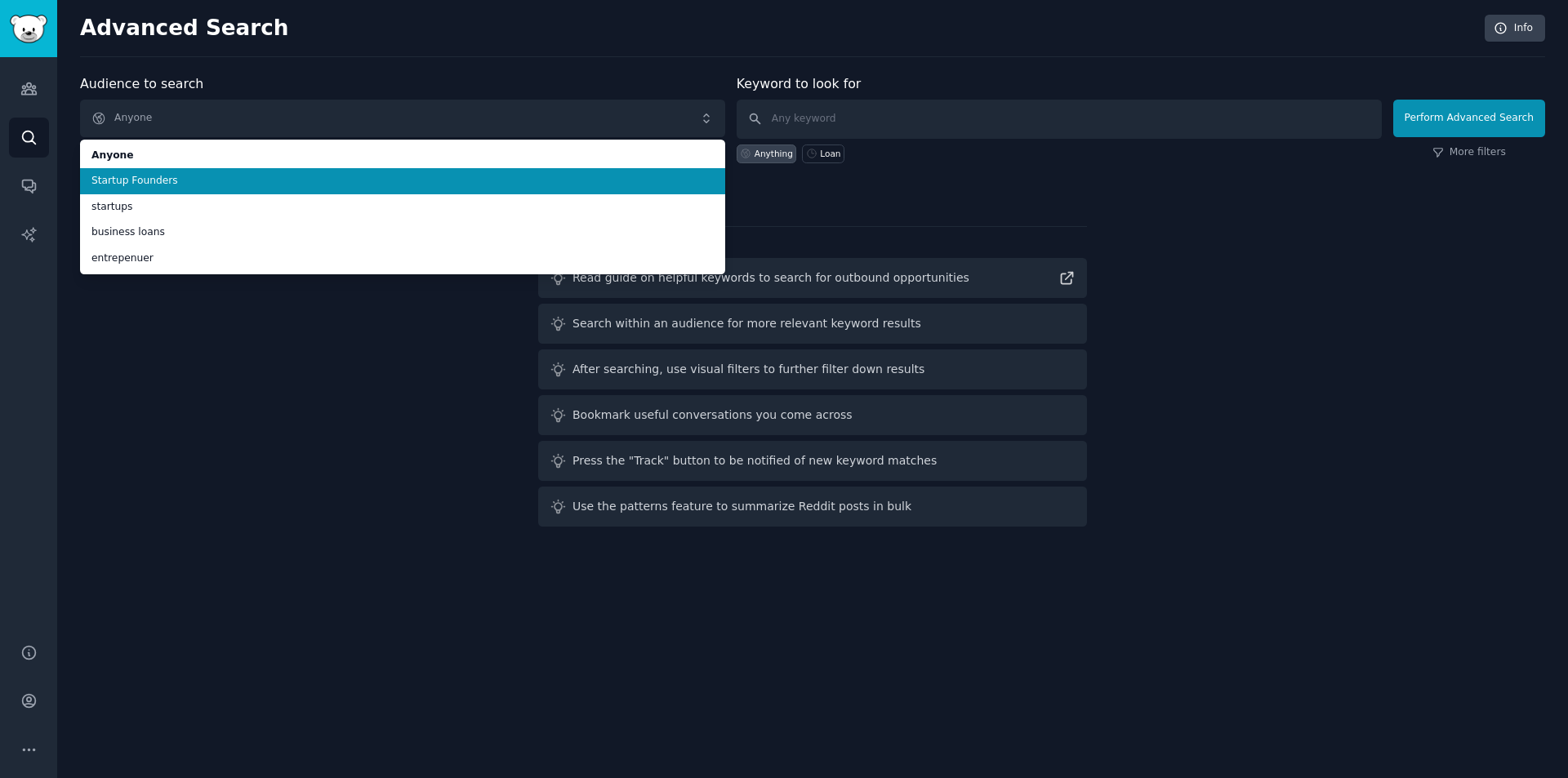
click at [182, 181] on span "Startup Founders" at bounding box center [402, 181] width 622 height 15
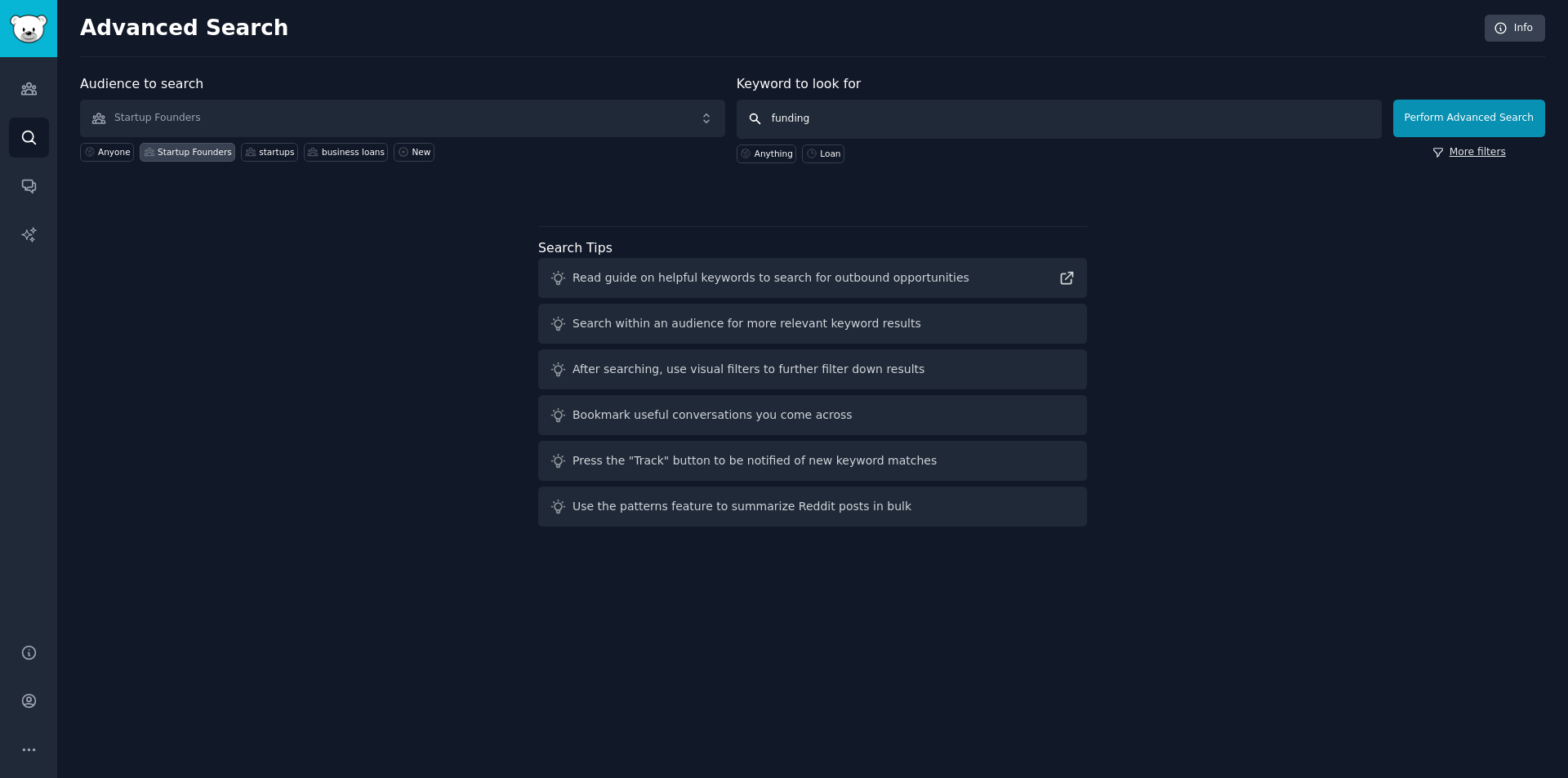
type input "funding"
click at [1462, 151] on link "More filters" at bounding box center [1470, 152] width 74 height 15
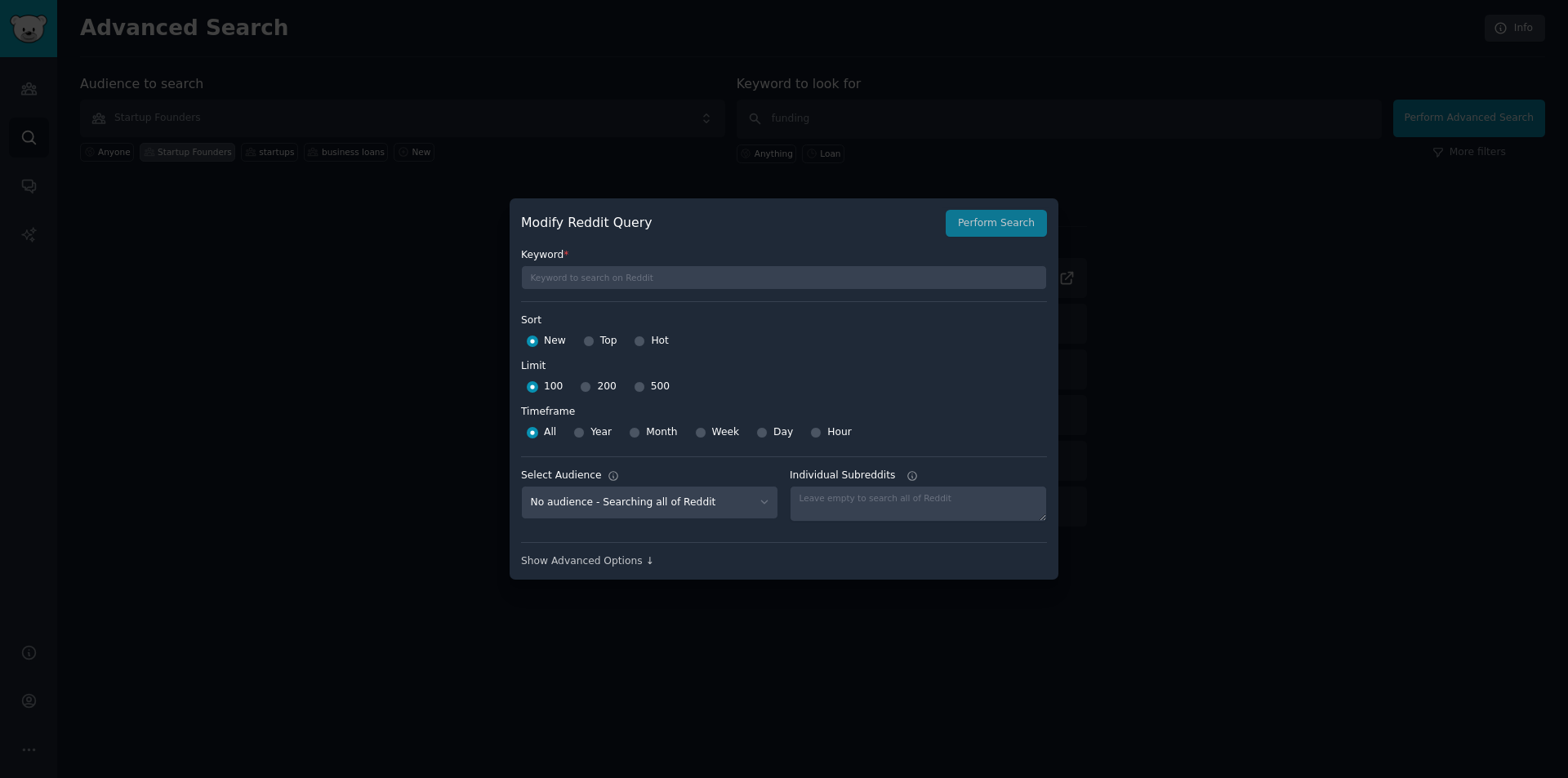
click at [764, 430] on div "Day" at bounding box center [774, 433] width 37 height 26
click at [756, 433] on input "Day" at bounding box center [762, 433] width 12 height 12
radio input "true"
click at [1028, 217] on button "Perform Search" at bounding box center [997, 224] width 101 height 28
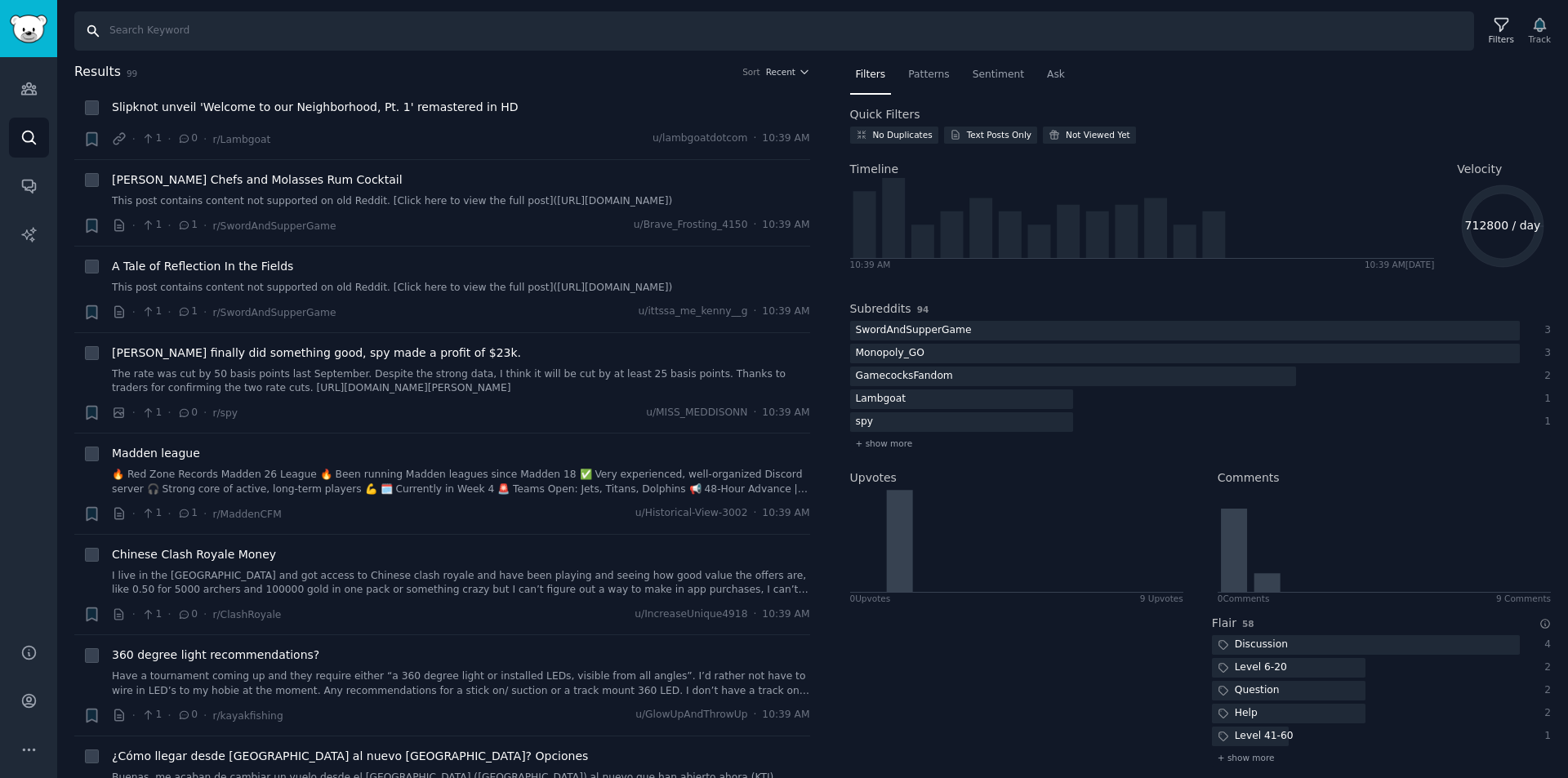
click at [230, 21] on input "Search" at bounding box center [774, 31] width 1400 height 39
type input "loan OR funding"
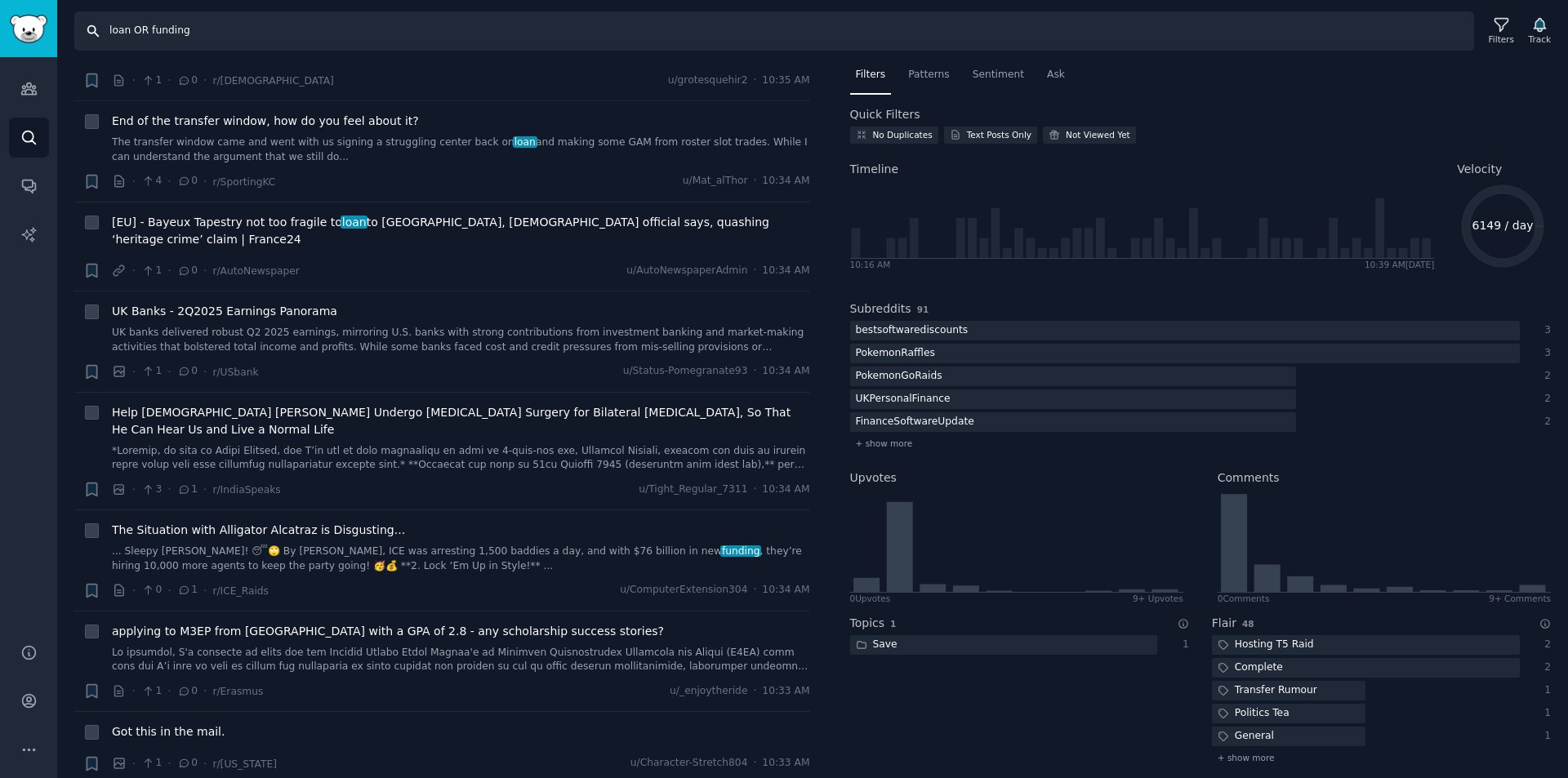
scroll to position [1552, 0]
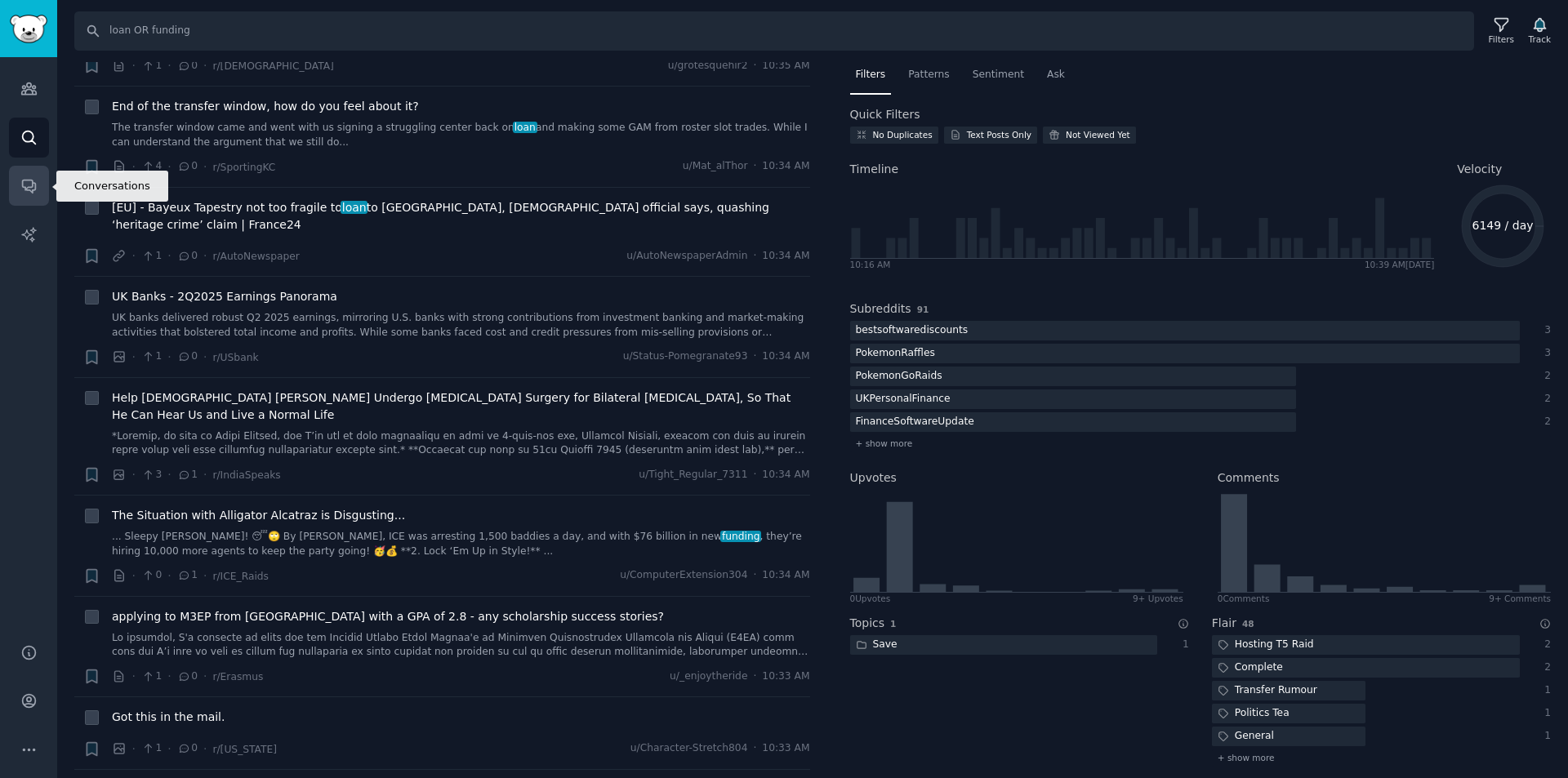
click at [30, 184] on icon "Sidebar" at bounding box center [29, 185] width 17 height 17
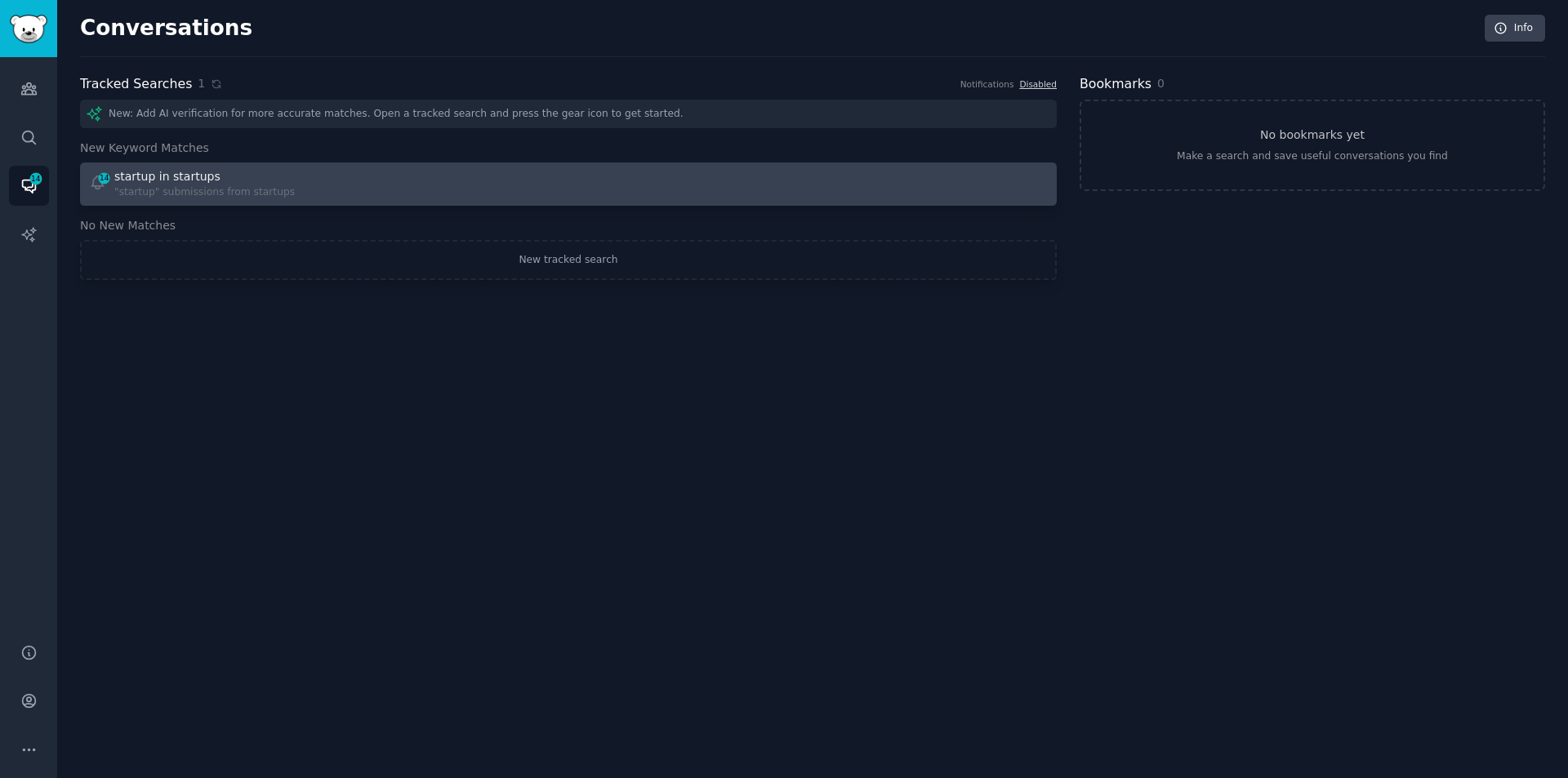
click at [136, 186] on div ""startup" submissions from startups" at bounding box center [205, 193] width 181 height 15
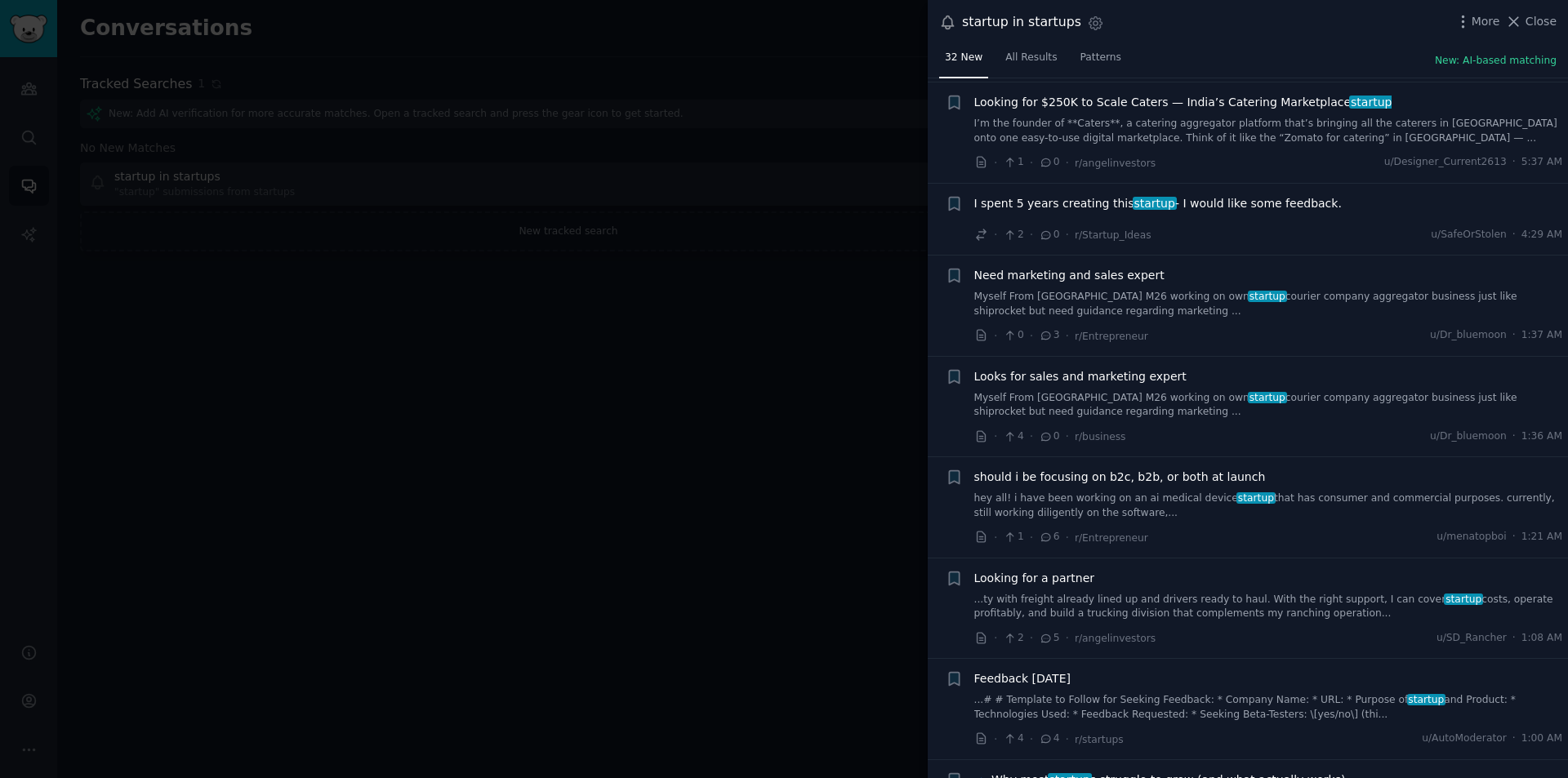
scroll to position [1062, 0]
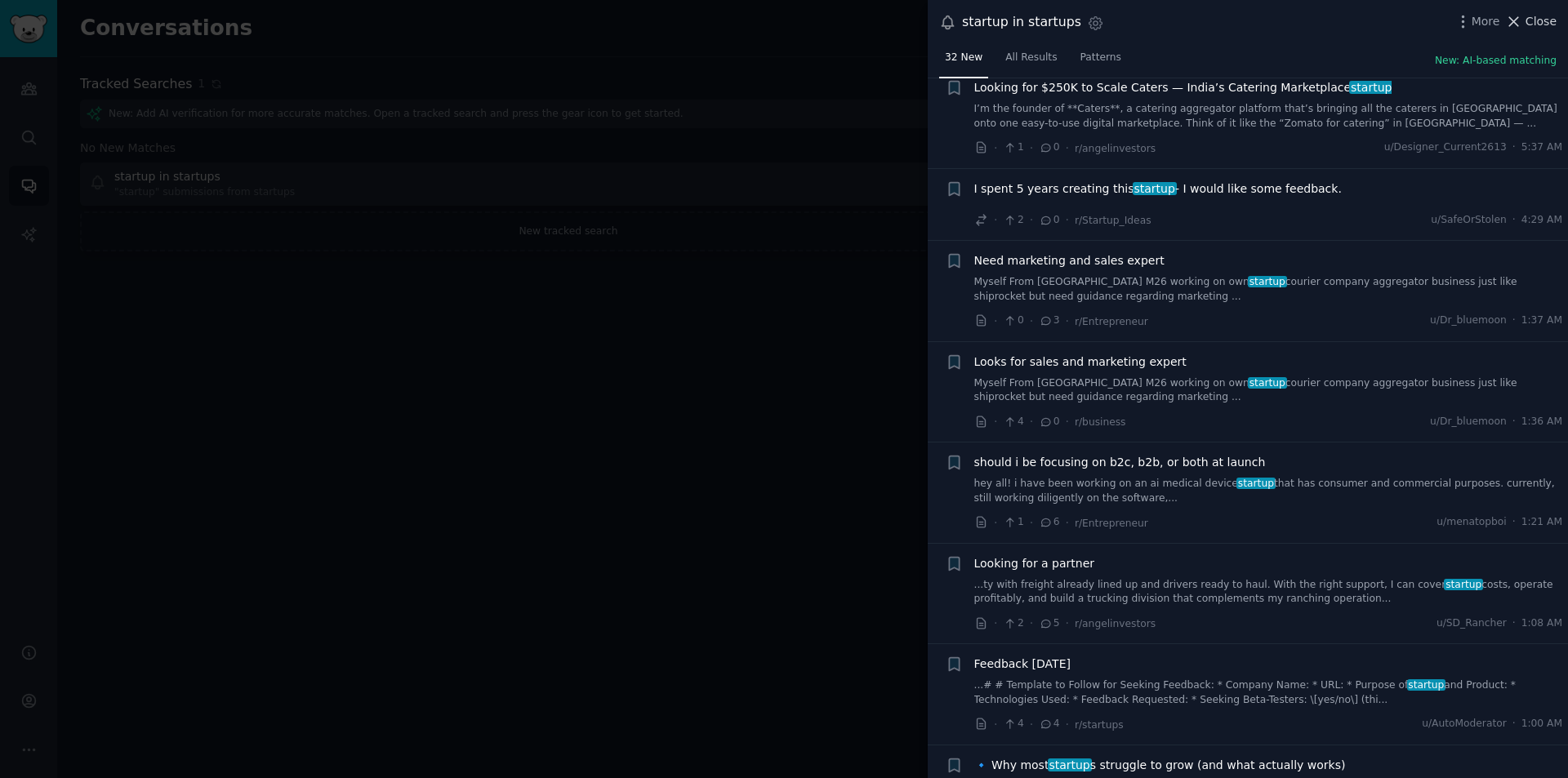
click at [1544, 16] on span "Close" at bounding box center [1541, 21] width 31 height 17
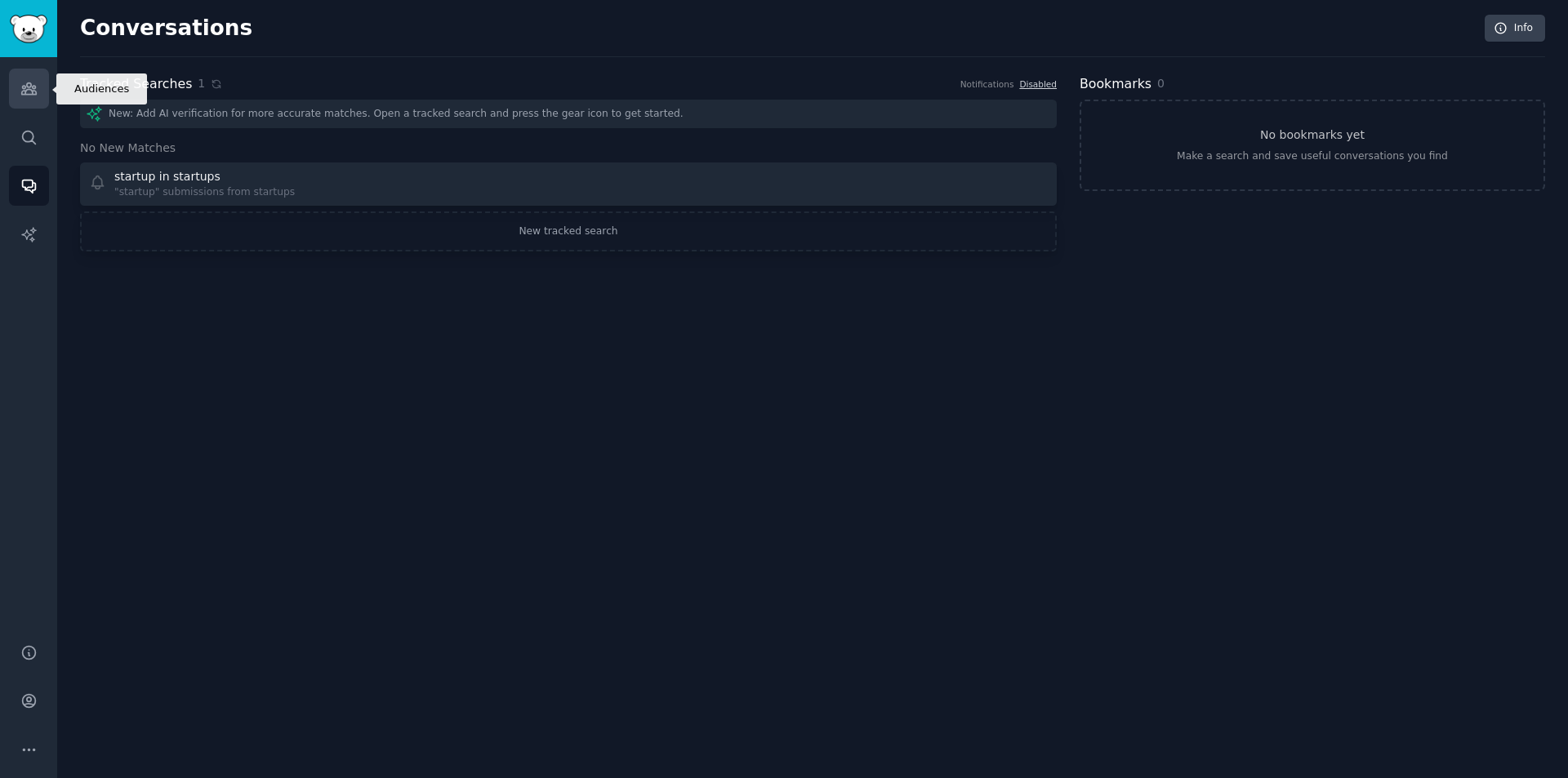
click at [32, 91] on icon "Sidebar" at bounding box center [28, 89] width 15 height 12
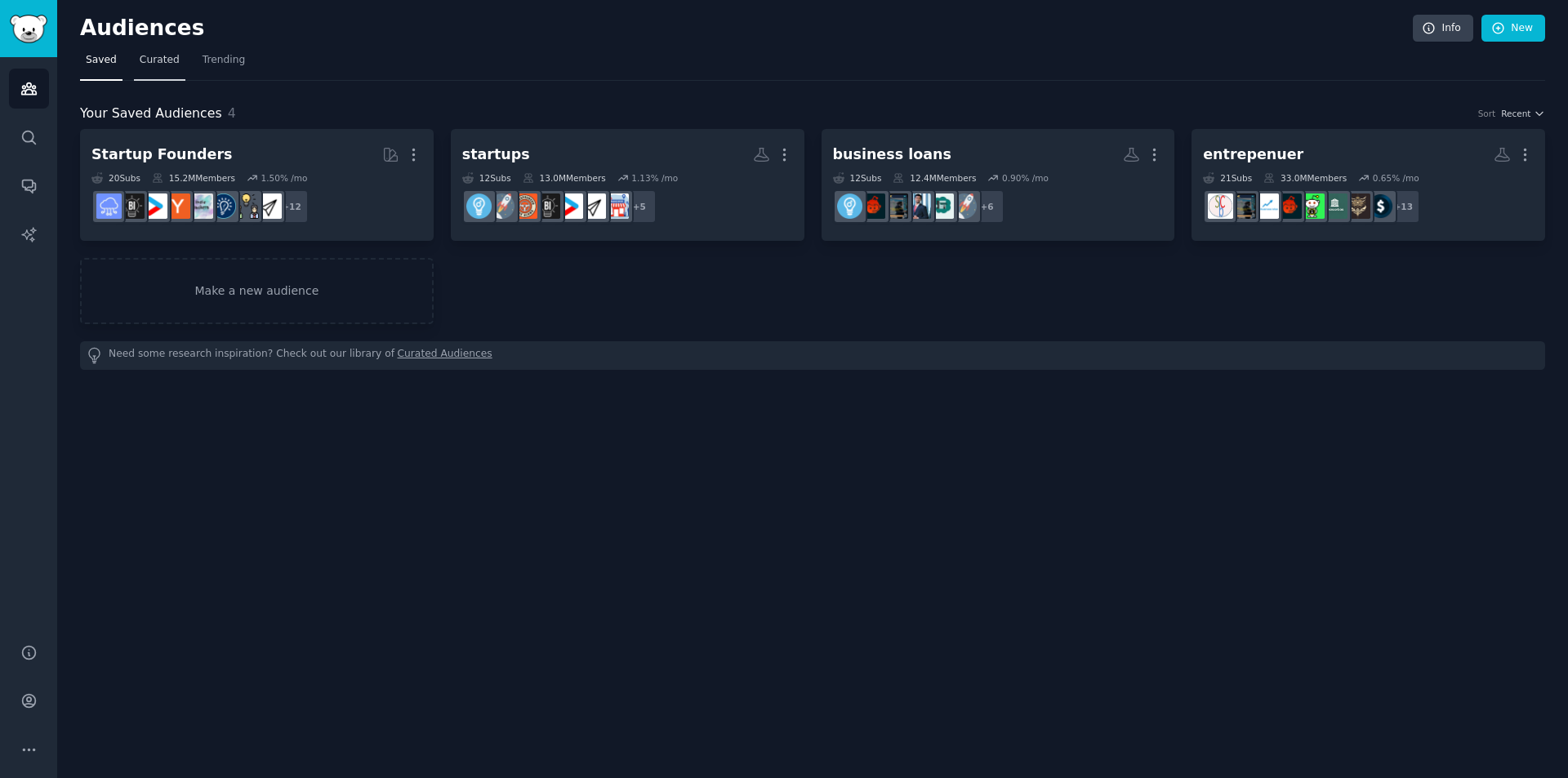
click at [152, 57] on span "Curated" at bounding box center [160, 60] width 40 height 15
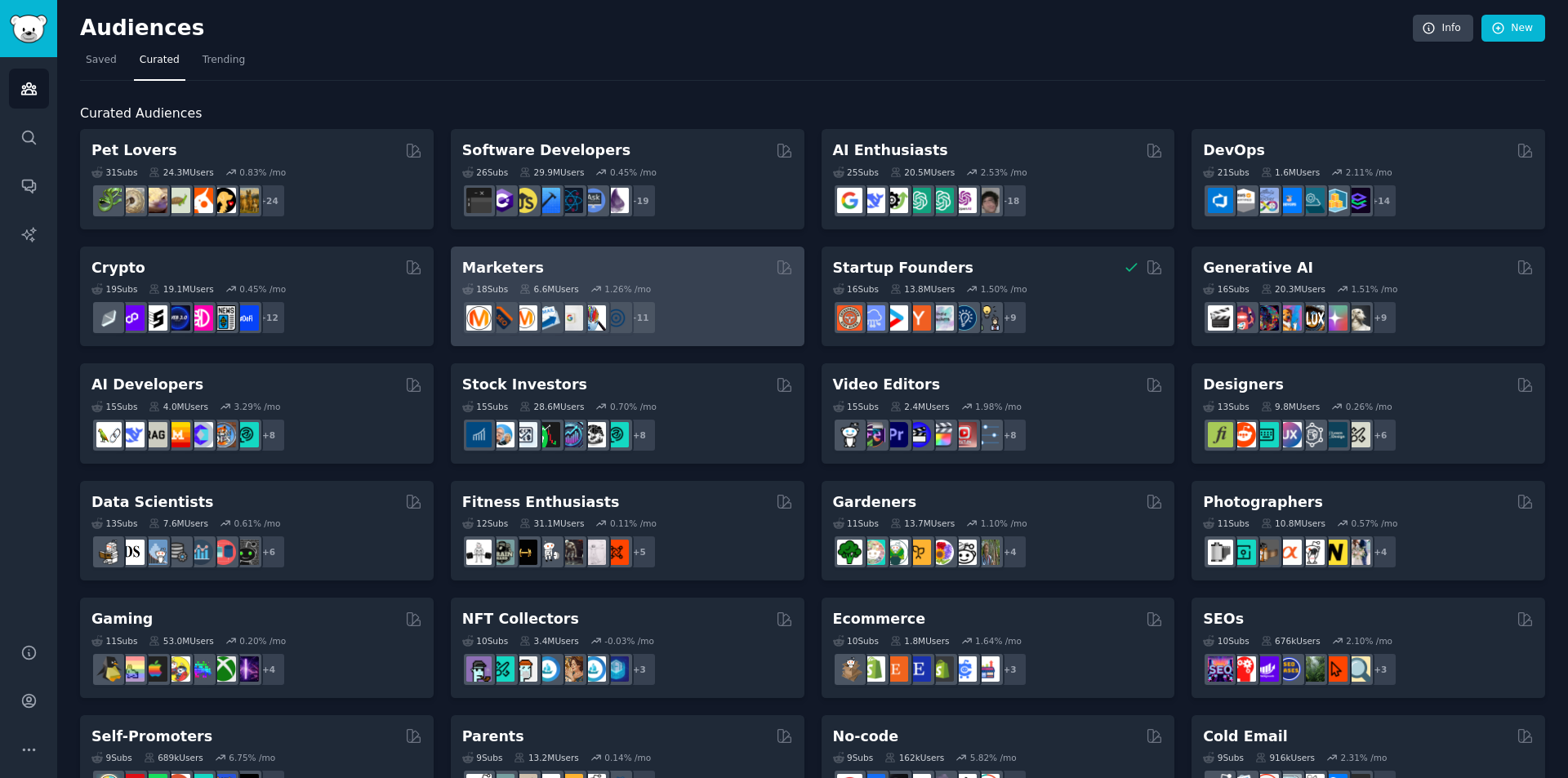
click at [752, 274] on div "Marketers" at bounding box center [627, 268] width 331 height 21
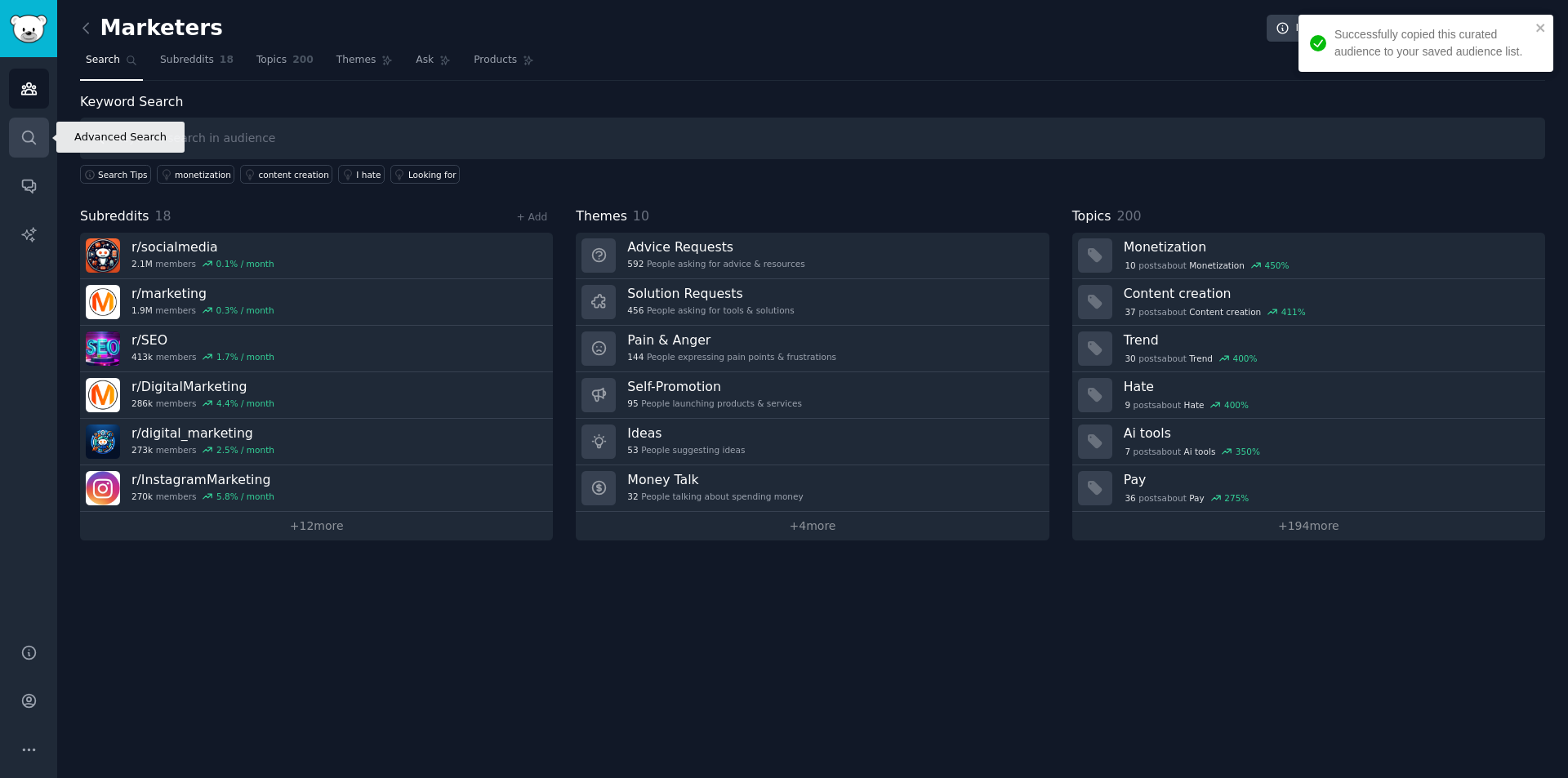
click at [25, 139] on icon "Sidebar" at bounding box center [29, 137] width 17 height 17
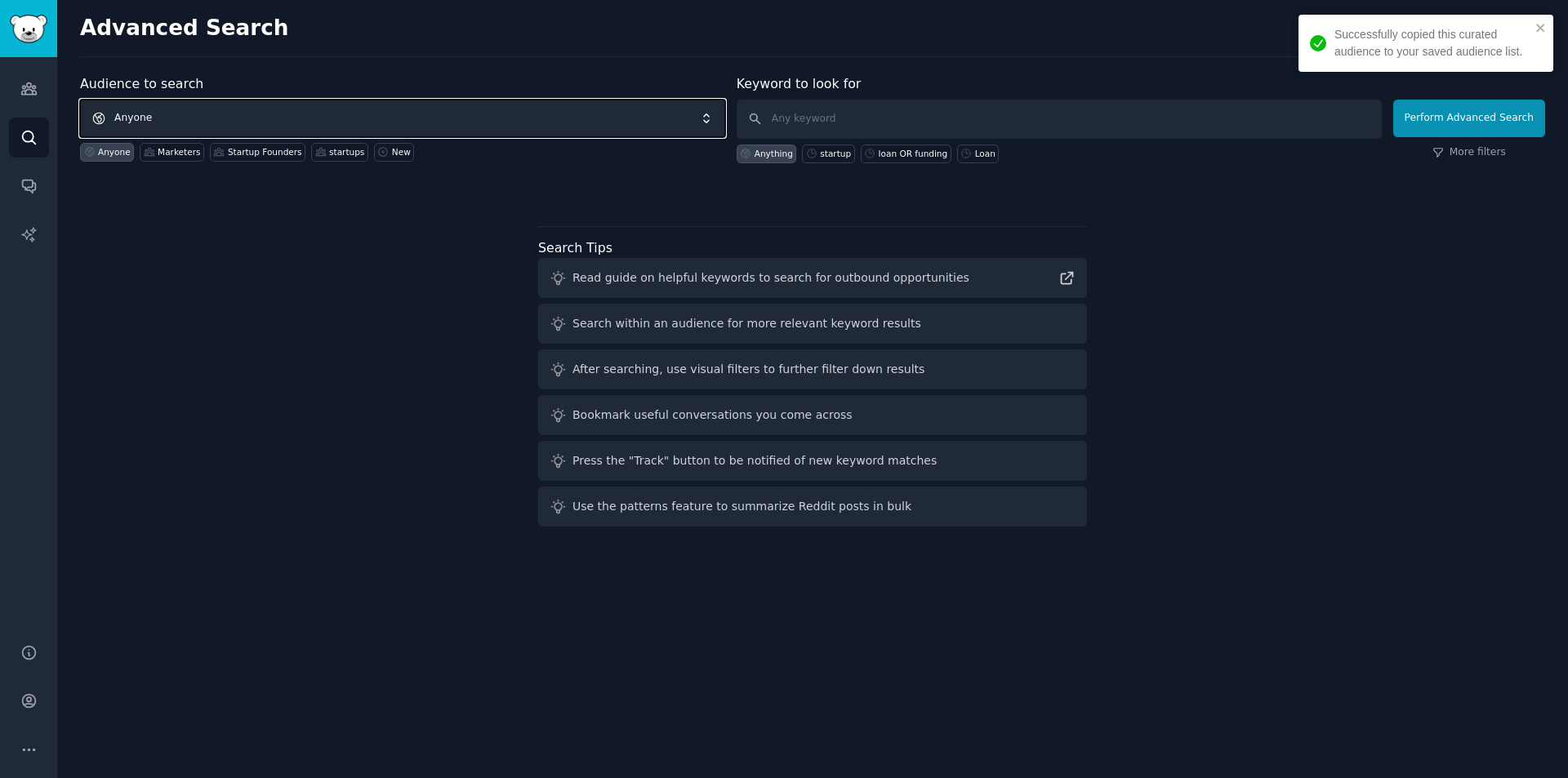
click at [180, 112] on span "Anyone" at bounding box center [402, 118] width 645 height 38
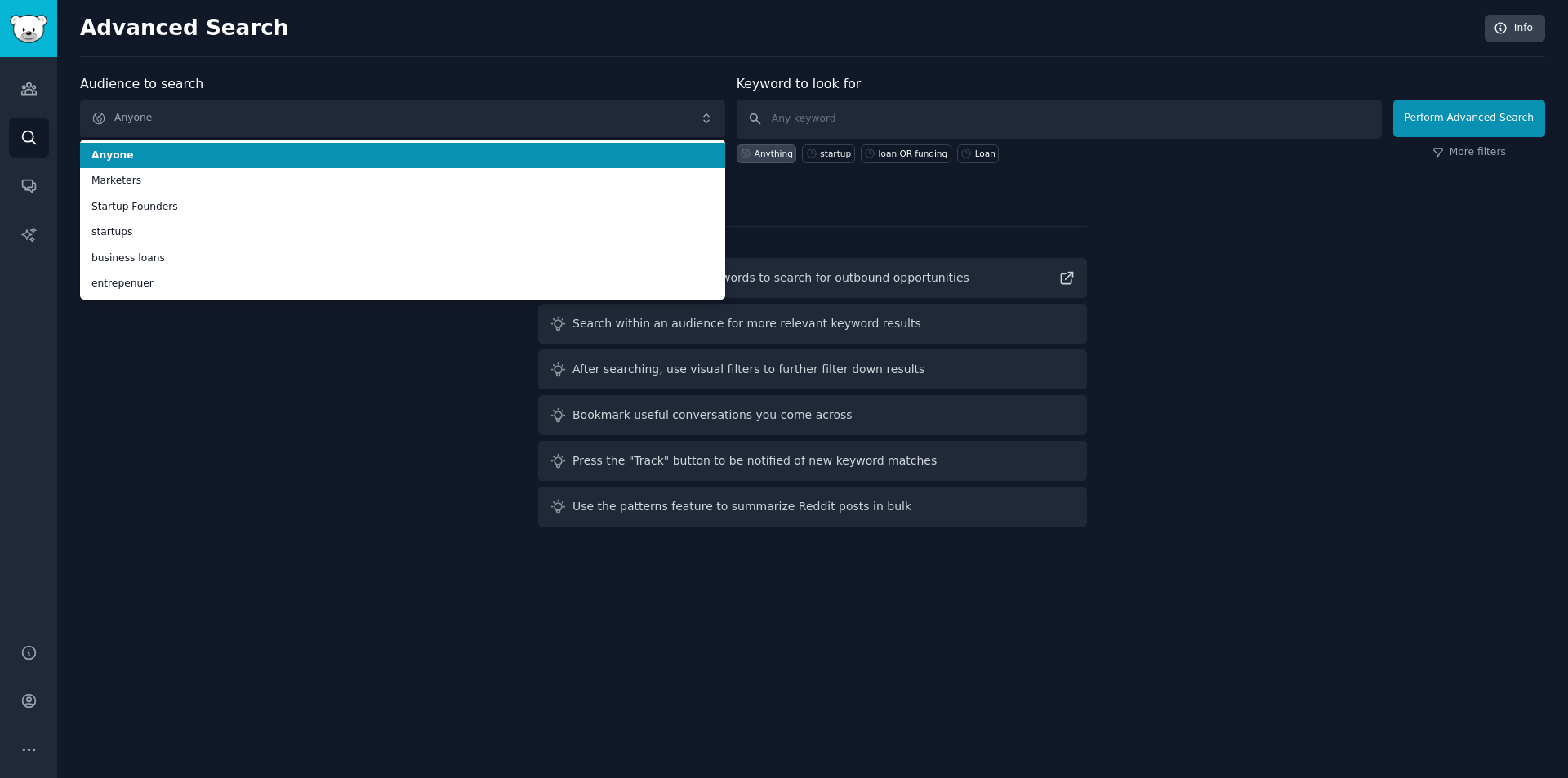
click at [171, 154] on span "Anyone" at bounding box center [402, 156] width 622 height 15
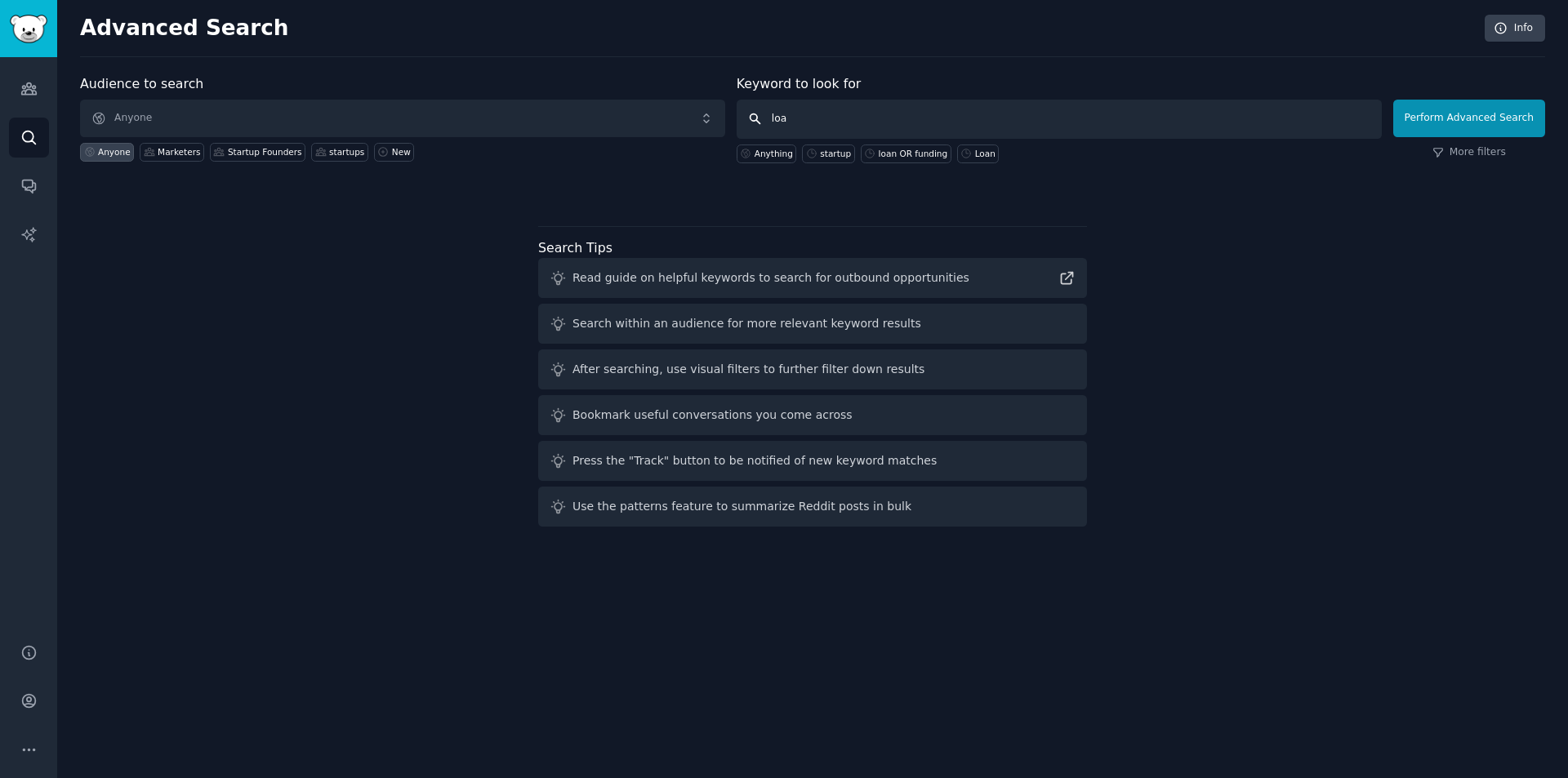
type input "loan"
click button "Perform Advanced Search" at bounding box center [1469, 118] width 152 height 38
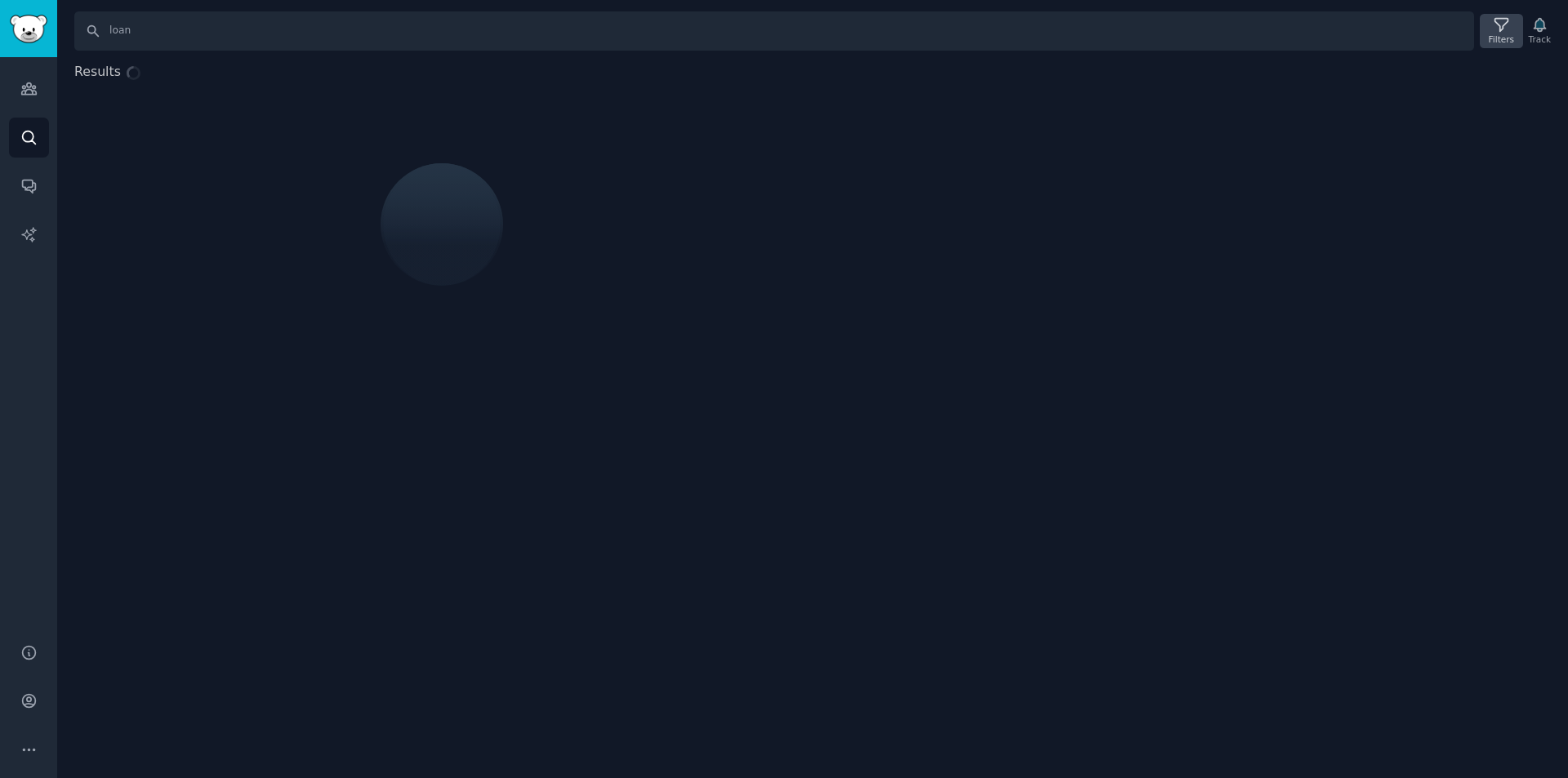
click at [1496, 35] on div "Filters" at bounding box center [1501, 40] width 25 height 12
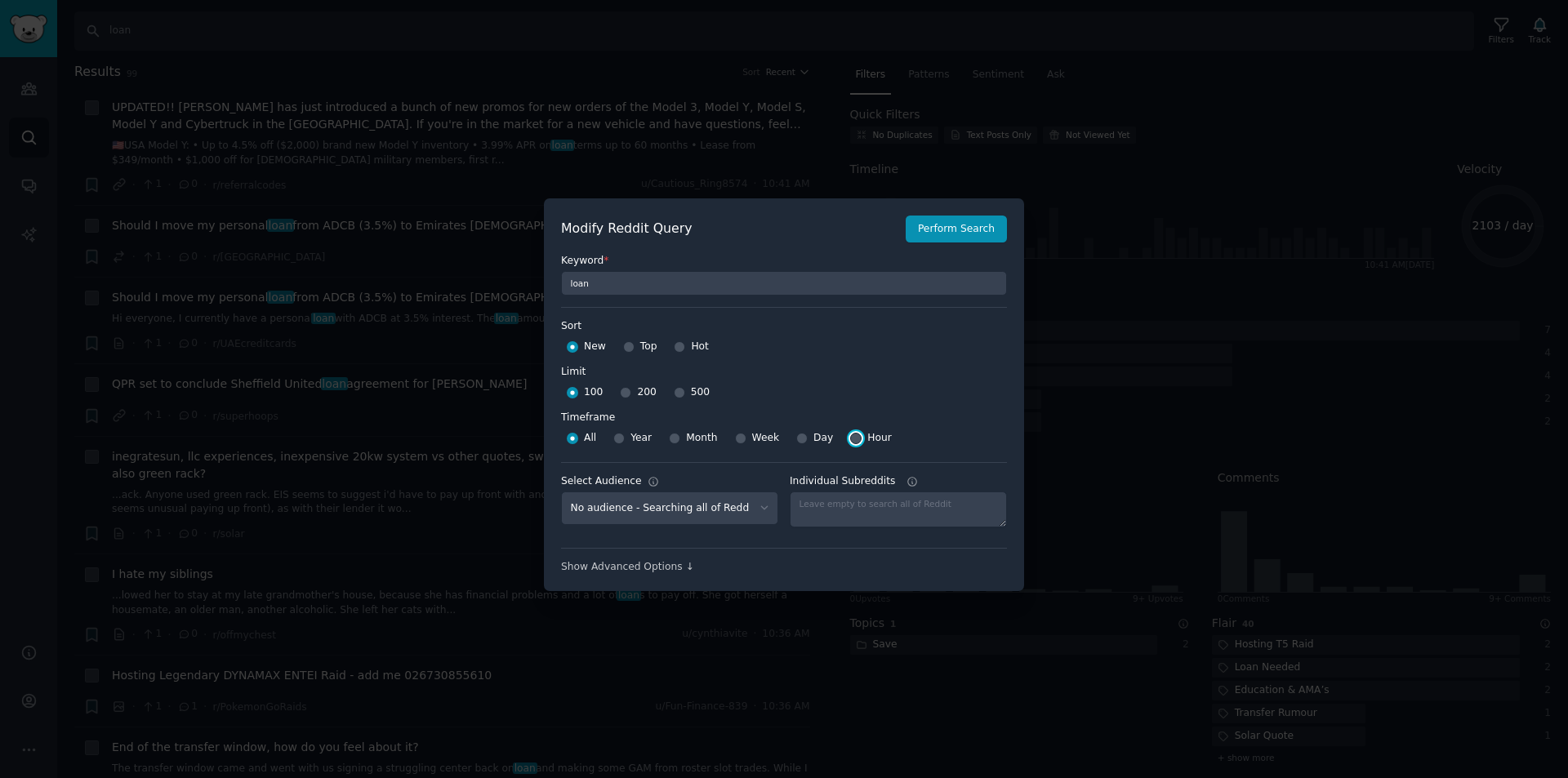
click at [851, 443] on input "Hour" at bounding box center [857, 439] width 12 height 12
radio input "true"
click at [953, 223] on button "Perform Search" at bounding box center [957, 230] width 101 height 28
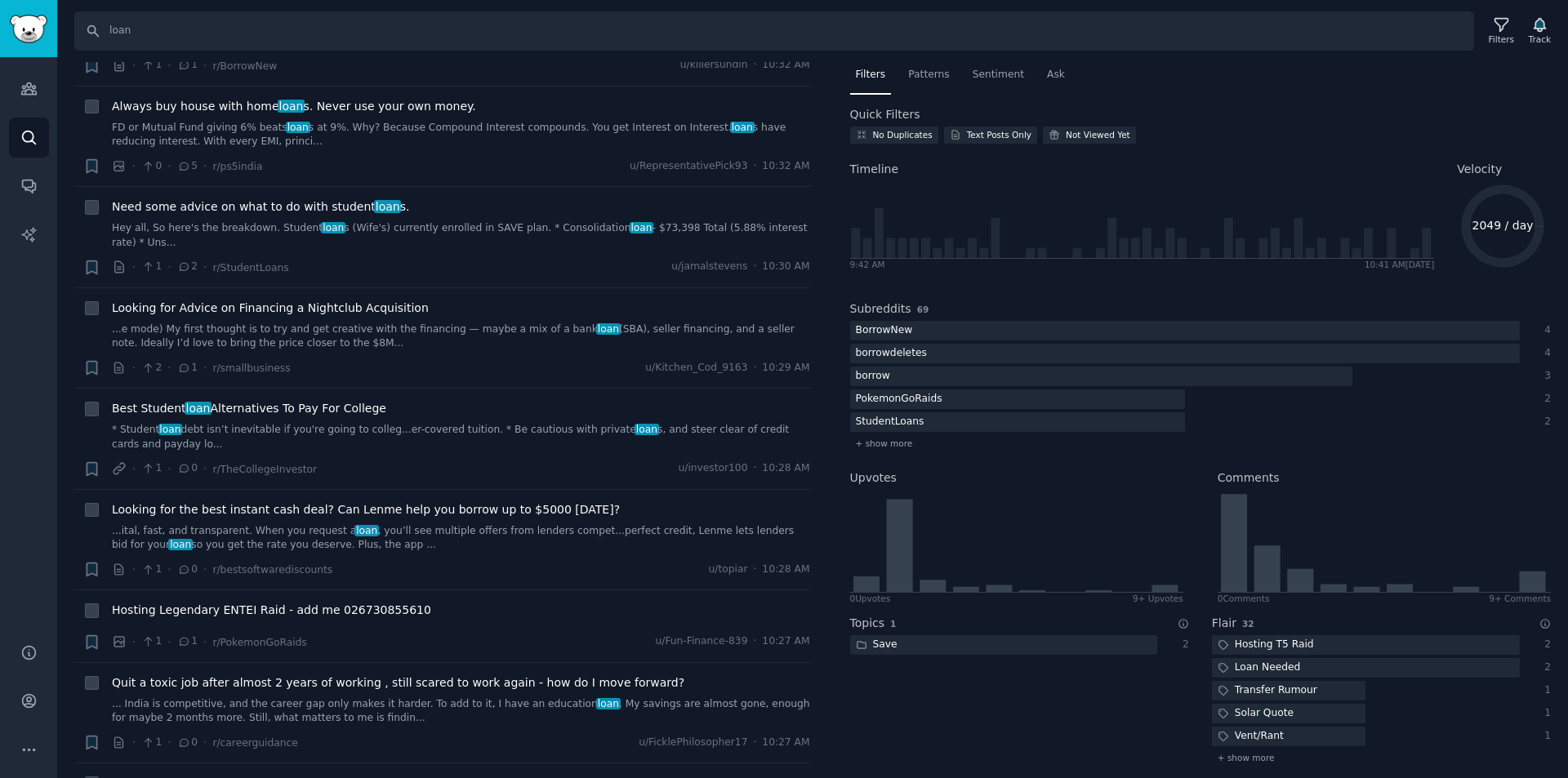
scroll to position [1144, 0]
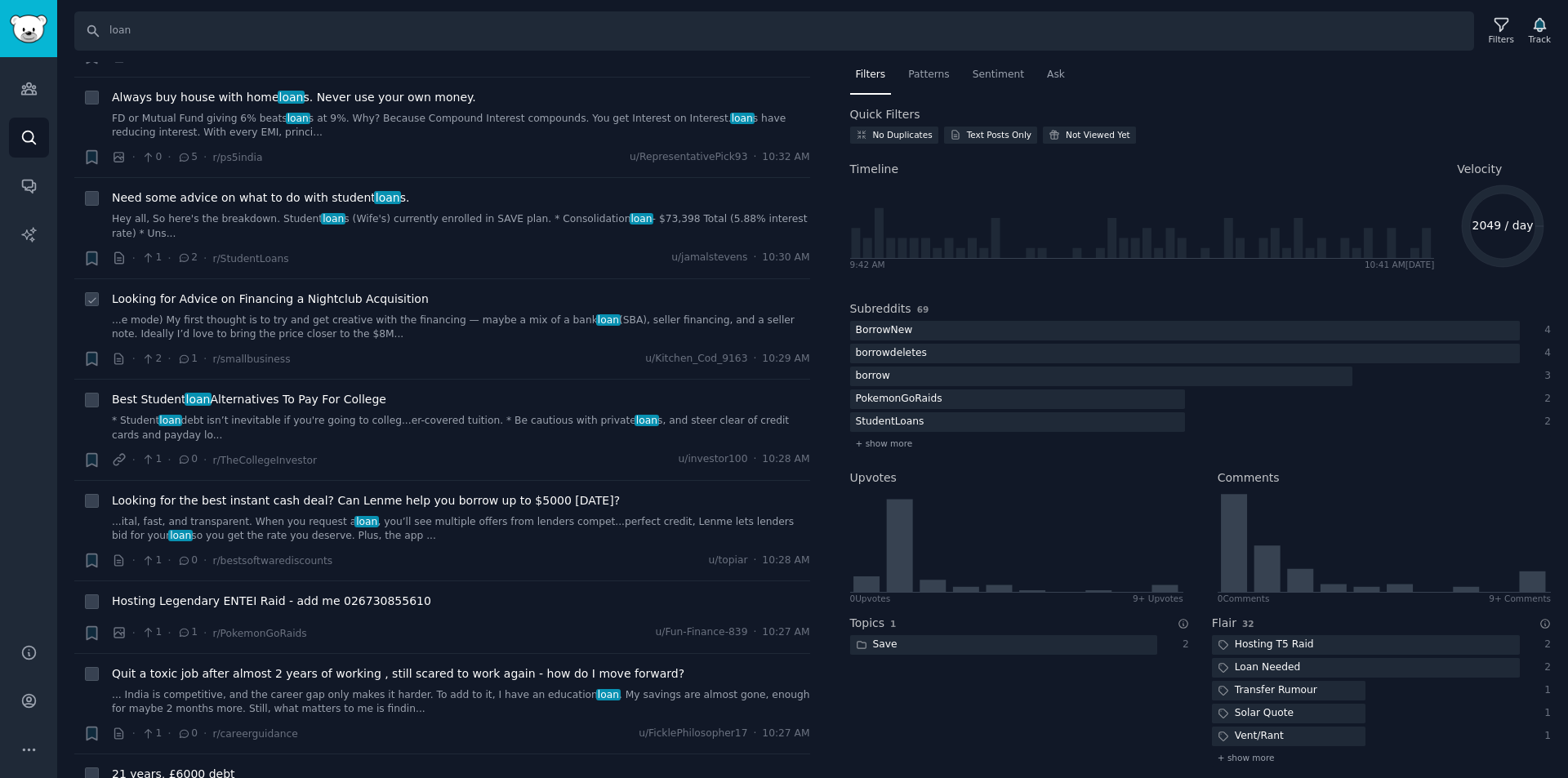
click at [245, 291] on span "Looking for Advice on Financing a Nightclub Acquisition" at bounding box center [270, 299] width 317 height 17
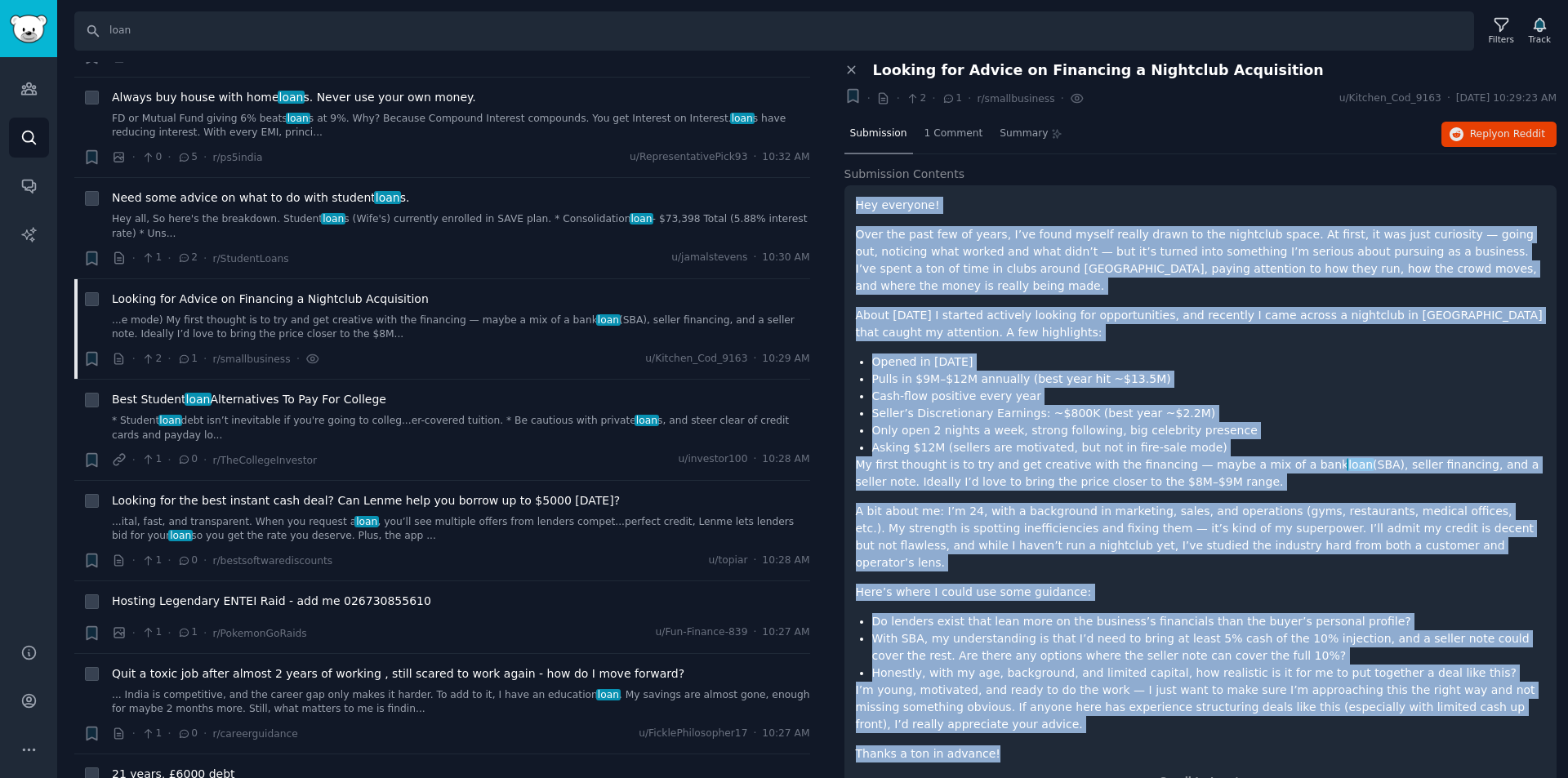
drag, startPoint x: 990, startPoint y: 719, endPoint x: 855, endPoint y: 211, distance: 525.6
click at [855, 211] on div "Hey everyone! Over the past few of years, I’ve found myself really drawn to the…" at bounding box center [1201, 494] width 713 height 616
copy div "Lor ipsumdol! Sita con adip eli se doeiu, T’in utlab etdolo magnaa enima mi ven…"
click at [1490, 127] on span "Reply on Reddit" at bounding box center [1508, 134] width 76 height 15
